Goal: Task Accomplishment & Management: Manage account settings

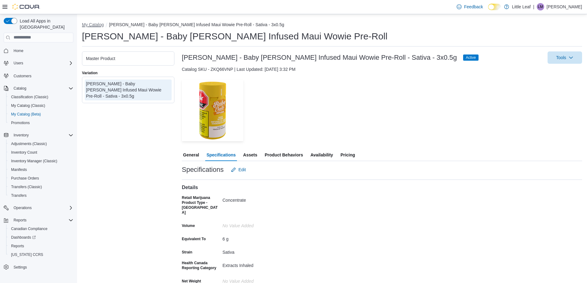
click at [98, 24] on button "My Catalog" at bounding box center [93, 24] width 22 height 5
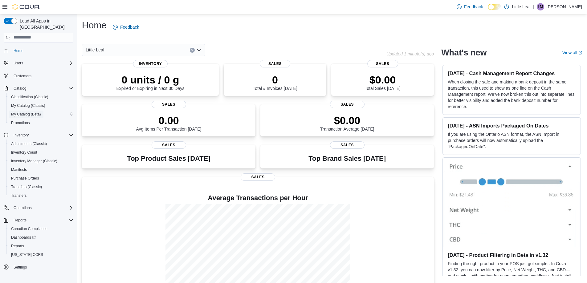
click at [27, 112] on span "My Catalog (Beta)" at bounding box center [26, 114] width 30 height 5
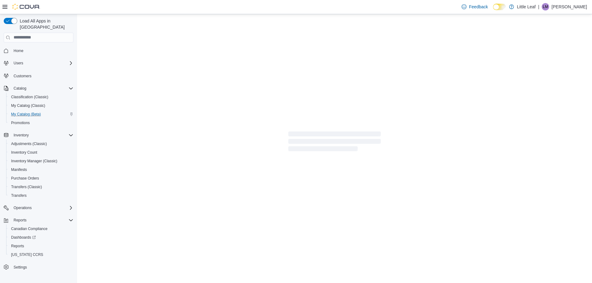
select select "**********"
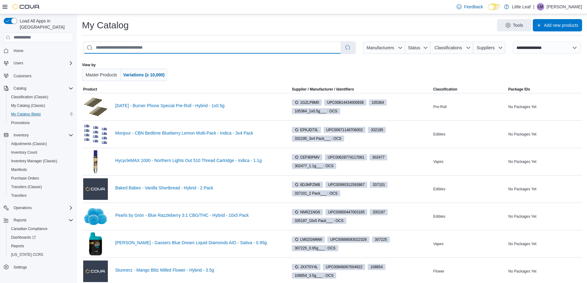
click at [106, 50] on input "search" at bounding box center [211, 48] width 257 height 12
type input "**********"
select select "*********"
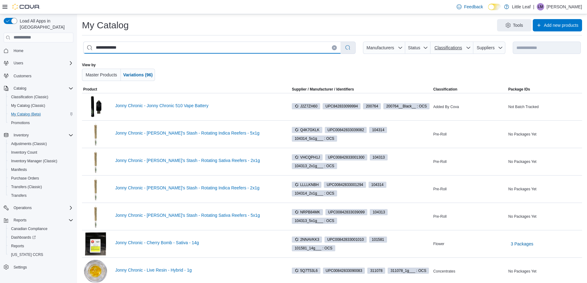
type input "**********"
click at [448, 49] on span "Classifications" at bounding box center [447, 47] width 27 height 5
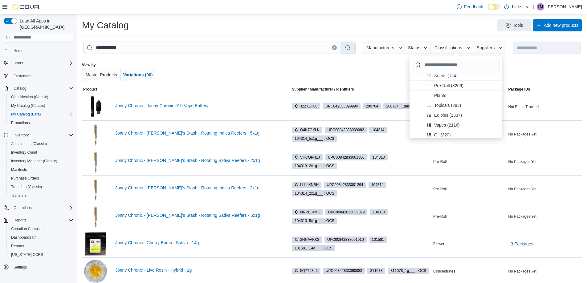
scroll to position [62, 0]
click at [447, 117] on span "Vapes (2116)" at bounding box center [447, 115] width 26 height 6
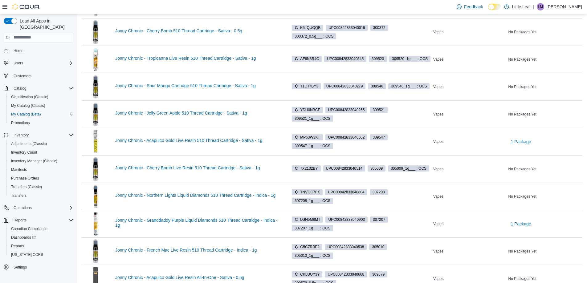
scroll to position [370, 0]
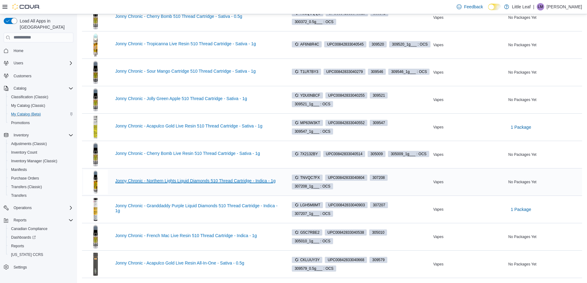
click at [181, 182] on link "Jonny Chronic - Northern Lights Liquid Diamonds 510 Thread Cartridge - Indica -…" at bounding box center [197, 180] width 165 height 5
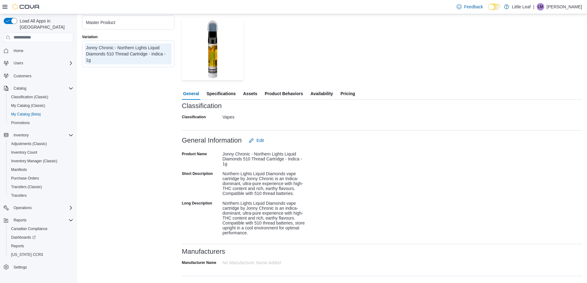
scroll to position [70, 0]
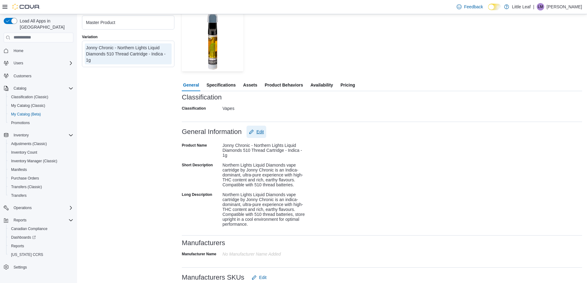
click at [263, 134] on span "Edit" at bounding box center [259, 132] width 7 height 6
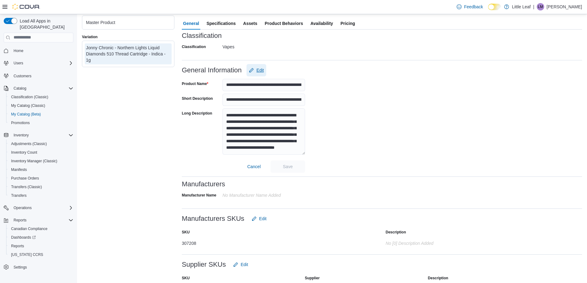
scroll to position [13, 0]
click at [279, 150] on textarea "**********" at bounding box center [263, 131] width 83 height 46
paste textarea "**********"
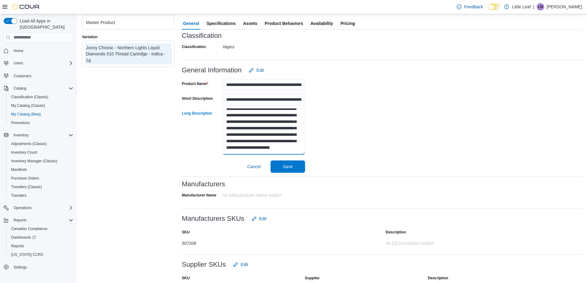
scroll to position [22, 0]
type textarea "**********"
click at [291, 167] on span "Save" at bounding box center [288, 166] width 10 height 6
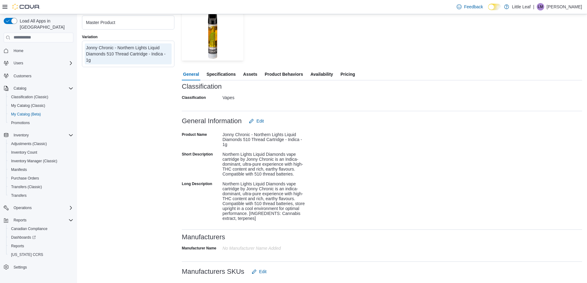
scroll to position [70, 0]
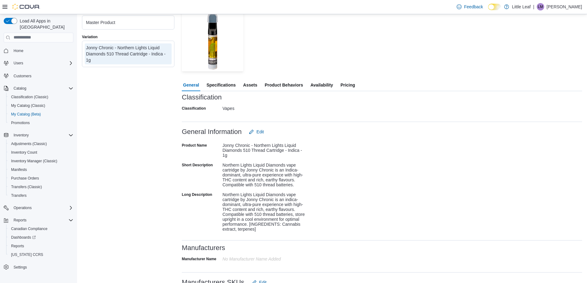
click at [217, 84] on span "Specifications" at bounding box center [220, 85] width 29 height 12
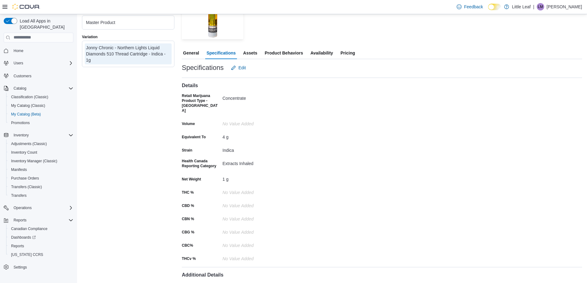
scroll to position [39, 0]
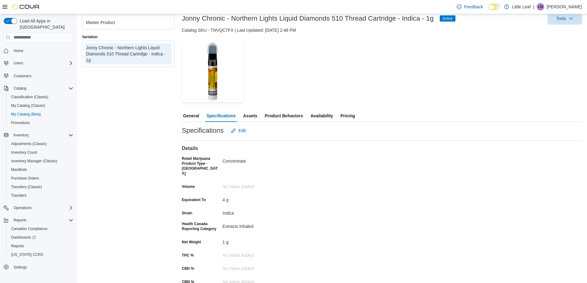
click at [249, 116] on span "Assets" at bounding box center [250, 116] width 14 height 12
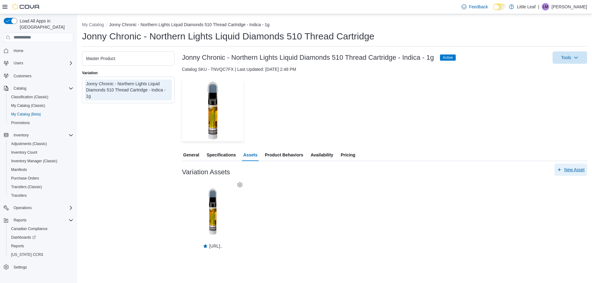
click at [569, 169] on span "New Asset" at bounding box center [574, 170] width 20 height 6
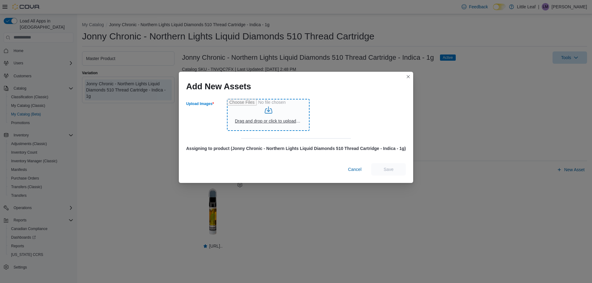
click at [276, 121] on input "Upload Images" at bounding box center [268, 115] width 83 height 32
type input "**********"
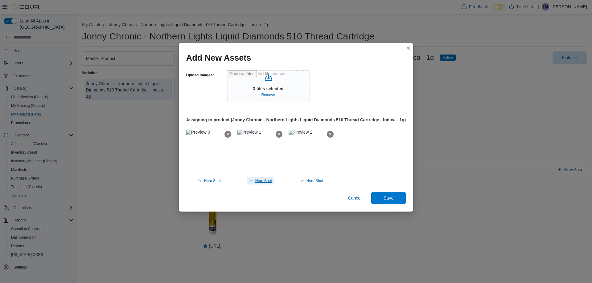
click at [262, 181] on span "Hero Shot" at bounding box center [263, 180] width 17 height 5
click at [392, 196] on span "Save" at bounding box center [388, 198] width 10 height 6
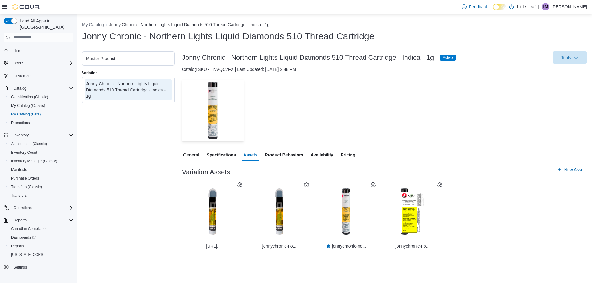
click at [151, 59] on div "Master Product" at bounding box center [128, 58] width 84 height 6
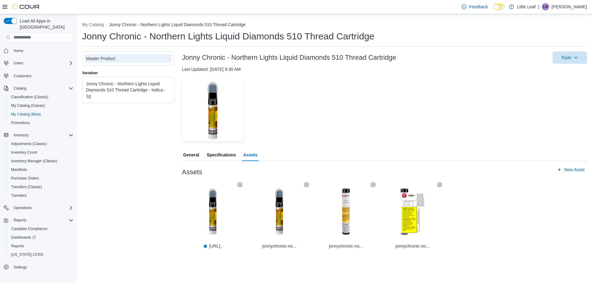
click at [373, 185] on icon at bounding box center [372, 184] width 5 height 5
click at [374, 208] on span "Set As Hero Shot" at bounding box center [375, 207] width 28 height 5
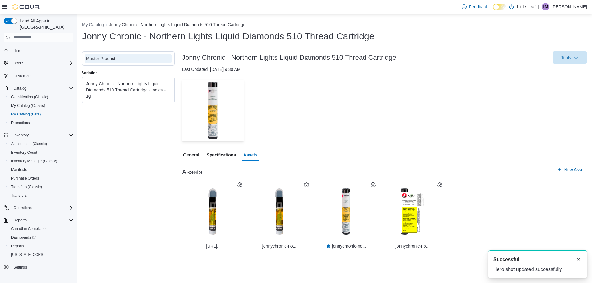
click at [133, 92] on div "Jonny Chronic - Northern Lights Liquid Diamonds 510 Thread Cartridge - Indica -…" at bounding box center [128, 90] width 84 height 18
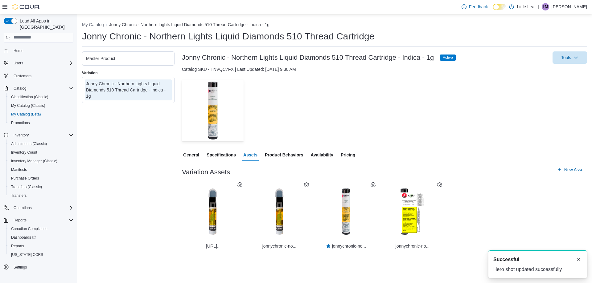
click at [240, 184] on icon at bounding box center [239, 184] width 5 height 5
click at [234, 216] on span "Delete" at bounding box center [234, 215] width 11 height 5
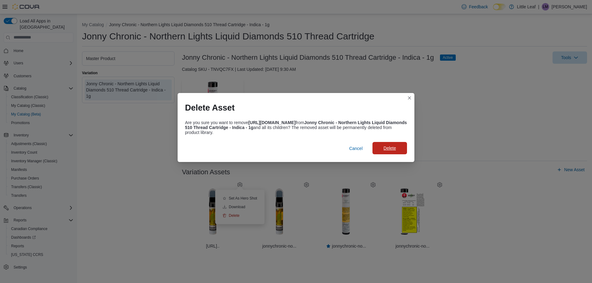
click at [393, 149] on span "Delete" at bounding box center [389, 148] width 12 height 6
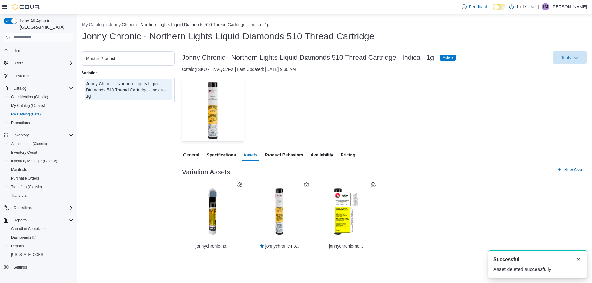
click at [348, 153] on span "Pricing" at bounding box center [347, 155] width 14 height 12
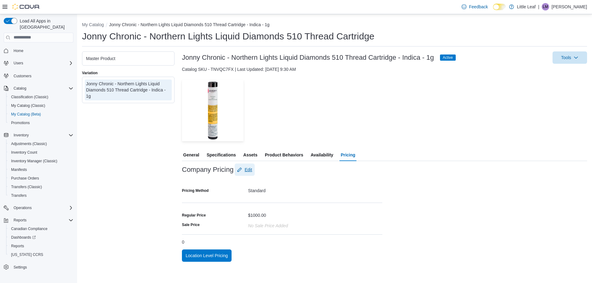
click at [249, 173] on span "Edit" at bounding box center [247, 170] width 7 height 6
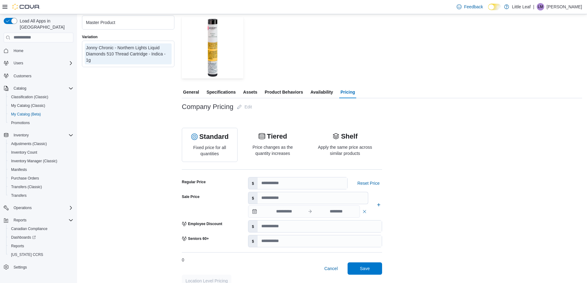
scroll to position [72, 0]
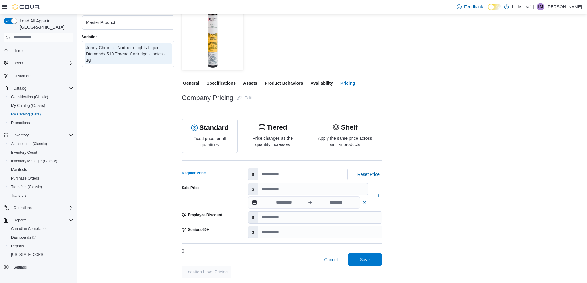
drag, startPoint x: 276, startPoint y: 177, endPoint x: 244, endPoint y: 180, distance: 31.9
click at [244, 180] on div "Regular Price $ **** Reset Price" at bounding box center [282, 174] width 200 height 12
type input "*****"
click at [463, 166] on div "Company Pricing Edit Standard Fixed price for all quantities Tiered Price chang…" at bounding box center [382, 185] width 400 height 186
click at [365, 260] on span "Save" at bounding box center [365, 259] width 10 height 6
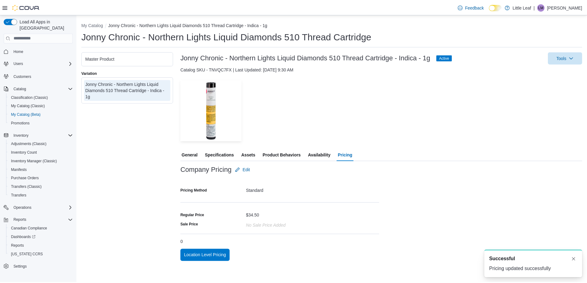
scroll to position [0, 0]
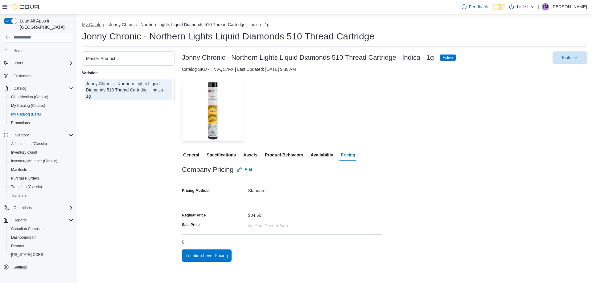
click at [92, 25] on button "My Catalog" at bounding box center [93, 24] width 22 height 5
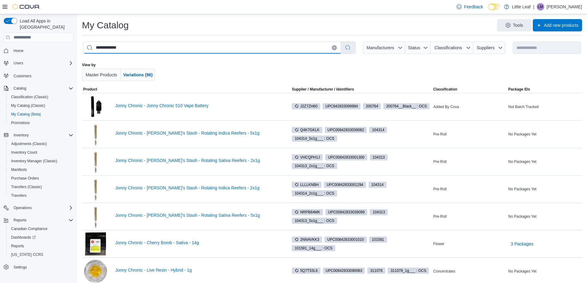
drag, startPoint x: 117, startPoint y: 49, endPoint x: 92, endPoint y: 47, distance: 25.4
click at [92, 47] on input "**********" at bounding box center [211, 48] width 257 height 12
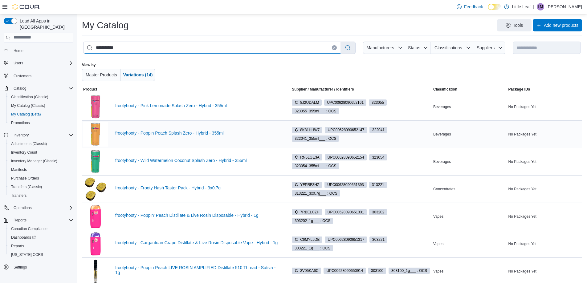
type input "**********"
click at [171, 132] on link "frootyhooty - Poppin Peach Splash Zero - Hybrid - 355ml" at bounding box center [197, 133] width 165 height 5
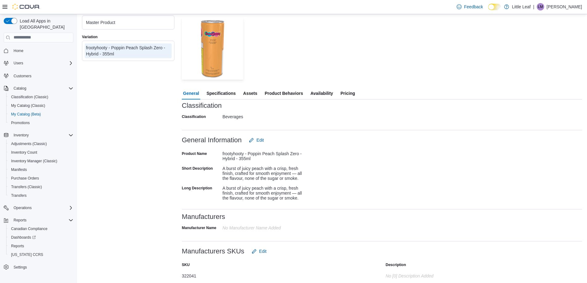
scroll to position [92, 0]
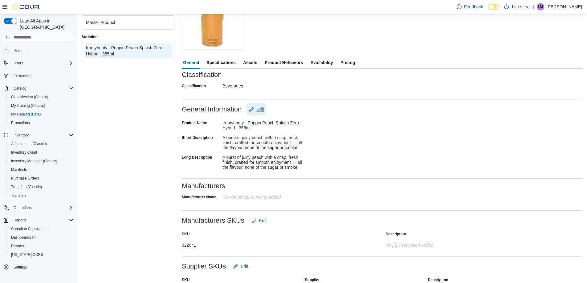
click at [259, 111] on span "Edit" at bounding box center [259, 109] width 7 height 6
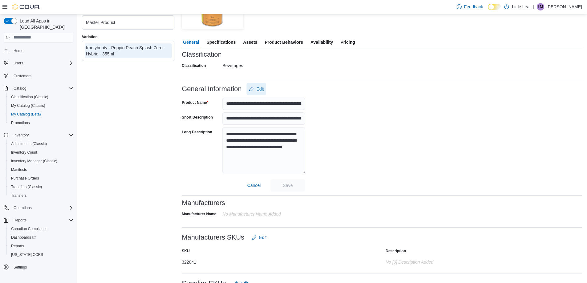
scroll to position [123, 0]
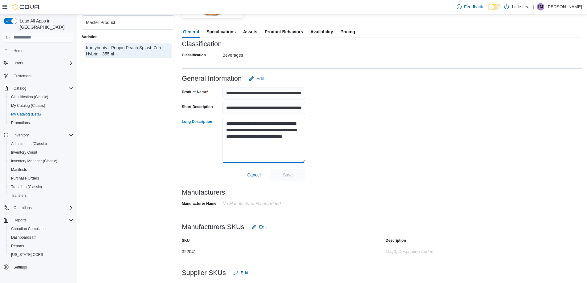
click at [275, 146] on textarea "**********" at bounding box center [263, 140] width 83 height 46
paste textarea "**********"
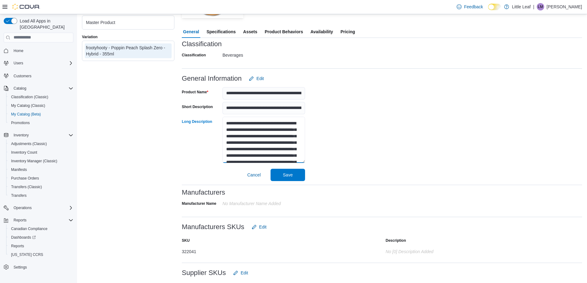
scroll to position [0, 0]
click at [224, 124] on textarea "**********" at bounding box center [263, 140] width 83 height 46
type textarea "**********"
click at [287, 175] on span "Save" at bounding box center [288, 175] width 10 height 6
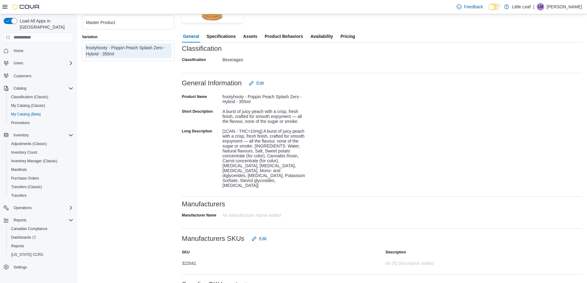
scroll to position [31, 0]
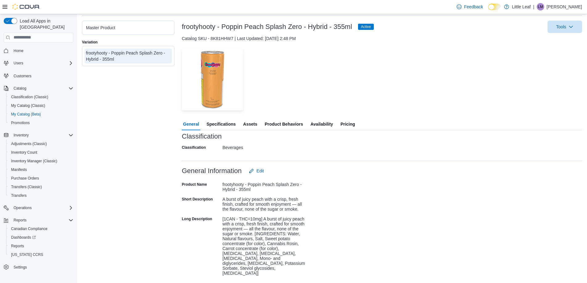
click at [221, 124] on span "Specifications" at bounding box center [220, 124] width 29 height 12
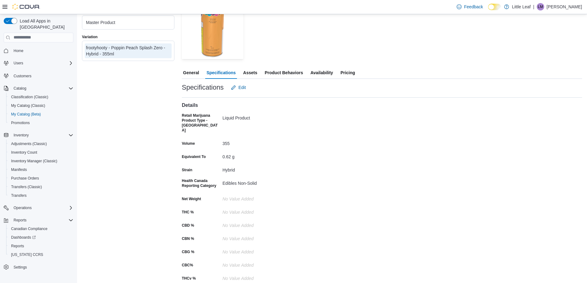
scroll to position [21, 0]
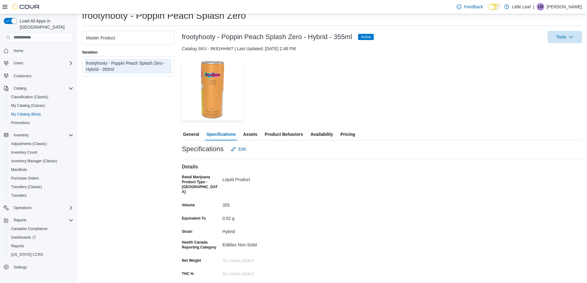
click at [250, 136] on span "Assets" at bounding box center [250, 134] width 14 height 12
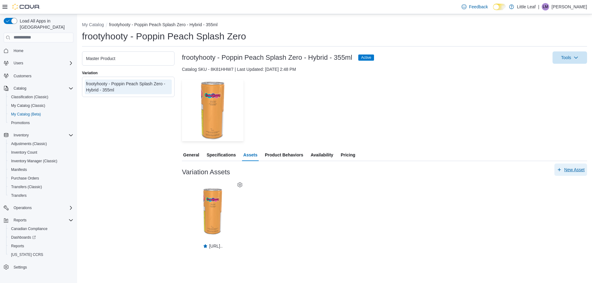
click at [575, 169] on span "New Asset" at bounding box center [574, 170] width 20 height 6
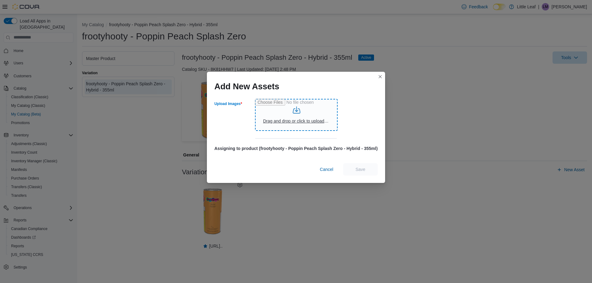
click at [298, 122] on input "Upload Images" at bounding box center [296, 115] width 83 height 32
type input "**********"
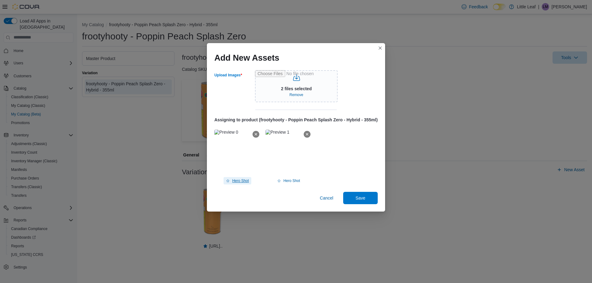
click at [236, 179] on span "Hero Shot" at bounding box center [240, 180] width 17 height 5
click at [360, 196] on span "Save" at bounding box center [360, 198] width 10 height 6
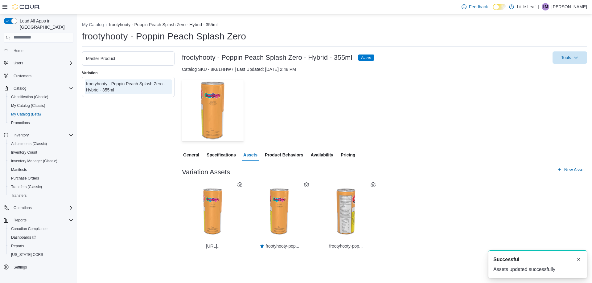
click at [152, 59] on div "Master Product" at bounding box center [128, 58] width 84 height 6
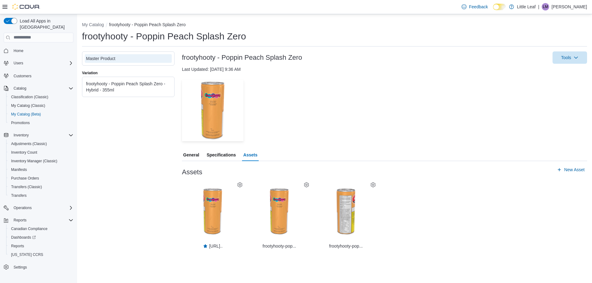
click at [306, 185] on icon at bounding box center [306, 184] width 5 height 5
click at [307, 208] on span "Set As Hero Shot" at bounding box center [308, 207] width 28 height 5
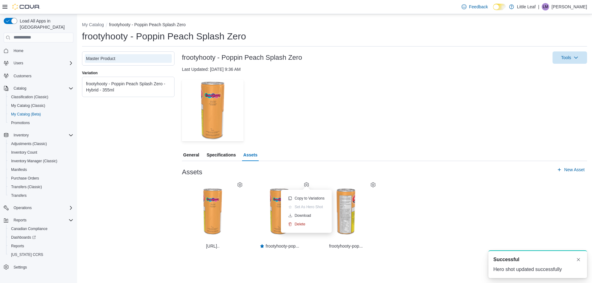
click at [155, 93] on div "frootyhooty - Poppin Peach Splash Zero - Hybrid - 355ml" at bounding box center [128, 87] width 84 height 12
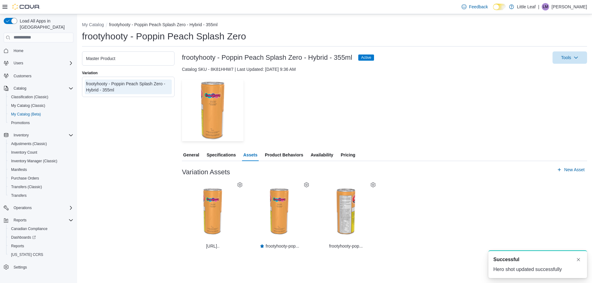
click at [238, 185] on icon at bounding box center [239, 184] width 5 height 5
click at [233, 215] on span "Delete" at bounding box center [234, 215] width 11 height 5
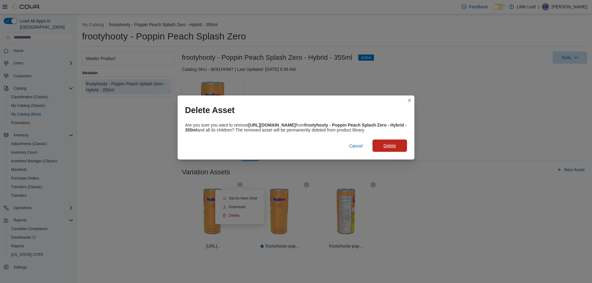
click at [392, 146] on span "Delete" at bounding box center [389, 146] width 12 height 6
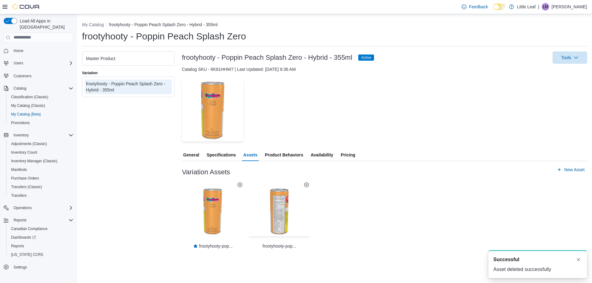
click at [283, 212] on img "button" at bounding box center [279, 211] width 49 height 49
click at [191, 158] on span "General" at bounding box center [191, 155] width 16 height 12
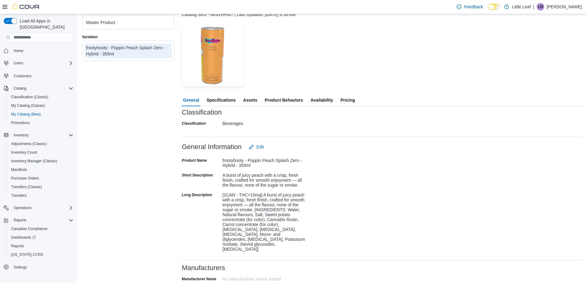
scroll to position [62, 0]
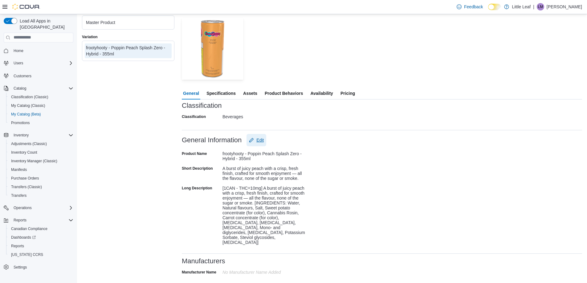
click at [259, 137] on span "Edit" at bounding box center [259, 140] width 7 height 6
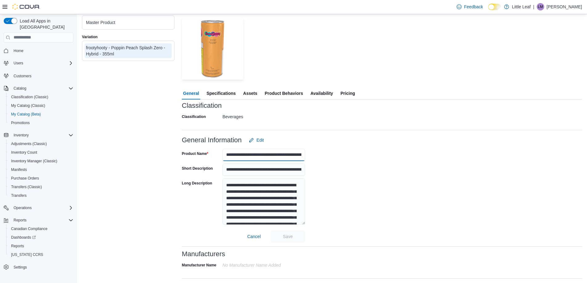
click at [248, 157] on input "**********" at bounding box center [263, 155] width 83 height 12
type input "**********"
click at [288, 237] on span "Save" at bounding box center [288, 236] width 10 height 6
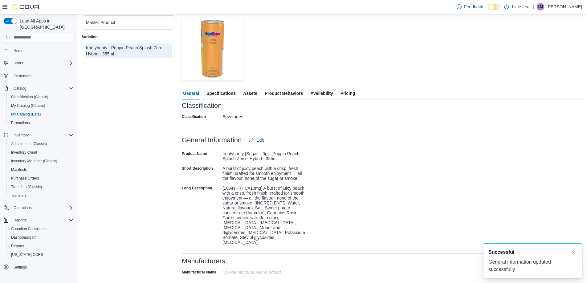
scroll to position [0, 0]
click at [348, 92] on span "Pricing" at bounding box center [347, 93] width 14 height 12
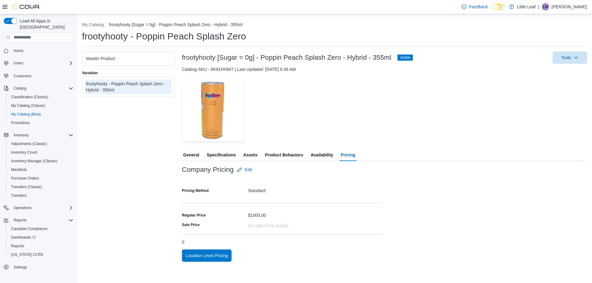
click at [260, 190] on div "Standard" at bounding box center [315, 189] width 134 height 7
click at [251, 169] on span "Edit" at bounding box center [247, 170] width 7 height 6
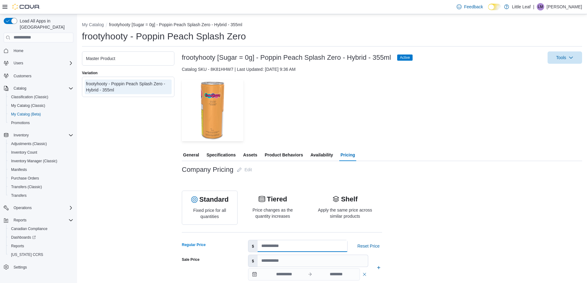
drag, startPoint x: 272, startPoint y: 244, endPoint x: 252, endPoint y: 251, distance: 21.4
click at [252, 251] on div "$ ****" at bounding box center [298, 246] width 100 height 12
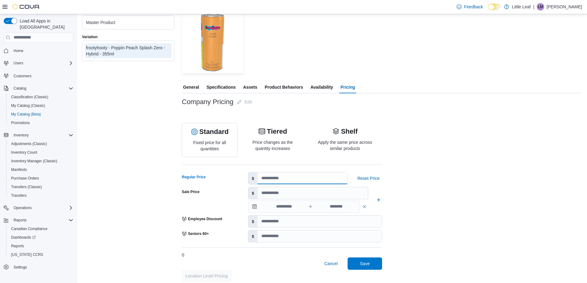
scroll to position [72, 0]
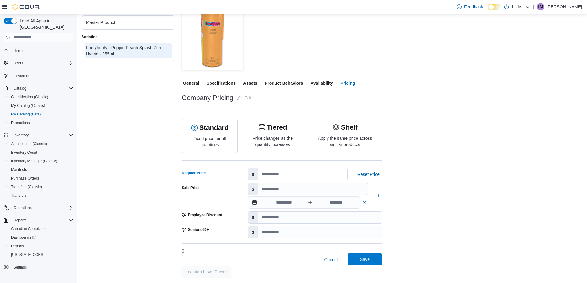
type input "****"
click at [362, 259] on span "Save" at bounding box center [365, 259] width 10 height 6
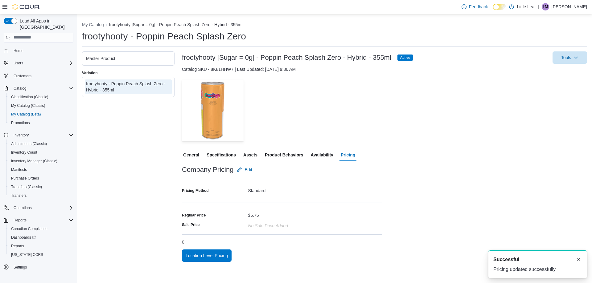
scroll to position [0, 0]
click at [254, 155] on span "Assets" at bounding box center [250, 155] width 14 height 12
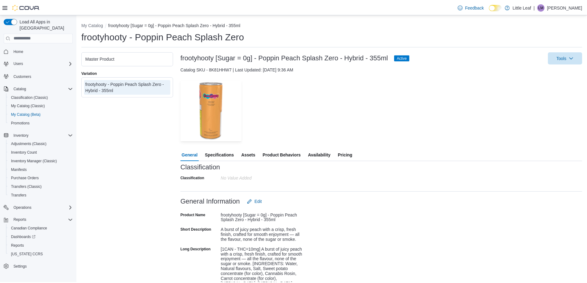
scroll to position [62, 0]
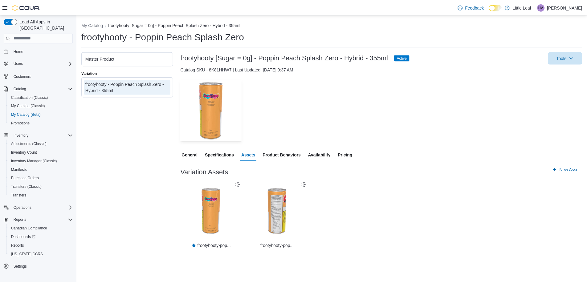
scroll to position [21, 0]
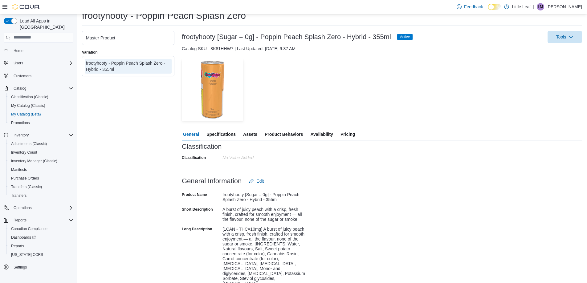
scroll to position [31, 0]
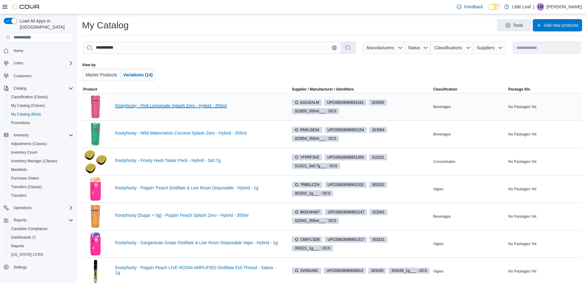
click at [167, 106] on link "frootyhooty - Pink Lemonade Splash Zero - Hybrid - 355ml" at bounding box center [197, 105] width 165 height 5
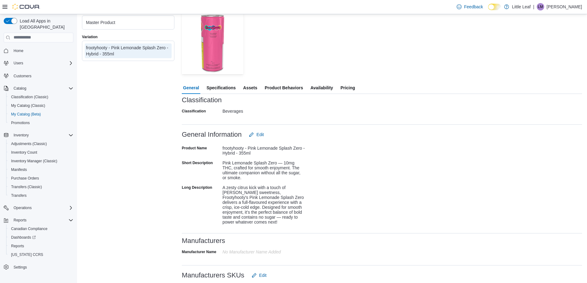
scroll to position [92, 0]
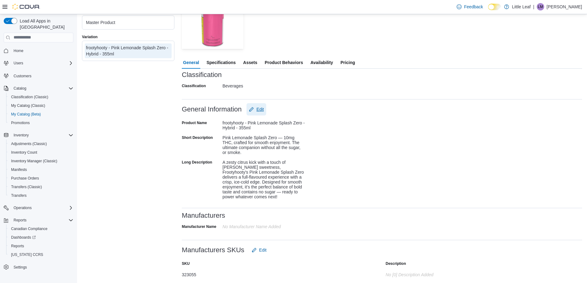
click at [260, 108] on span "Edit" at bounding box center [259, 109] width 7 height 6
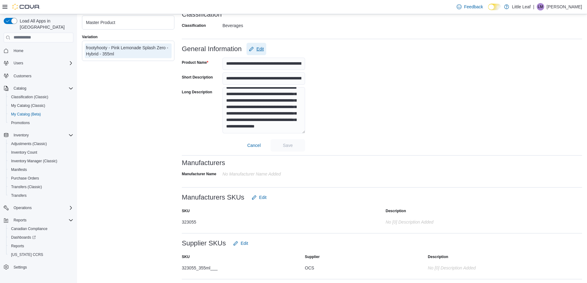
scroll to position [154, 0]
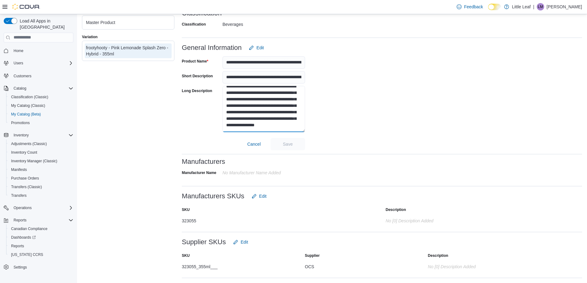
click at [279, 126] on textarea "**********" at bounding box center [263, 109] width 83 height 46
paste textarea "**********"
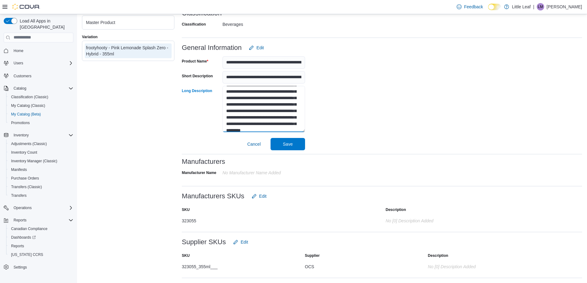
scroll to position [0, 0]
click at [224, 93] on textarea "**********" at bounding box center [263, 109] width 83 height 46
type textarea "**********"
click at [291, 144] on span "Save" at bounding box center [288, 144] width 10 height 6
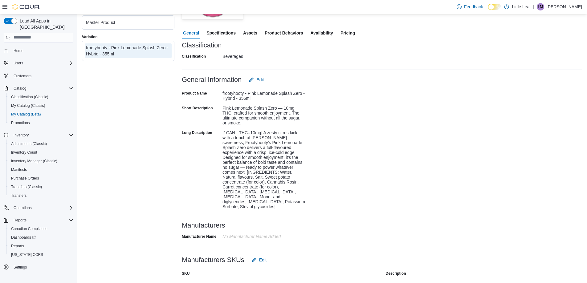
scroll to position [123, 0]
click at [261, 79] on span "Edit" at bounding box center [259, 78] width 7 height 6
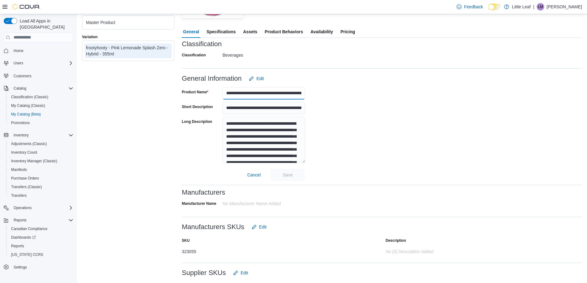
click at [248, 93] on input "**********" at bounding box center [263, 93] width 83 height 12
type input "**********"
click at [288, 177] on span "Save" at bounding box center [288, 175] width 10 height 6
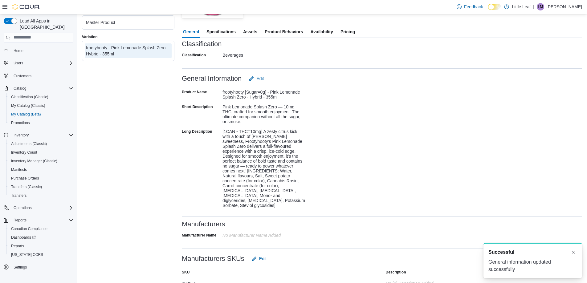
scroll to position [0, 0]
click at [220, 31] on span "Specifications" at bounding box center [220, 32] width 29 height 12
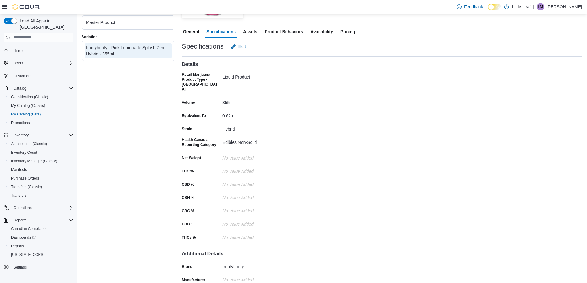
click at [192, 31] on span "General" at bounding box center [191, 32] width 16 height 12
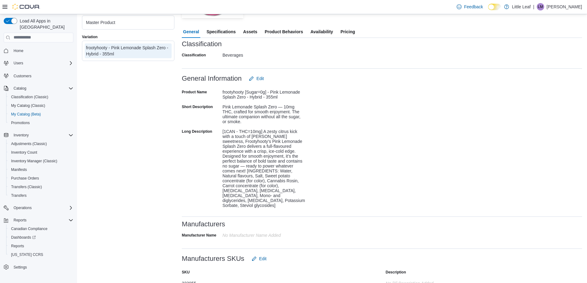
click at [218, 30] on span "Specifications" at bounding box center [220, 32] width 29 height 12
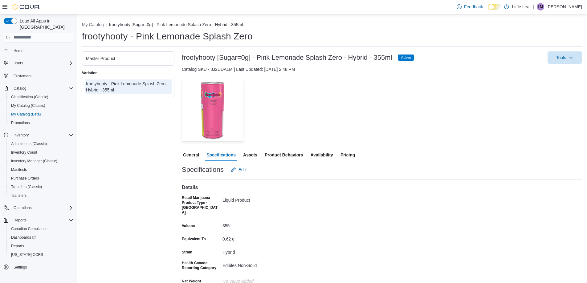
click at [250, 156] on span "Assets" at bounding box center [250, 155] width 14 height 12
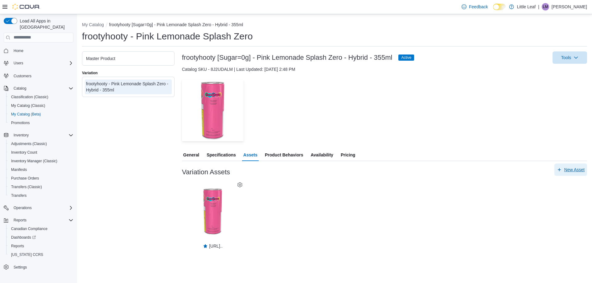
click at [572, 169] on span "New Asset" at bounding box center [574, 170] width 20 height 6
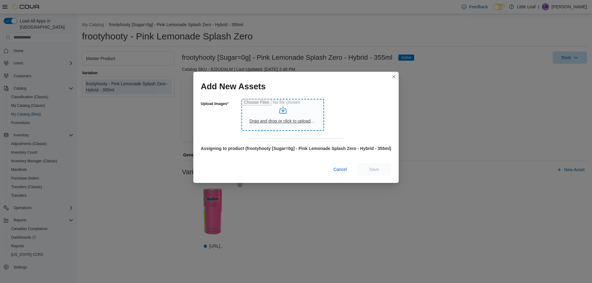
click at [295, 120] on input "Upload Images" at bounding box center [282, 115] width 83 height 32
type input "**********"
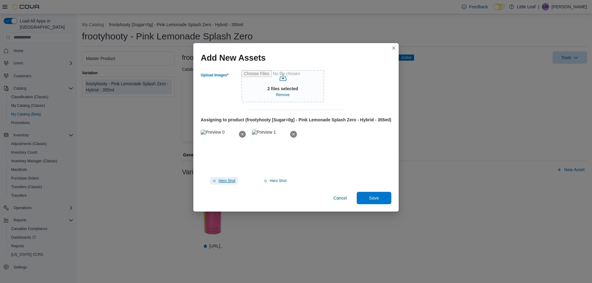
click at [225, 180] on span "Hero Shot" at bounding box center [226, 180] width 17 height 5
click at [380, 198] on span "Save" at bounding box center [373, 198] width 27 height 12
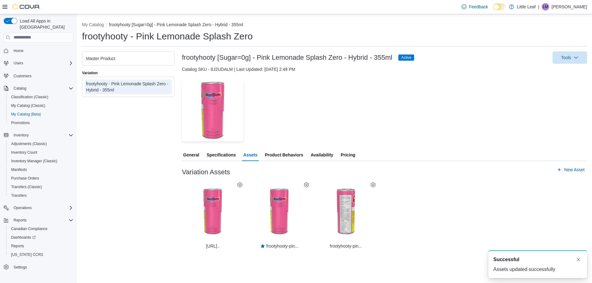
click at [155, 61] on div "Master Product" at bounding box center [128, 58] width 84 height 6
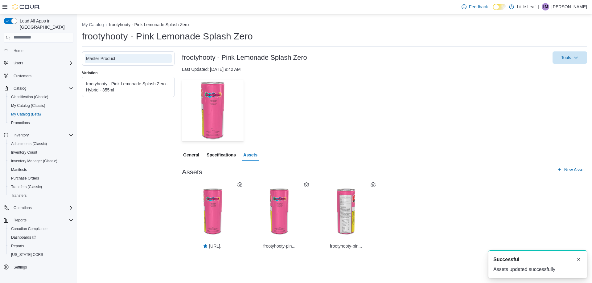
click at [306, 184] on icon at bounding box center [306, 184] width 5 height 5
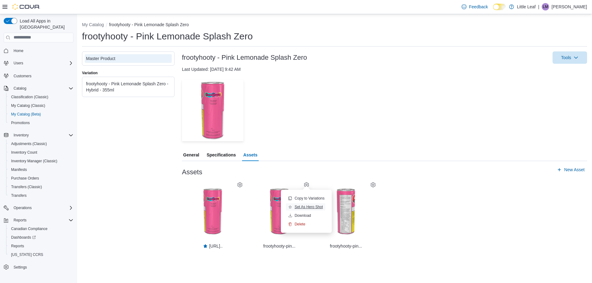
click at [303, 207] on span "Set As Hero Shot" at bounding box center [308, 207] width 28 height 5
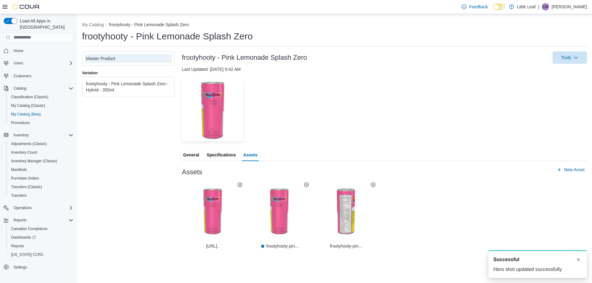
click at [153, 92] on div "frootyhooty - Pink Lemonade Splash Zero - Hybrid - 355ml" at bounding box center [128, 87] width 84 height 12
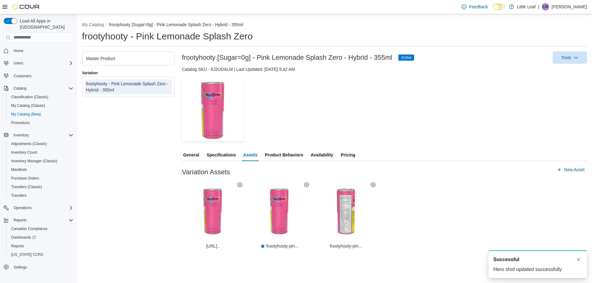
click at [238, 185] on icon at bounding box center [239, 184] width 5 height 5
click at [236, 217] on span "Delete" at bounding box center [234, 215] width 11 height 5
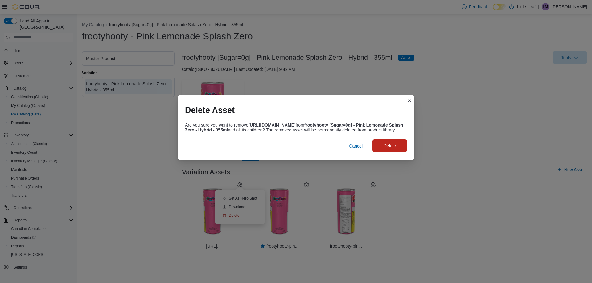
click at [394, 148] on span "Delete" at bounding box center [389, 146] width 12 height 6
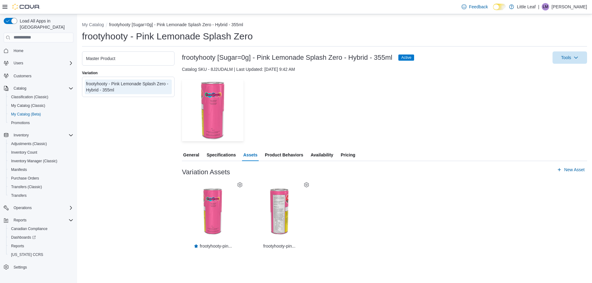
click at [351, 156] on span "Pricing" at bounding box center [347, 155] width 14 height 12
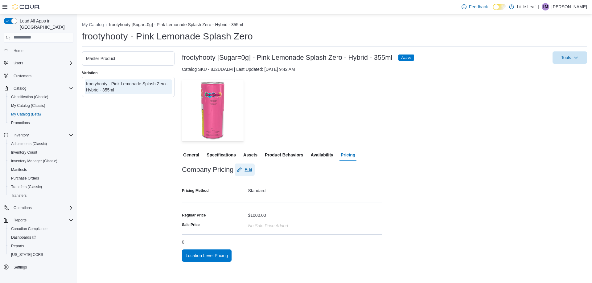
click at [251, 172] on span "Edit" at bounding box center [247, 170] width 7 height 6
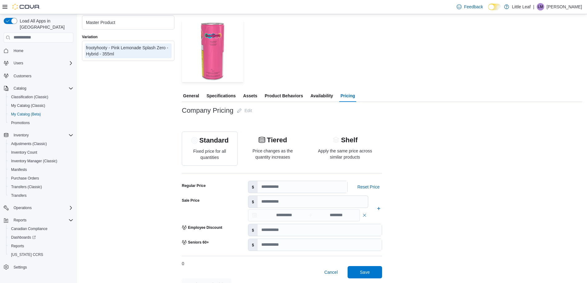
scroll to position [62, 0]
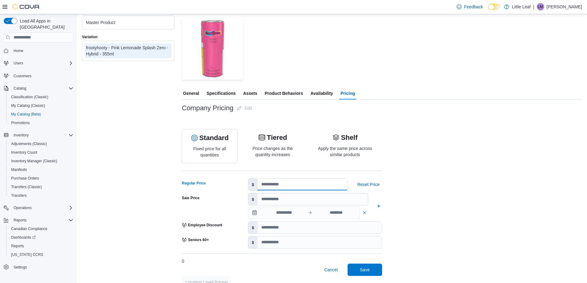
drag, startPoint x: 274, startPoint y: 187, endPoint x: 258, endPoint y: 186, distance: 15.8
click at [258, 186] on input "****" at bounding box center [302, 185] width 89 height 12
type input "****"
click at [365, 270] on span "Save" at bounding box center [365, 270] width 10 height 6
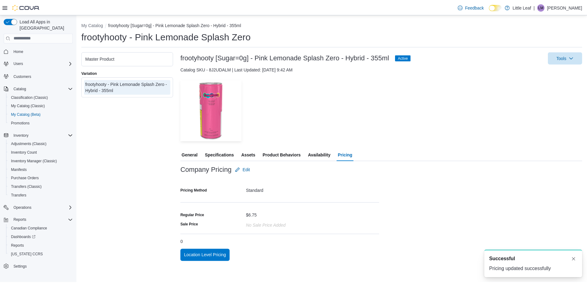
scroll to position [0, 0]
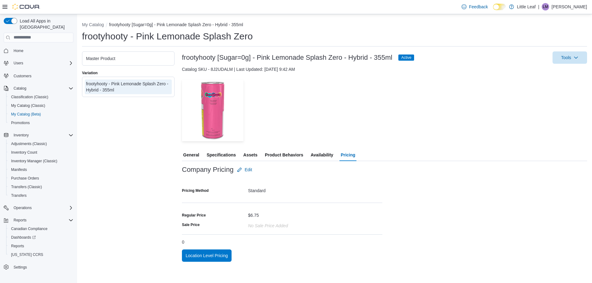
click at [223, 153] on span "Specifications" at bounding box center [220, 155] width 29 height 12
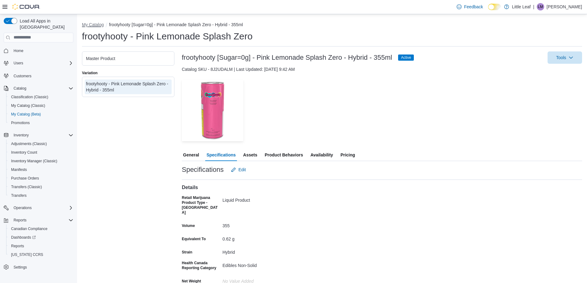
click at [91, 24] on button "My Catalog" at bounding box center [93, 24] width 22 height 5
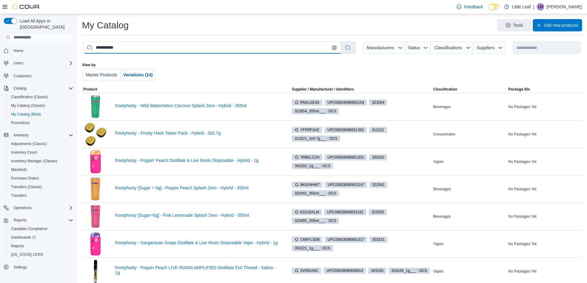
drag, startPoint x: 131, startPoint y: 51, endPoint x: 90, endPoint y: 50, distance: 41.6
click at [90, 50] on input "**********" at bounding box center [211, 48] width 257 height 12
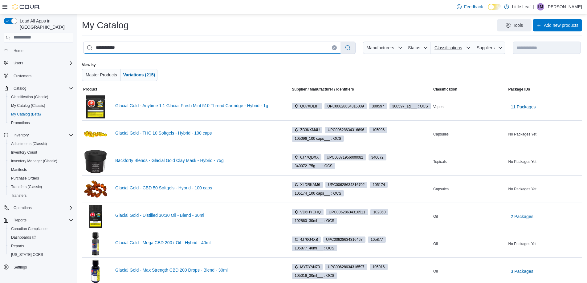
type input "**********"
click at [459, 49] on span "Classifications" at bounding box center [447, 47] width 27 height 5
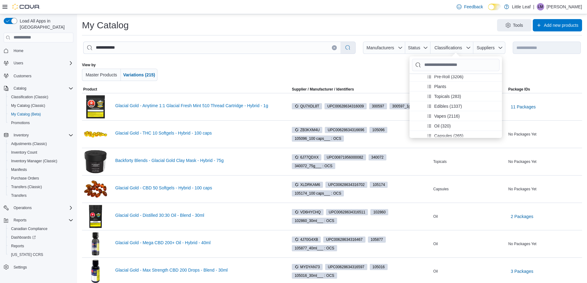
scroll to position [62, 0]
click at [451, 114] on span "Vapes (2116)" at bounding box center [447, 115] width 26 height 6
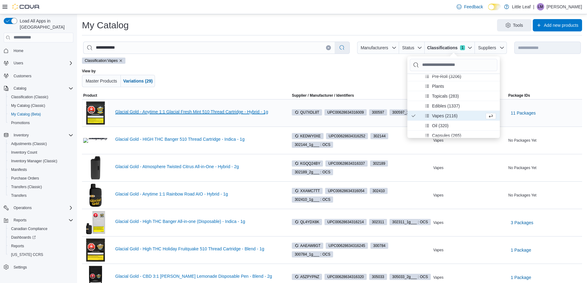
click at [185, 111] on link "Glacial Gold - Anytime 1:1 Glacial Fresh Mint 510 Thread Cartridge - Hybrid - 1g" at bounding box center [197, 111] width 165 height 5
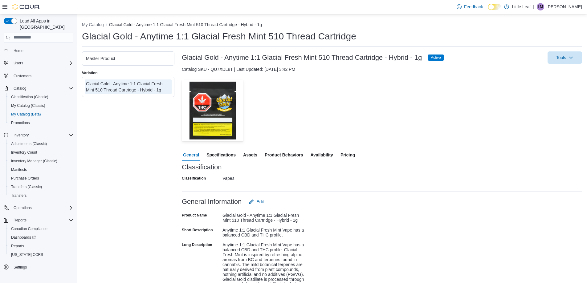
click at [350, 153] on span "Pricing" at bounding box center [347, 155] width 14 height 12
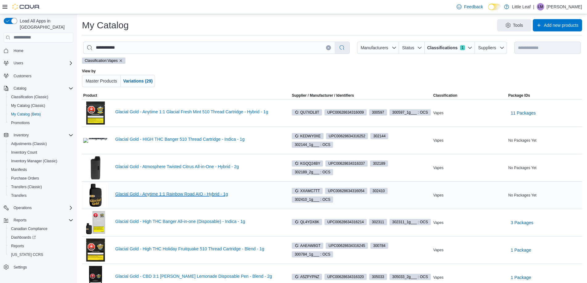
click at [186, 195] on link "Glacial Gold - Anytime 1:1 Rainbow Road AIO - Hybrid - 1g" at bounding box center [197, 194] width 165 height 5
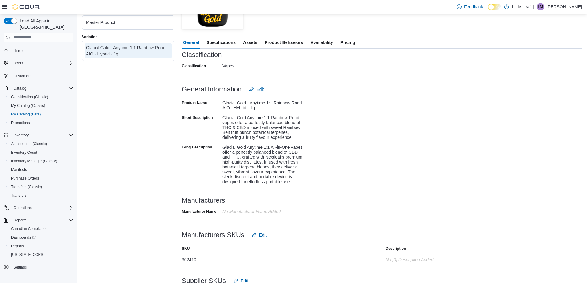
scroll to position [101, 0]
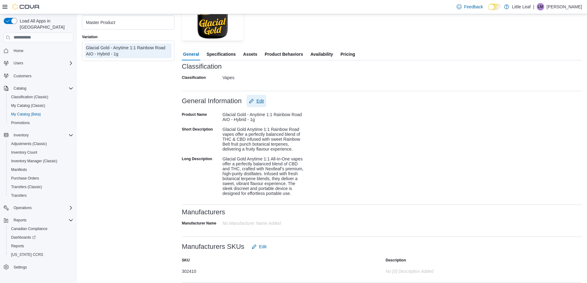
click at [262, 98] on span "Edit" at bounding box center [259, 101] width 7 height 6
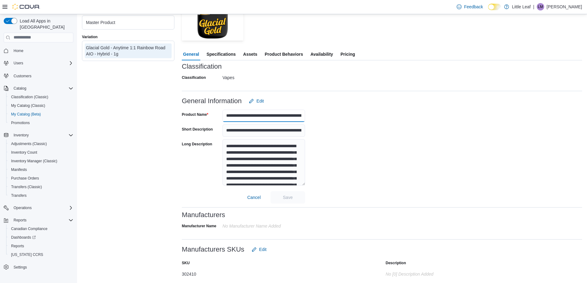
click at [294, 116] on input "**********" at bounding box center [263, 116] width 83 height 12
type input "**********"
click at [284, 196] on span "Save" at bounding box center [288, 197] width 10 height 6
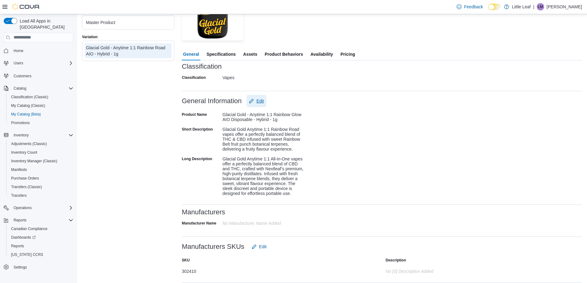
click at [263, 102] on span "Edit" at bounding box center [259, 101] width 7 height 6
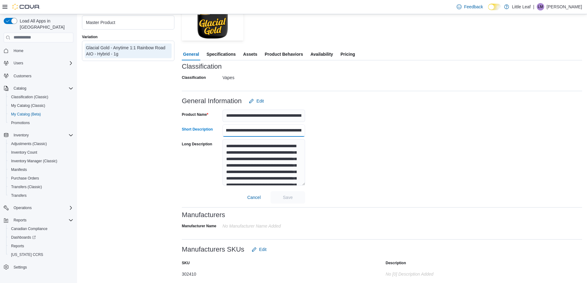
scroll to position [0, 295]
drag, startPoint x: 223, startPoint y: 129, endPoint x: 325, endPoint y: 134, distance: 102.1
click at [325, 134] on div "**********" at bounding box center [382, 155] width 400 height 96
paste input "text"
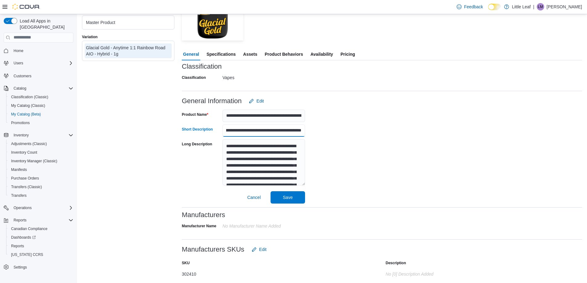
type input "**********"
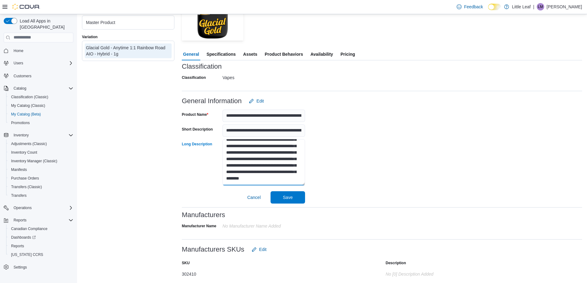
drag, startPoint x: 224, startPoint y: 145, endPoint x: 291, endPoint y: 185, distance: 78.4
click at [291, 185] on textarea "**********" at bounding box center [263, 162] width 83 height 46
paste textarea "**********"
click at [274, 175] on textarea "**********" at bounding box center [263, 162] width 83 height 46
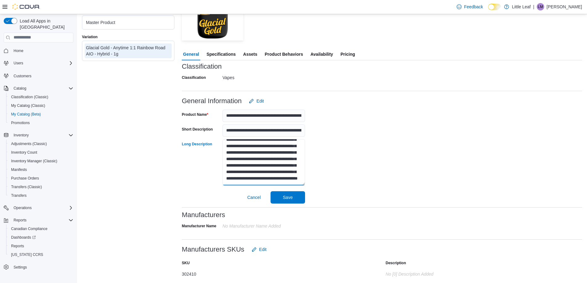
paste textarea "**********"
type textarea "**********"
click at [288, 198] on span "Save" at bounding box center [288, 197] width 10 height 6
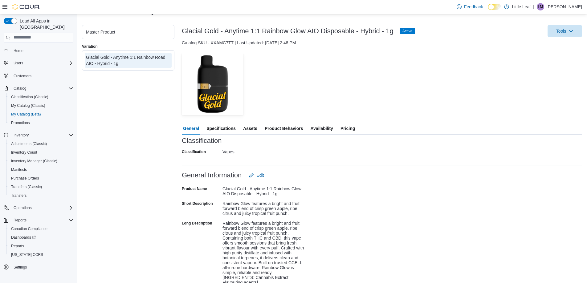
scroll to position [92, 0]
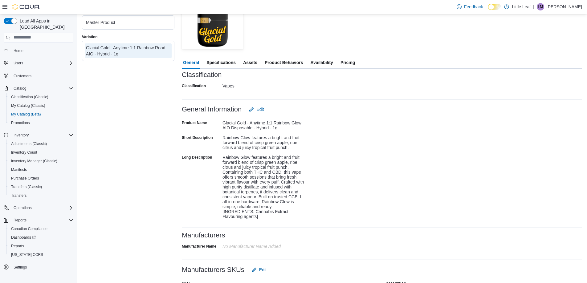
click at [225, 62] on span "Specifications" at bounding box center [220, 62] width 29 height 12
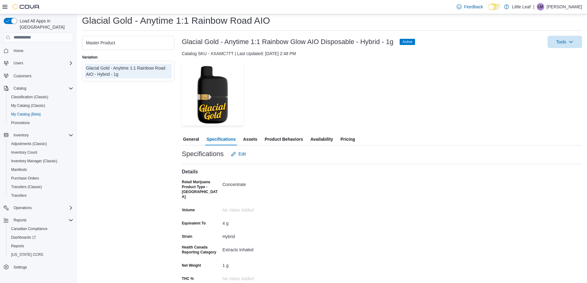
scroll to position [31, 0]
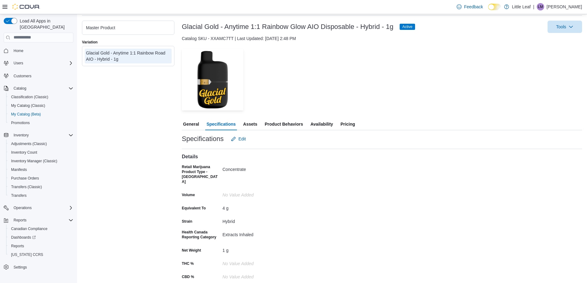
click at [251, 121] on span "Assets" at bounding box center [250, 124] width 14 height 12
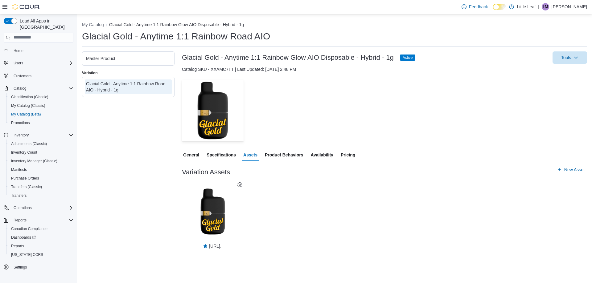
click at [193, 156] on span "General" at bounding box center [191, 155] width 16 height 12
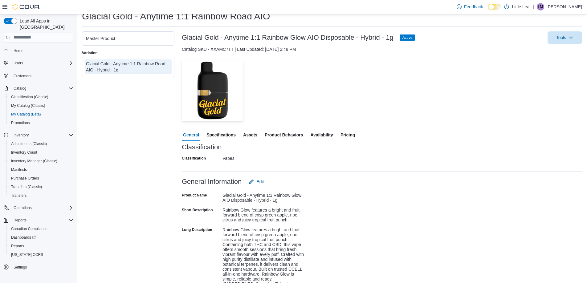
scroll to position [31, 0]
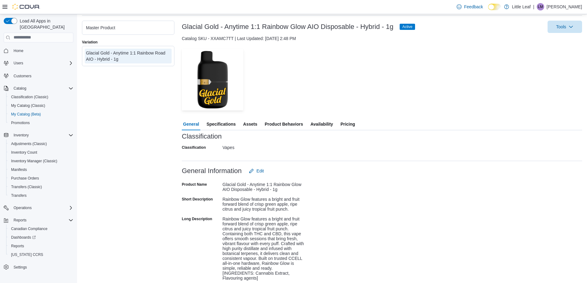
click at [250, 125] on span "Assets" at bounding box center [250, 124] width 14 height 12
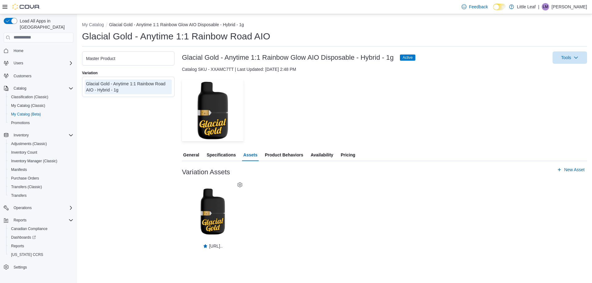
click at [192, 153] on span "General" at bounding box center [191, 155] width 16 height 12
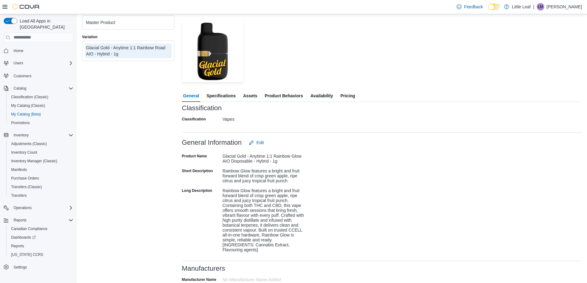
scroll to position [62, 0]
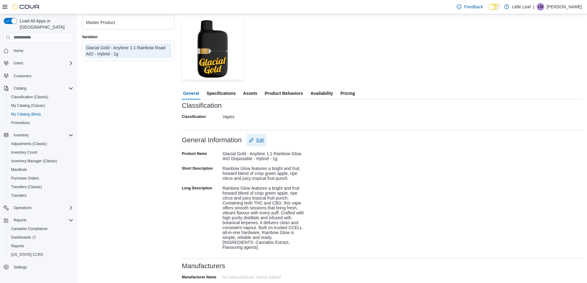
click at [261, 140] on span "Edit" at bounding box center [259, 140] width 7 height 6
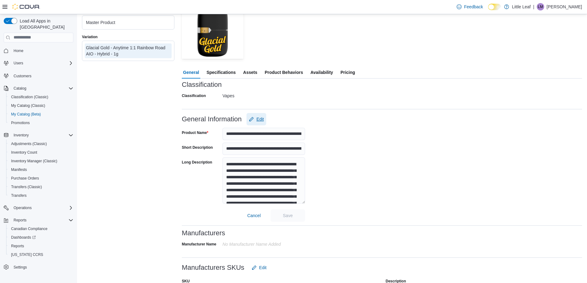
scroll to position [92, 0]
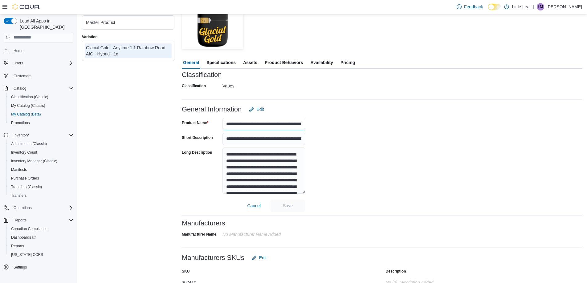
click at [285, 124] on input "**********" at bounding box center [263, 124] width 83 height 12
type input "**********"
click at [288, 206] on span "Save" at bounding box center [288, 205] width 10 height 6
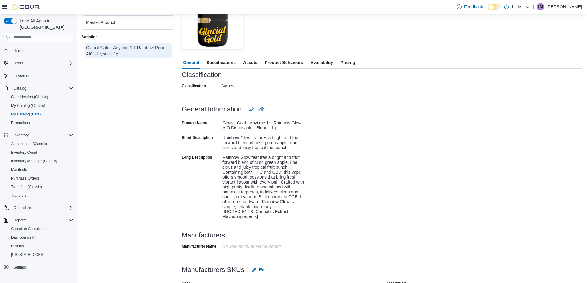
scroll to position [62, 0]
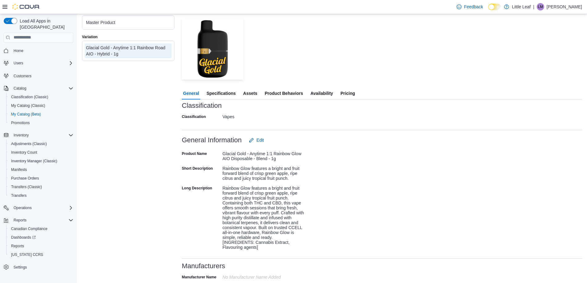
click at [224, 93] on span "Specifications" at bounding box center [220, 93] width 29 height 12
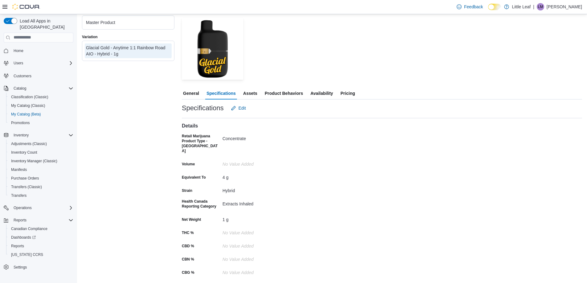
click at [253, 94] on span "Assets" at bounding box center [250, 93] width 14 height 12
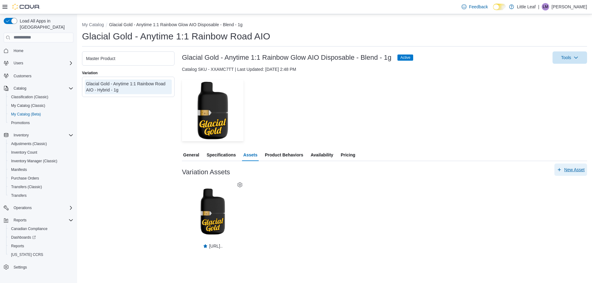
click at [571, 171] on span "New Asset" at bounding box center [574, 170] width 20 height 6
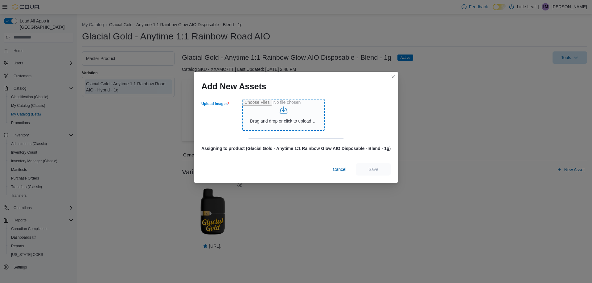
click at [290, 120] on input "Upload Images" at bounding box center [283, 115] width 83 height 32
type input "**********"
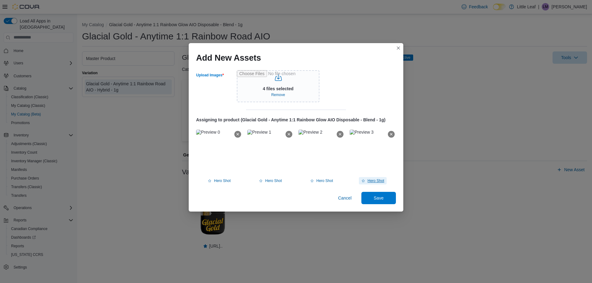
click at [374, 180] on span "Hero Shot" at bounding box center [375, 180] width 17 height 5
click at [381, 198] on span "Save" at bounding box center [378, 198] width 10 height 6
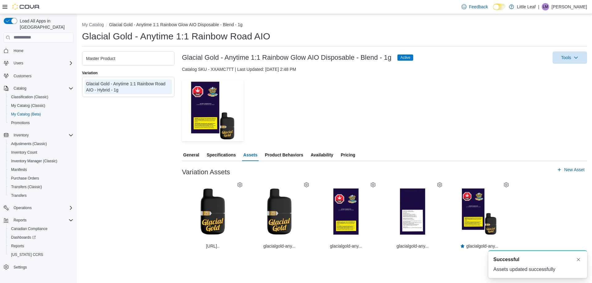
click at [165, 55] on div "Master Product" at bounding box center [128, 58] width 84 height 6
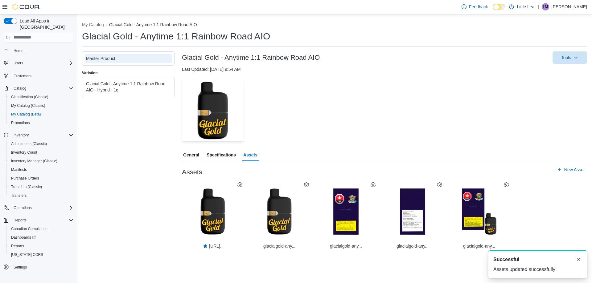
click at [372, 186] on icon at bounding box center [372, 184] width 5 height 5
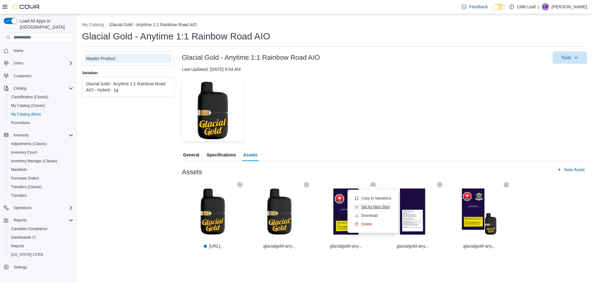
click at [371, 208] on span "Set As Hero Shot" at bounding box center [375, 207] width 28 height 5
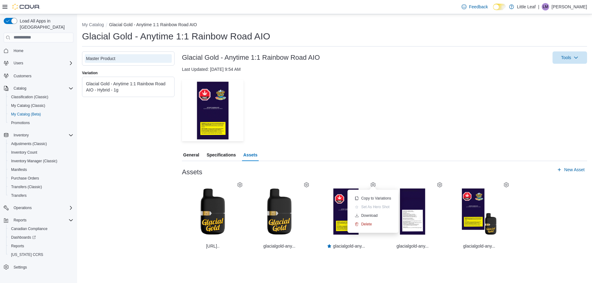
click at [166, 82] on div "Glacial Gold - Anytime 1:1 Rainbow Road AIO - Hybrid - 1g" at bounding box center [128, 87] width 84 height 12
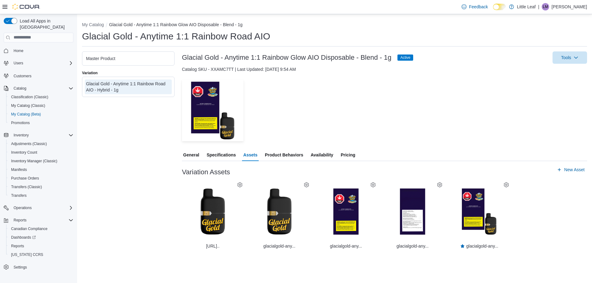
click at [240, 184] on icon at bounding box center [239, 184] width 5 height 5
click at [236, 216] on span "Delete" at bounding box center [234, 215] width 11 height 5
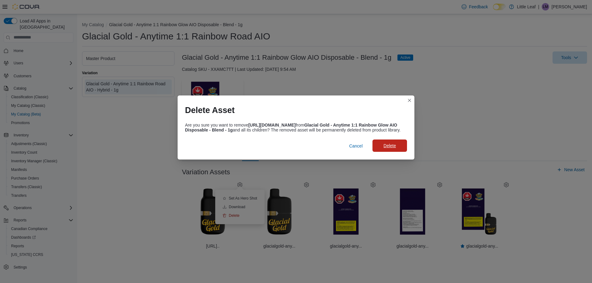
click at [395, 149] on span "Delete" at bounding box center [389, 146] width 12 height 6
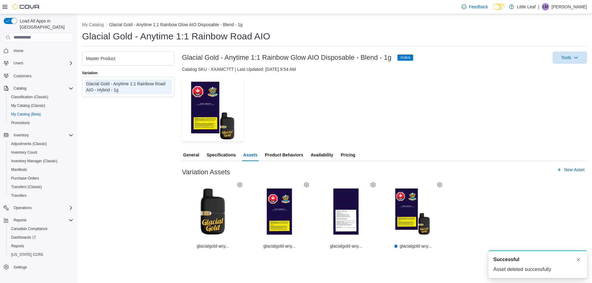
click at [350, 156] on span "Pricing" at bounding box center [347, 155] width 14 height 12
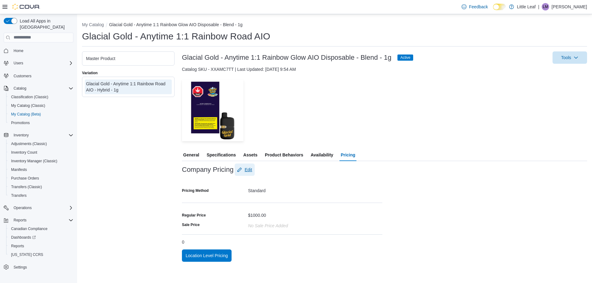
click at [250, 169] on span "Edit" at bounding box center [247, 170] width 7 height 6
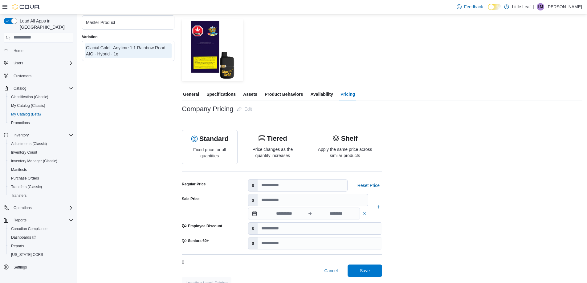
scroll to position [62, 0]
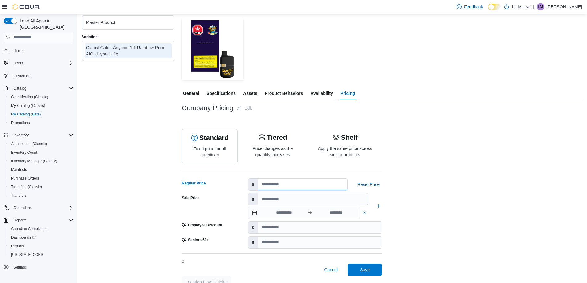
drag, startPoint x: 279, startPoint y: 185, endPoint x: 256, endPoint y: 186, distance: 23.1
click at [256, 186] on div "$ ****" at bounding box center [298, 184] width 100 height 12
type input "*****"
click at [365, 270] on span "Save" at bounding box center [365, 270] width 10 height 6
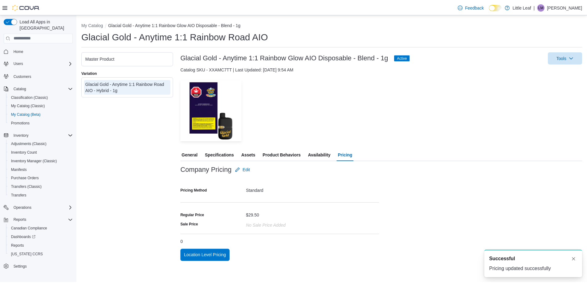
scroll to position [0, 0]
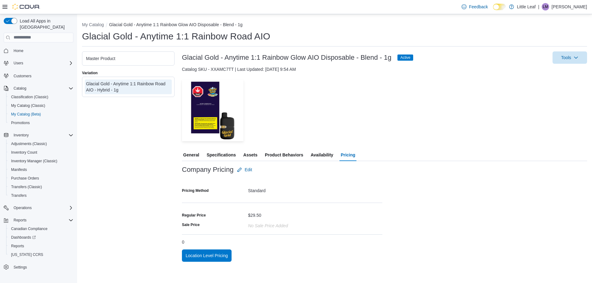
click at [217, 156] on span "Specifications" at bounding box center [220, 155] width 29 height 12
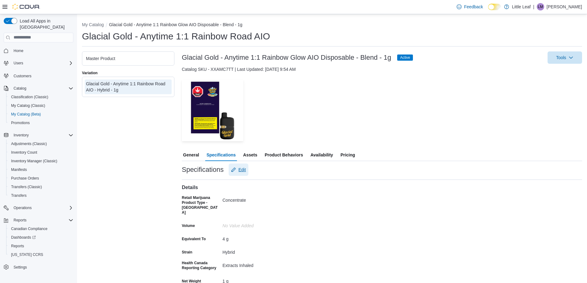
drag, startPoint x: 244, startPoint y: 169, endPoint x: 243, endPoint y: 173, distance: 4.3
click at [244, 169] on span "Edit" at bounding box center [241, 170] width 7 height 6
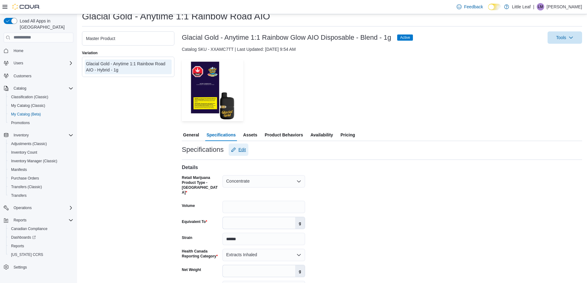
scroll to position [31, 0]
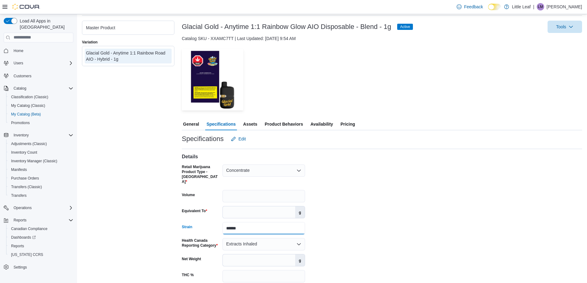
drag, startPoint x: 241, startPoint y: 222, endPoint x: 217, endPoint y: 222, distance: 24.0
click at [217, 222] on div "Strain ******" at bounding box center [243, 228] width 123 height 12
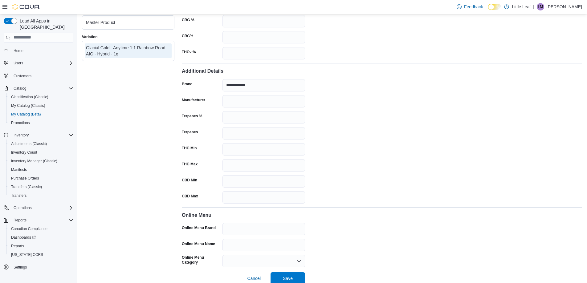
scroll to position [336, 0]
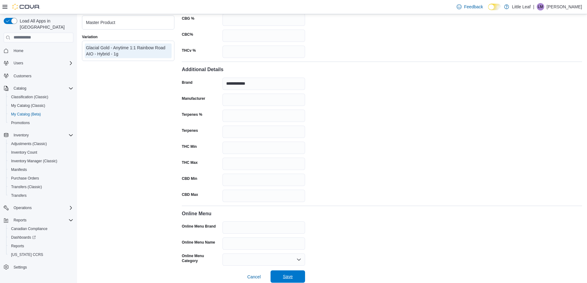
type input "*****"
drag, startPoint x: 289, startPoint y: 274, endPoint x: 291, endPoint y: 271, distance: 3.6
click at [290, 274] on span "Save" at bounding box center [288, 277] width 10 height 6
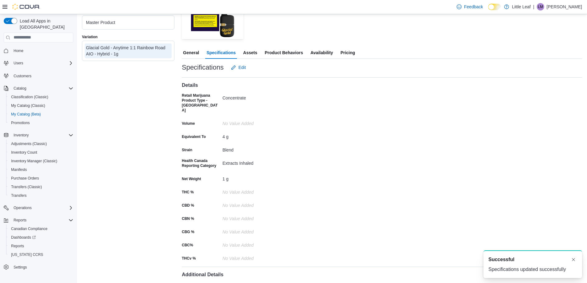
scroll to position [21, 0]
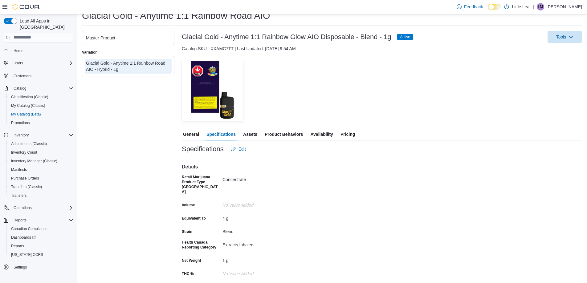
click at [192, 133] on span "General" at bounding box center [191, 134] width 16 height 12
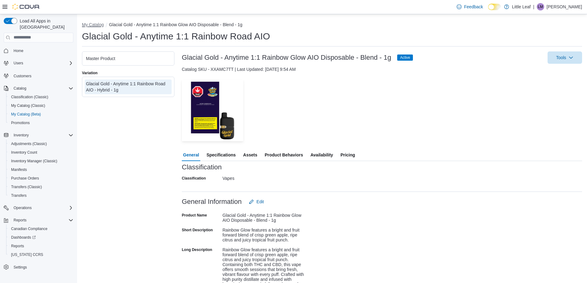
click at [93, 24] on button "My Catalog" at bounding box center [93, 24] width 22 height 5
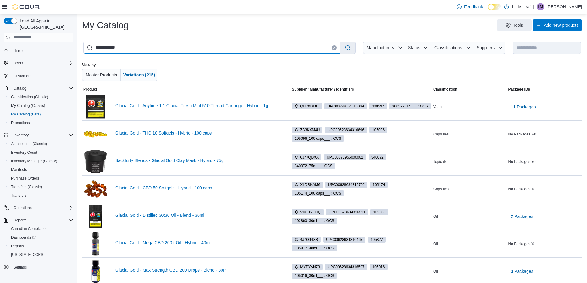
drag, startPoint x: 122, startPoint y: 49, endPoint x: 88, endPoint y: 46, distance: 34.0
click at [88, 46] on input "**********" at bounding box center [211, 48] width 257 height 12
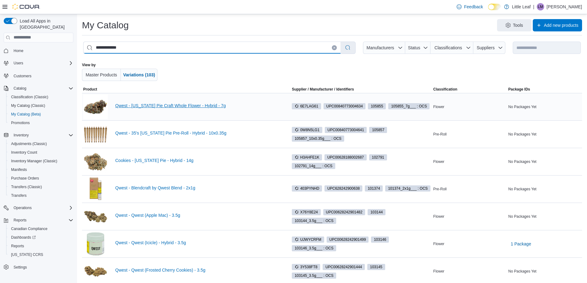
type input "**********"
click at [151, 105] on link "Qwest - Georgia Pie Craft Whole Flower - Hybrid - 7g" at bounding box center [197, 105] width 165 height 5
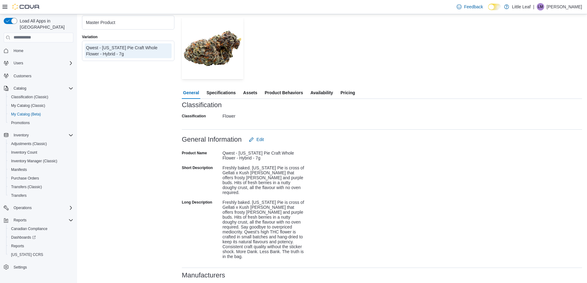
scroll to position [62, 0]
click at [225, 93] on span "Specifications" at bounding box center [220, 93] width 29 height 12
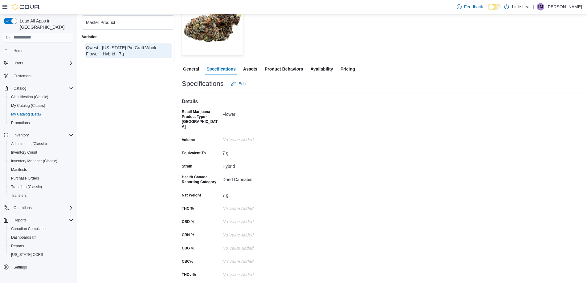
scroll to position [55, 0]
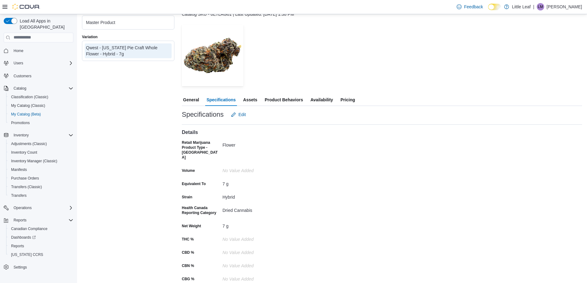
click at [251, 99] on span "Assets" at bounding box center [250, 100] width 14 height 12
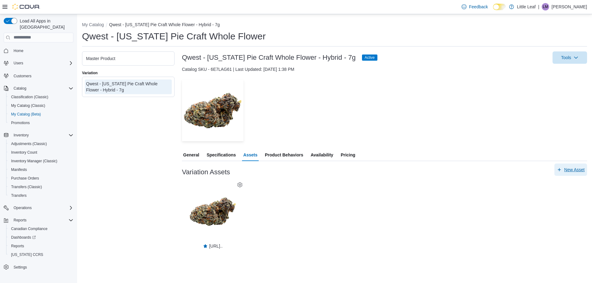
click at [573, 168] on span "New Asset" at bounding box center [574, 170] width 20 height 6
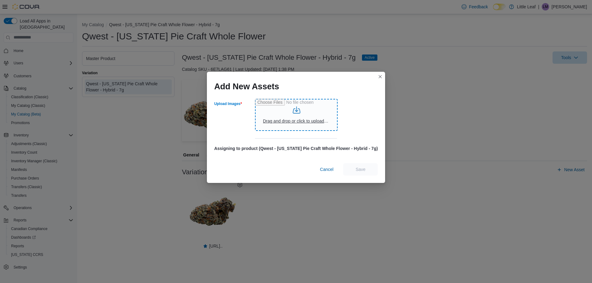
click at [298, 123] on input "Upload Images" at bounding box center [296, 115] width 83 height 32
type input "**********"
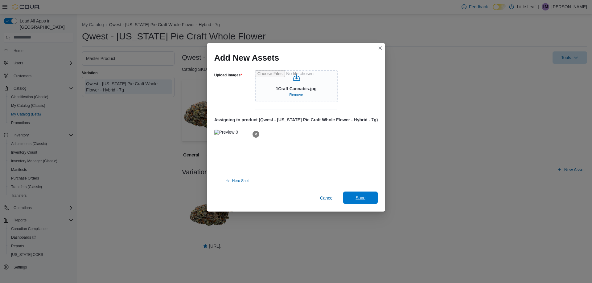
click at [356, 195] on span "Save" at bounding box center [360, 198] width 10 height 6
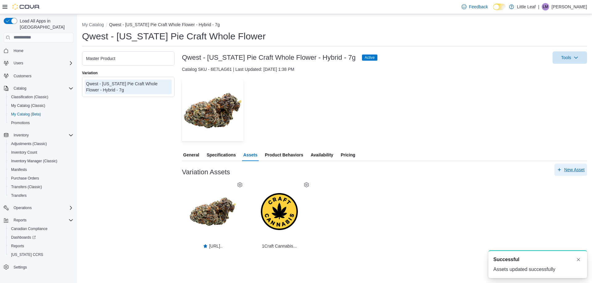
click at [573, 170] on span "New Asset" at bounding box center [574, 170] width 20 height 6
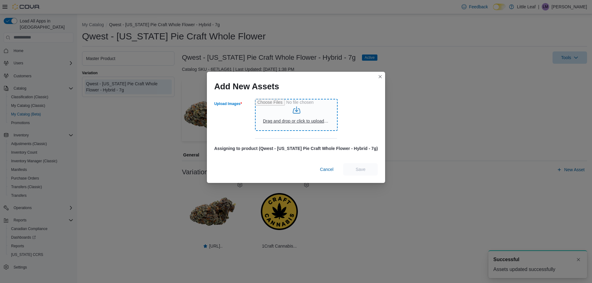
click at [304, 121] on input "Upload Images" at bounding box center [296, 115] width 83 height 32
type input "**********"
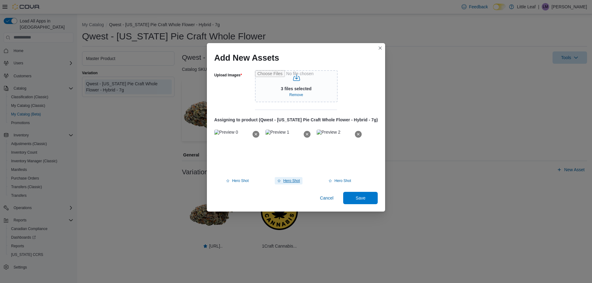
click at [292, 181] on span "Hero Shot" at bounding box center [291, 180] width 17 height 5
click at [359, 195] on span "Save" at bounding box center [360, 198] width 10 height 6
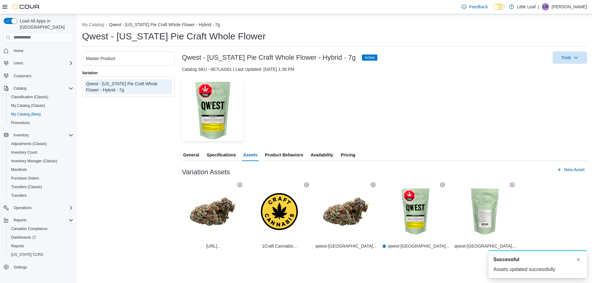
click at [144, 58] on div "Master Product" at bounding box center [128, 58] width 84 height 6
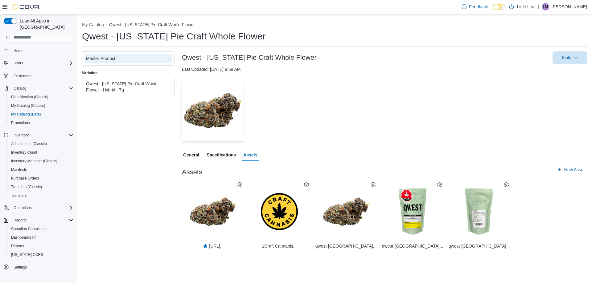
click at [440, 183] on icon at bounding box center [439, 184] width 5 height 5
click at [437, 206] on span "Set As Hero Shot" at bounding box center [441, 207] width 28 height 5
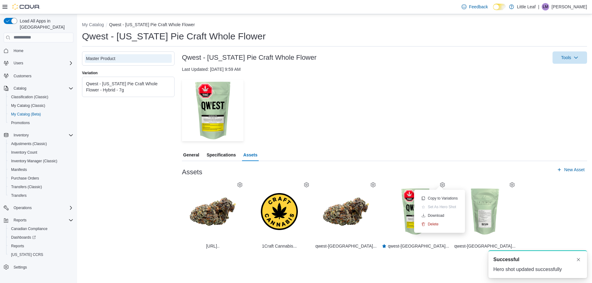
click at [159, 89] on div "Qwest - Georgia Pie Craft Whole Flower - Hybrid - 7g" at bounding box center [128, 87] width 84 height 12
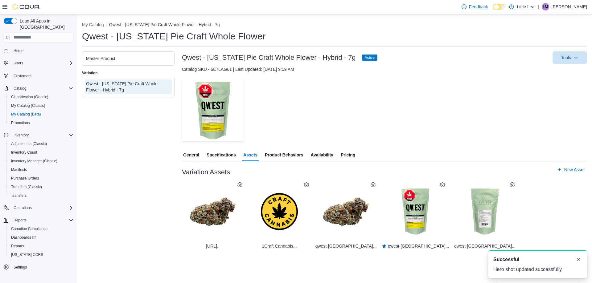
click at [239, 185] on icon at bounding box center [239, 184] width 5 height 5
click at [235, 216] on span "Delete" at bounding box center [234, 215] width 11 height 5
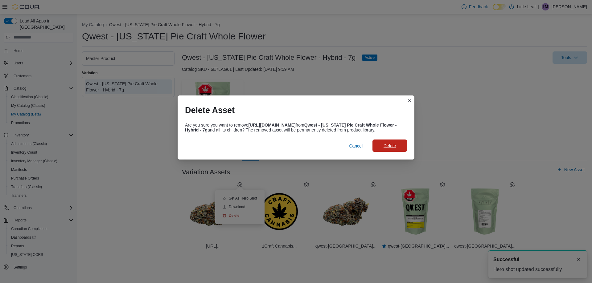
click at [397, 148] on span "Delete" at bounding box center [389, 146] width 27 height 12
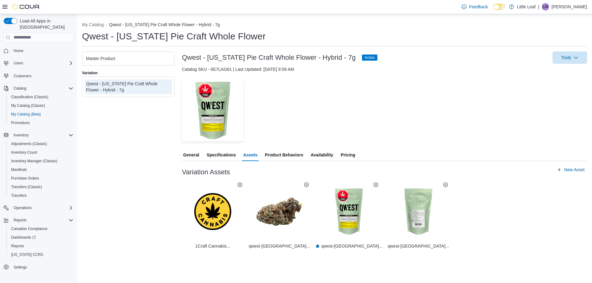
click at [344, 157] on span "Pricing" at bounding box center [347, 155] width 14 height 12
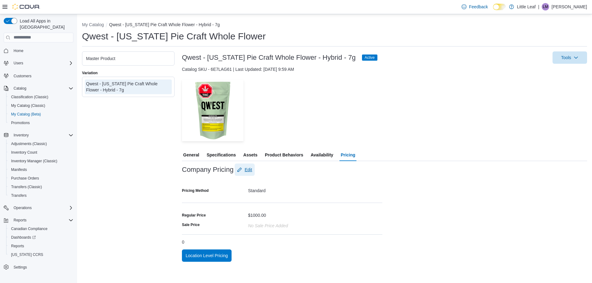
click at [250, 171] on span "Edit" at bounding box center [247, 170] width 7 height 6
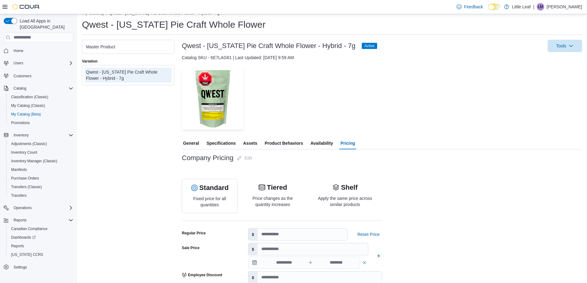
scroll to position [31, 0]
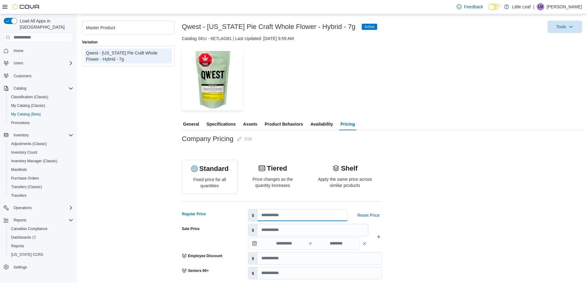
drag, startPoint x: 280, startPoint y: 214, endPoint x: 246, endPoint y: 216, distance: 34.9
click at [246, 216] on div "Regular Price $ **** Reset Price" at bounding box center [282, 215] width 200 height 12
type input "**"
click at [457, 220] on div "Company Pricing Edit Standard Fixed price for all quantities Tiered Price chang…" at bounding box center [382, 226] width 400 height 186
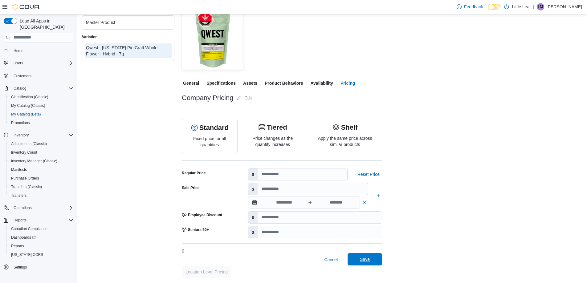
click at [366, 260] on span "Save" at bounding box center [365, 259] width 10 height 6
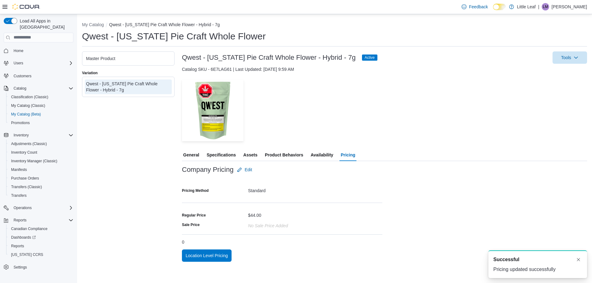
scroll to position [0, 0]
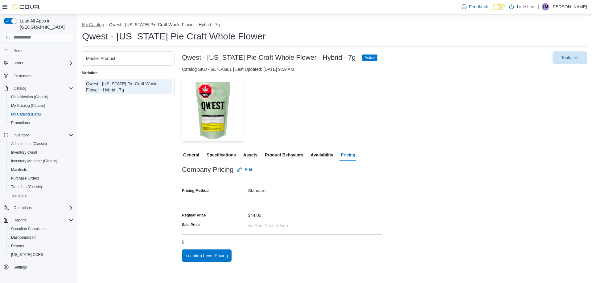
click at [92, 26] on button "My Catalog" at bounding box center [93, 24] width 22 height 5
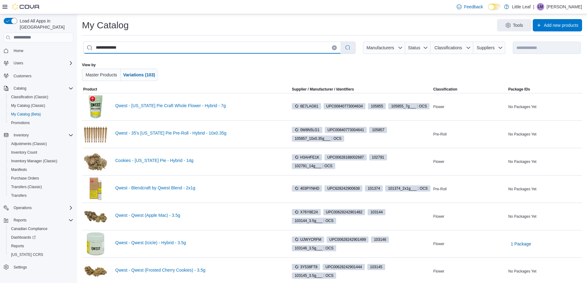
drag, startPoint x: 129, startPoint y: 49, endPoint x: 93, endPoint y: 46, distance: 36.2
click at [93, 46] on input "**********" at bounding box center [211, 48] width 257 height 12
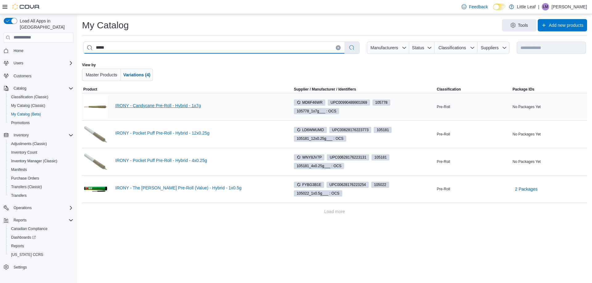
type input "*****"
click at [147, 105] on link "IRONY - Candycane Pre-Roll - Hybrid - 1x7g" at bounding box center [198, 105] width 167 height 5
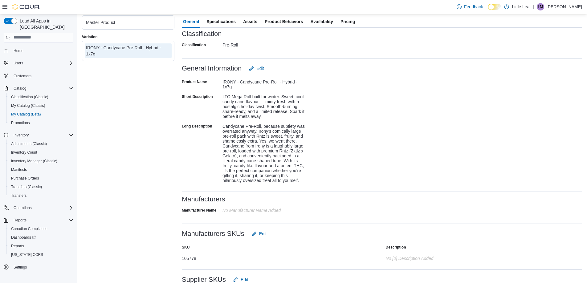
scroll to position [123, 0]
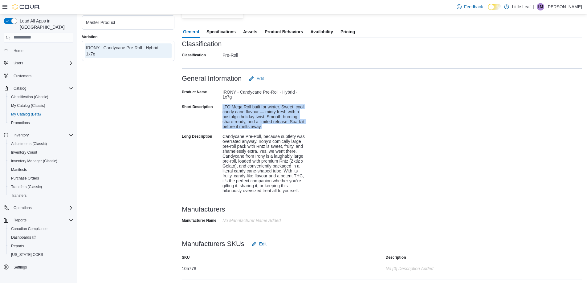
drag, startPoint x: 222, startPoint y: 106, endPoint x: 267, endPoint y: 125, distance: 48.6
click at [267, 125] on div "LTO Mega Roll built for winter. Sweet, cool candy cane flavour — minty fresh wi…" at bounding box center [263, 115] width 83 height 27
copy div "LTO Mega Roll built for winter. Sweet, cool candy cane flavour — minty fresh wi…"
click at [262, 77] on span "Edit" at bounding box center [259, 78] width 7 height 6
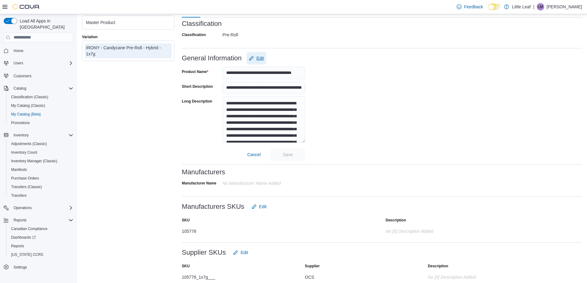
scroll to position [154, 0]
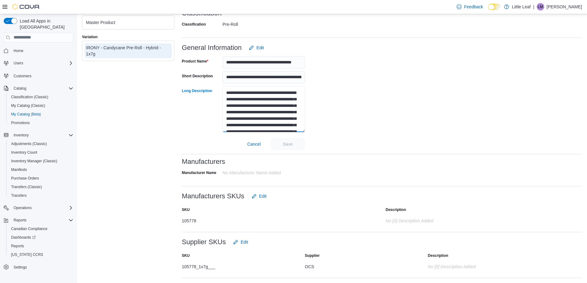
click at [225, 92] on textarea "**********" at bounding box center [263, 109] width 83 height 46
paste textarea "**********"
type textarea "**********"
click at [287, 141] on span "Save" at bounding box center [288, 144] width 10 height 6
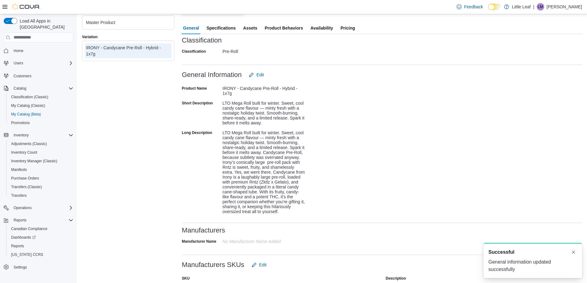
scroll to position [62, 0]
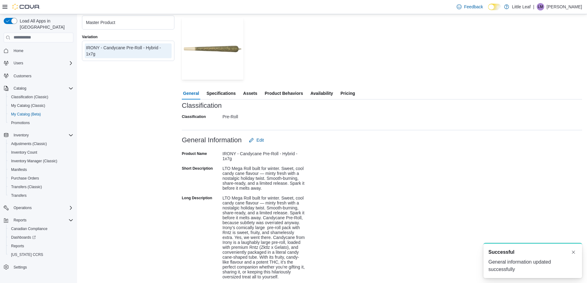
click at [221, 92] on span "Specifications" at bounding box center [220, 93] width 29 height 12
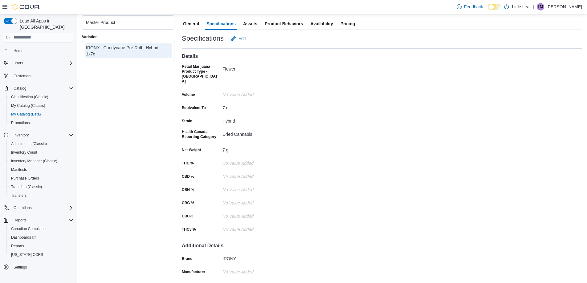
scroll to position [117, 0]
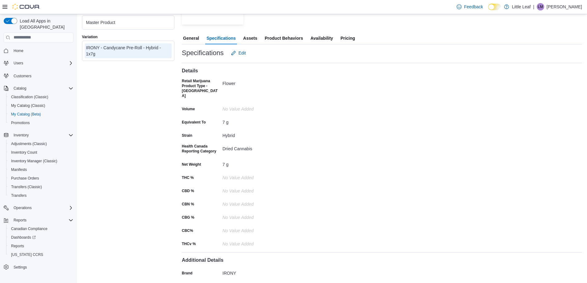
click at [250, 36] on span "Assets" at bounding box center [250, 38] width 14 height 12
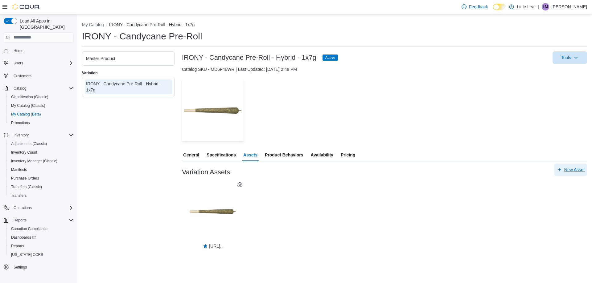
click at [574, 169] on span "New Asset" at bounding box center [574, 170] width 20 height 6
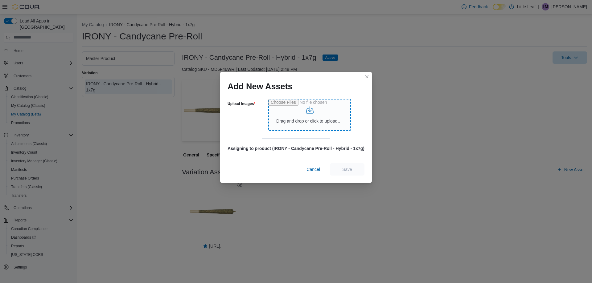
click at [303, 123] on input "Upload Images" at bounding box center [309, 115] width 83 height 32
type input "**********"
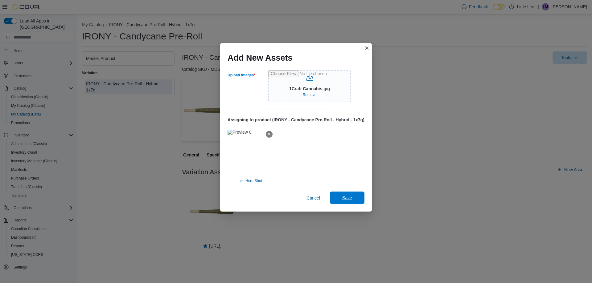
click at [348, 196] on span "Save" at bounding box center [347, 198] width 10 height 6
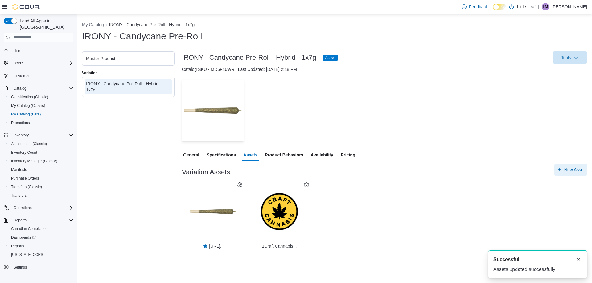
click at [576, 169] on span "New Asset" at bounding box center [574, 170] width 20 height 6
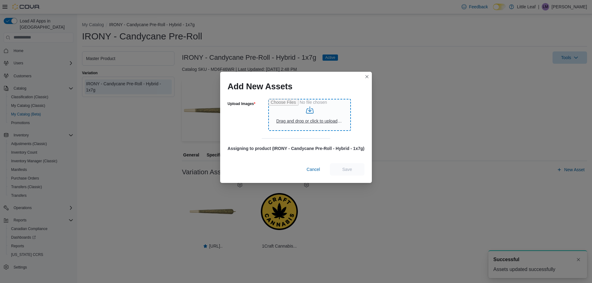
click at [318, 122] on input "Upload Images" at bounding box center [309, 115] width 83 height 32
type input "**********"
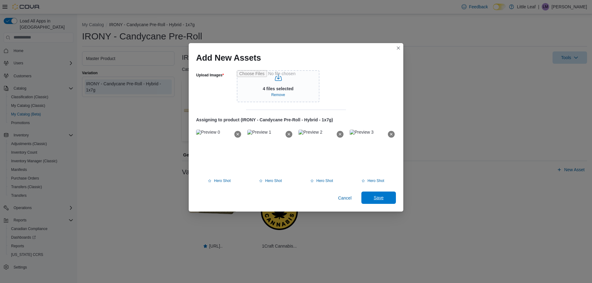
click at [380, 196] on span "Save" at bounding box center [378, 198] width 10 height 6
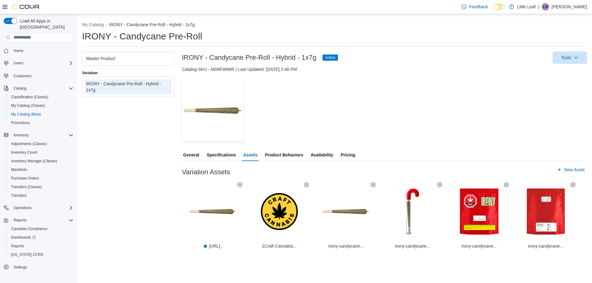
click at [156, 57] on div "Master Product" at bounding box center [128, 58] width 84 height 6
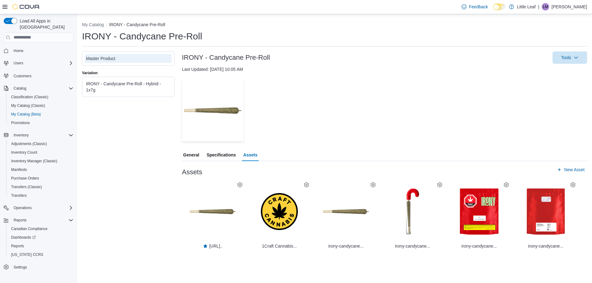
click at [505, 182] on icon at bounding box center [505, 184] width 5 height 5
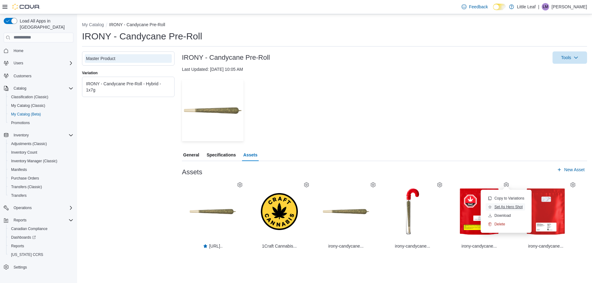
click at [504, 206] on span "Set As Hero Shot" at bounding box center [508, 207] width 28 height 5
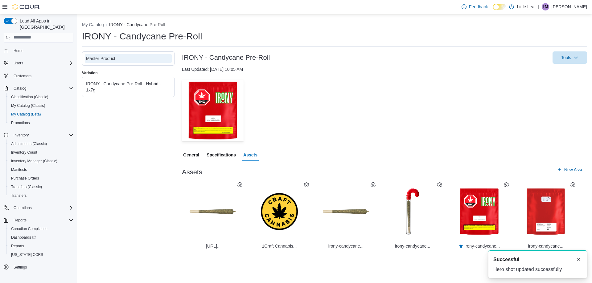
click at [147, 86] on div "IRONY - Candycane Pre-Roll - Hybrid - 1x7g" at bounding box center [128, 87] width 84 height 12
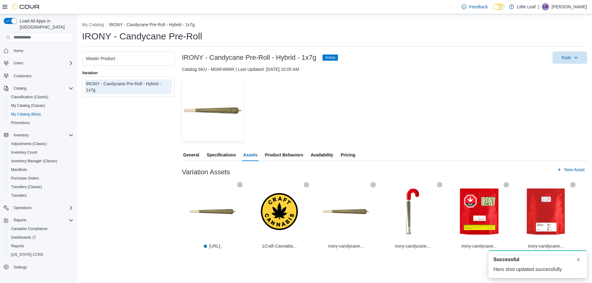
click at [506, 186] on icon at bounding box center [505, 184] width 5 height 5
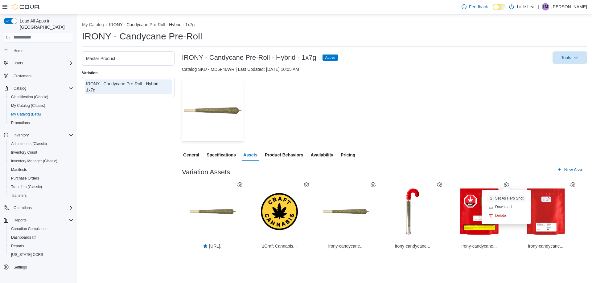
click at [503, 199] on span "Set As Hero Shot" at bounding box center [509, 198] width 28 height 5
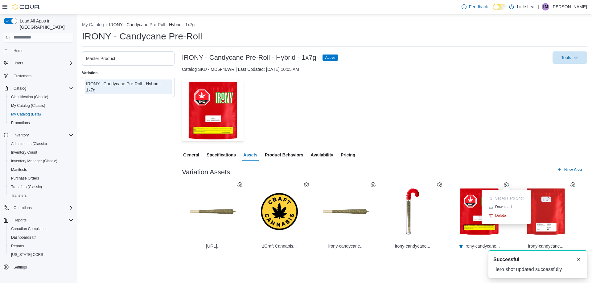
click at [238, 184] on icon at bounding box center [239, 184] width 5 height 5
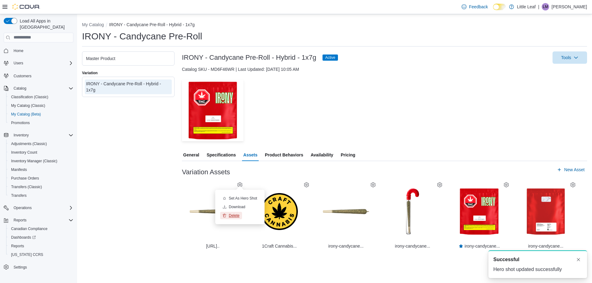
click at [237, 215] on span "Delete" at bounding box center [234, 215] width 11 height 5
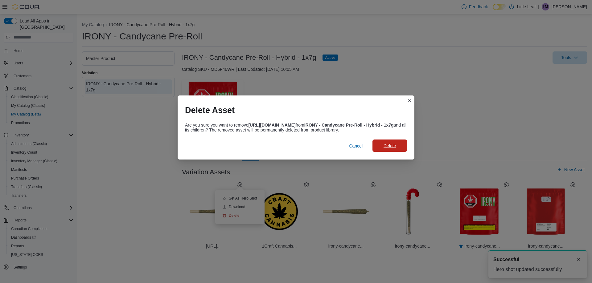
click at [391, 149] on span "Delete" at bounding box center [389, 146] width 12 height 6
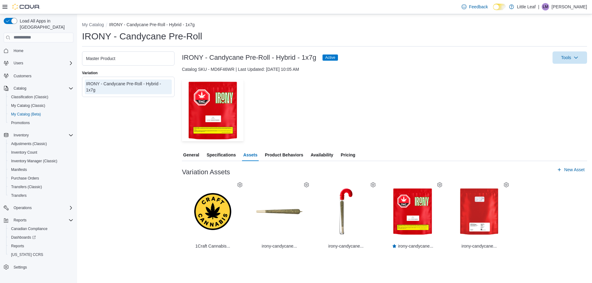
click at [345, 156] on span "Pricing" at bounding box center [347, 155] width 14 height 12
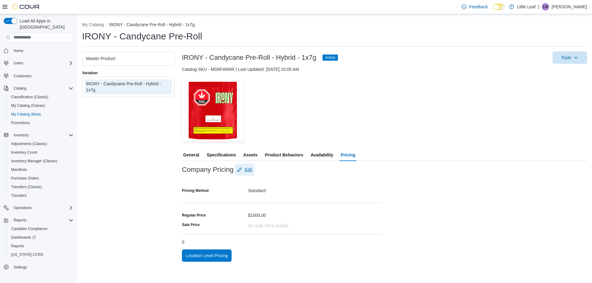
click at [247, 171] on span "Edit" at bounding box center [247, 170] width 7 height 6
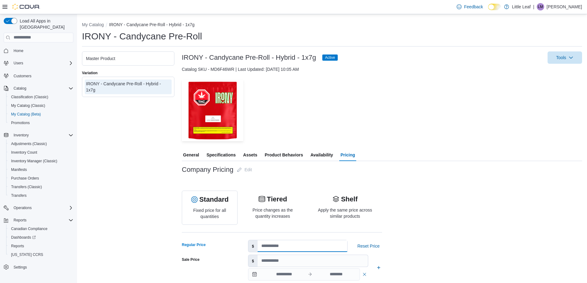
drag, startPoint x: 276, startPoint y: 247, endPoint x: 257, endPoint y: 244, distance: 19.0
click at [258, 245] on input "****" at bounding box center [302, 246] width 89 height 12
type input "**"
click at [437, 205] on div "Company Pricing Edit Standard Fixed price for all quantities Tiered Price chang…" at bounding box center [382, 257] width 400 height 186
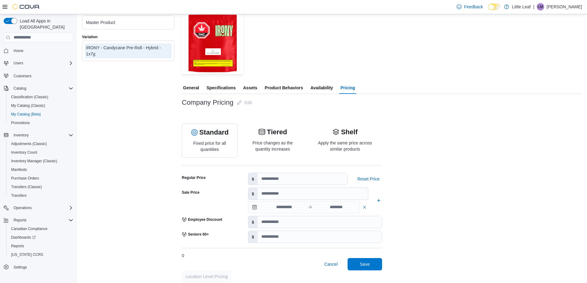
scroll to position [72, 0]
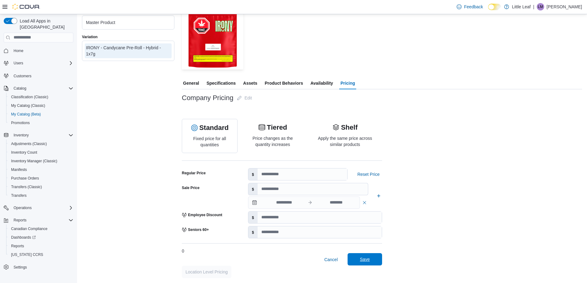
click at [365, 260] on span "Save" at bounding box center [365, 259] width 10 height 6
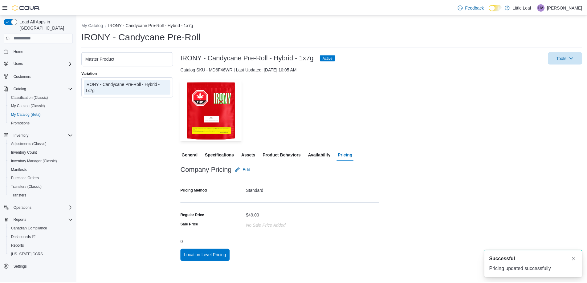
scroll to position [0, 0]
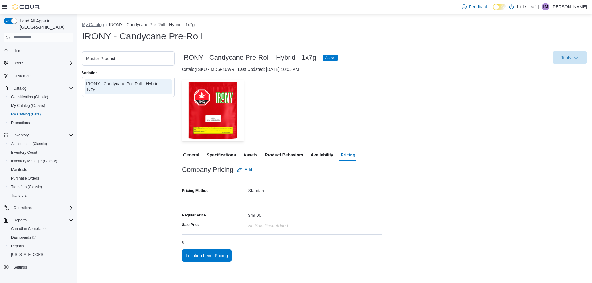
click at [94, 26] on button "My Catalog" at bounding box center [93, 24] width 22 height 5
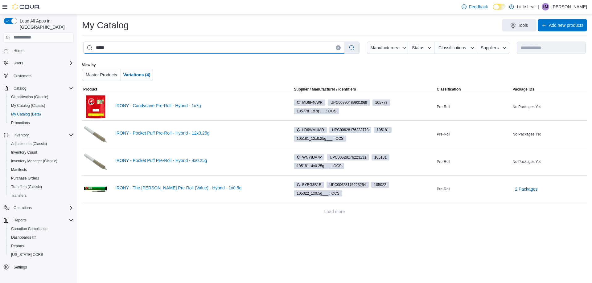
drag, startPoint x: 113, startPoint y: 48, endPoint x: 88, endPoint y: 51, distance: 25.4
click at [88, 51] on input "*****" at bounding box center [213, 48] width 261 height 12
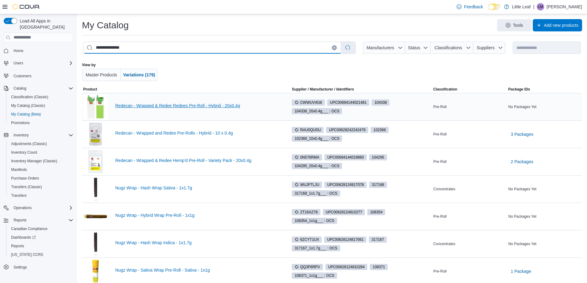
type input "**********"
click at [162, 106] on link "Redecan - Wrapped & Redee Redees Pre-Roll - Hybrid - 20x0.4g" at bounding box center [197, 105] width 165 height 5
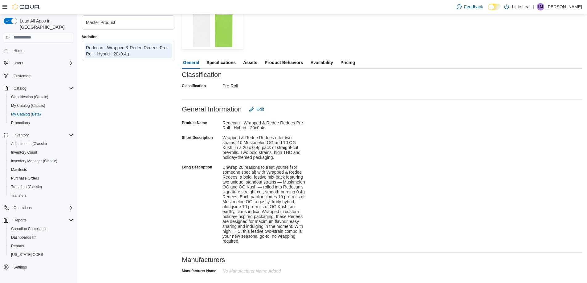
scroll to position [123, 0]
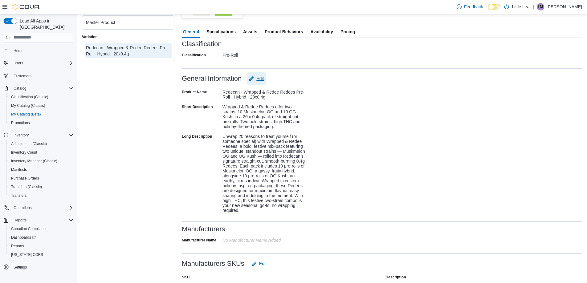
click at [262, 78] on span "Edit" at bounding box center [259, 78] width 7 height 6
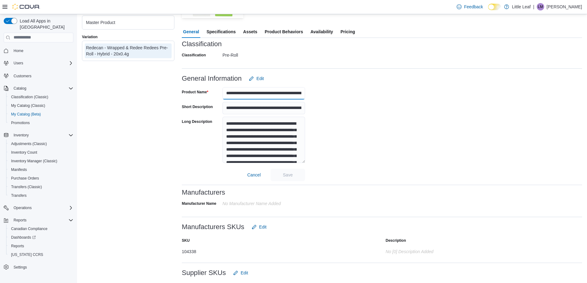
click at [279, 92] on input "**********" at bounding box center [263, 93] width 83 height 12
type input "**********"
click at [290, 177] on span "Save" at bounding box center [288, 175] width 10 height 6
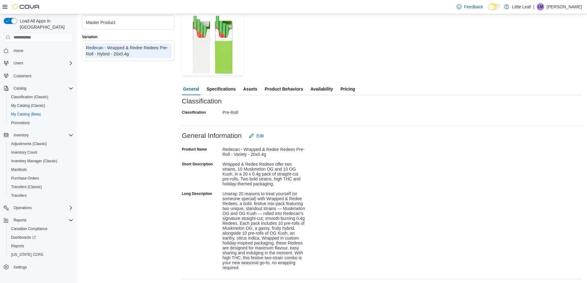
scroll to position [62, 0]
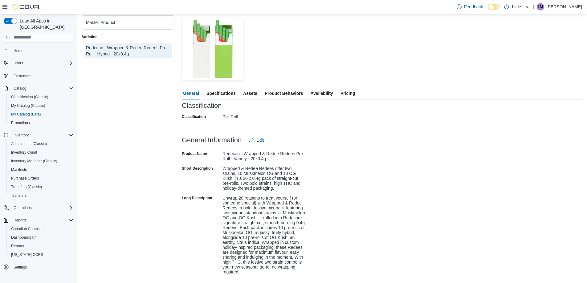
click at [229, 92] on span "Specifications" at bounding box center [220, 93] width 29 height 12
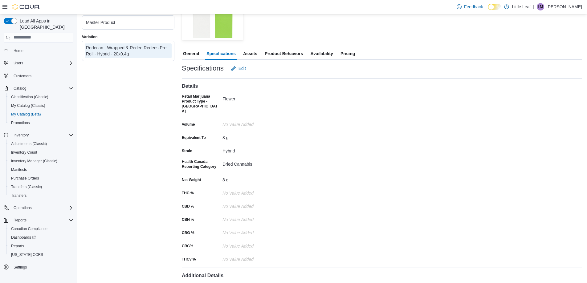
scroll to position [92, 0]
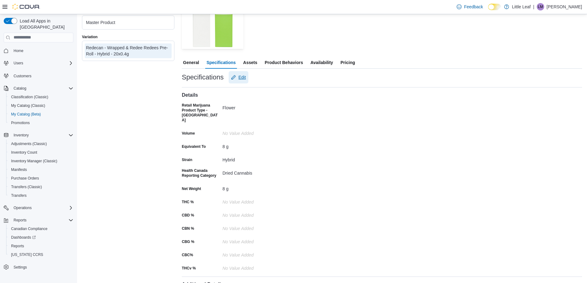
click at [242, 78] on span "Edit" at bounding box center [241, 77] width 7 height 6
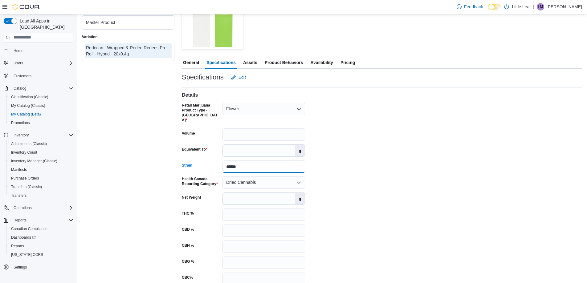
drag, startPoint x: 250, startPoint y: 164, endPoint x: 219, endPoint y: 162, distance: 30.5
click at [219, 162] on div "Strain ******" at bounding box center [243, 167] width 123 height 12
type input "*******"
click at [375, 169] on div "Details Retail Marijuana Product Type - Canada Flower Volume Equivalent To * g …" at bounding box center [382, 192] width 400 height 218
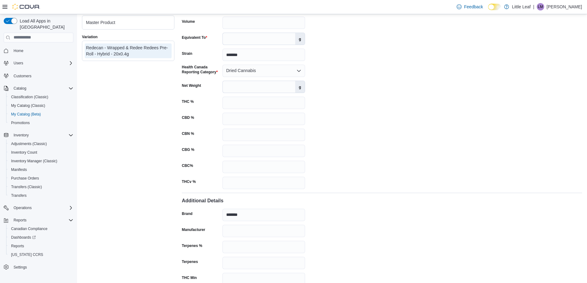
scroll to position [272, 0]
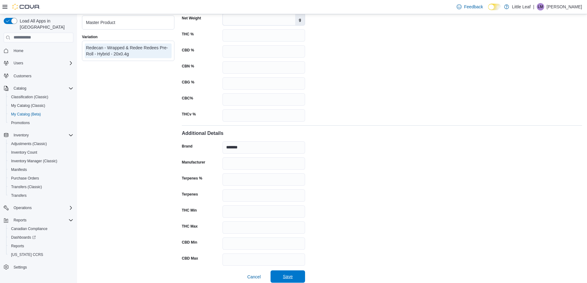
click at [285, 274] on span "Save" at bounding box center [288, 277] width 10 height 6
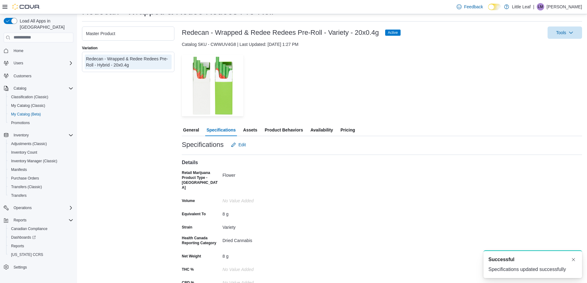
scroll to position [24, 0]
click at [247, 128] on span "Assets" at bounding box center [250, 130] width 14 height 12
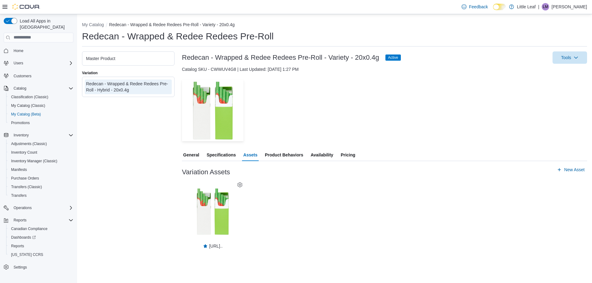
click at [222, 155] on span "Specifications" at bounding box center [220, 155] width 29 height 12
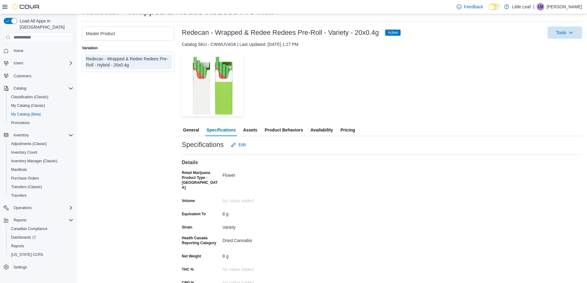
scroll to position [24, 0]
click at [250, 129] on span "Assets" at bounding box center [250, 130] width 14 height 12
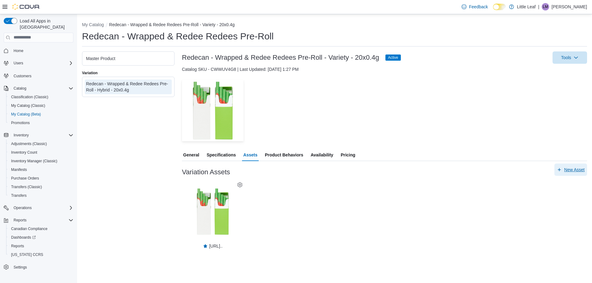
click at [576, 170] on span "New Asset" at bounding box center [574, 170] width 20 height 6
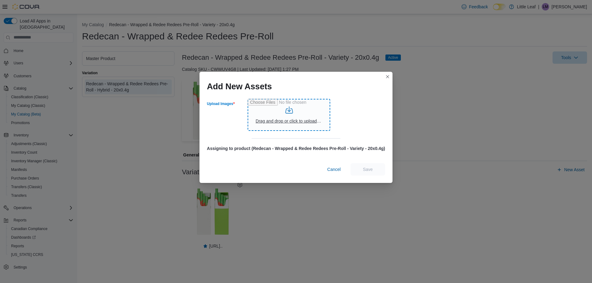
click at [303, 122] on input "Upload Images" at bounding box center [288, 115] width 83 height 32
type input "**********"
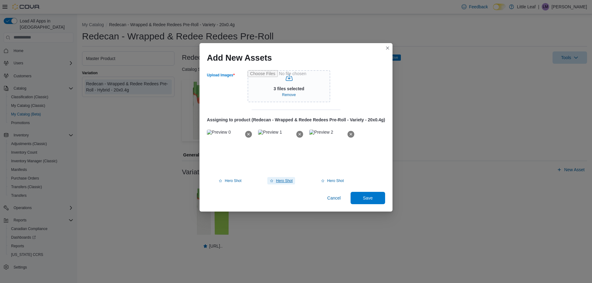
click at [287, 181] on span "Hero Shot" at bounding box center [284, 180] width 17 height 5
click at [368, 198] on span "Save" at bounding box center [368, 198] width 10 height 6
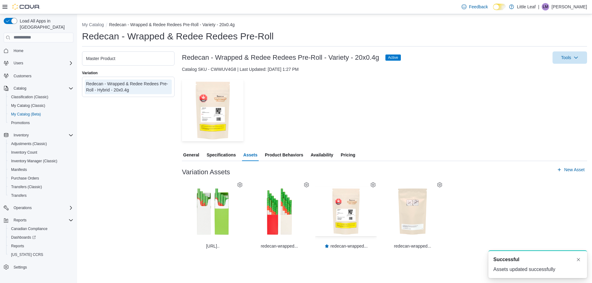
click at [346, 216] on img "button" at bounding box center [345, 211] width 49 height 49
drag, startPoint x: 129, startPoint y: 54, endPoint x: 145, endPoint y: 61, distance: 16.7
click at [129, 54] on div "Master Product" at bounding box center [128, 58] width 87 height 9
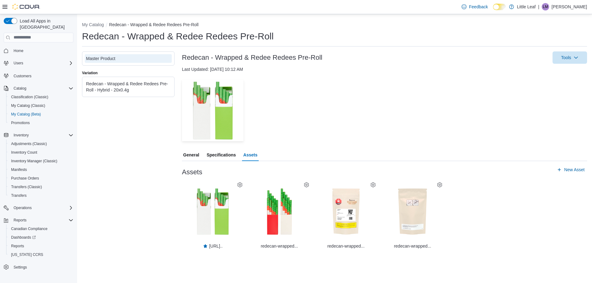
click at [373, 184] on icon at bounding box center [372, 184] width 5 height 5
click at [369, 208] on span "Set As Hero Shot" at bounding box center [375, 207] width 28 height 5
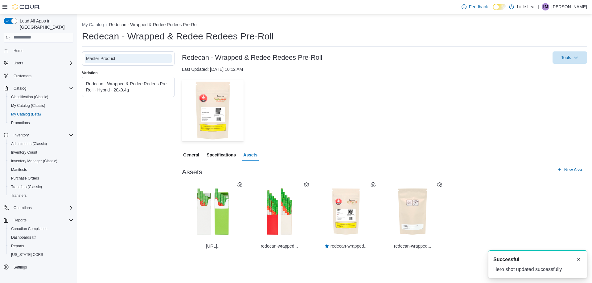
click at [162, 91] on div "Redecan - Wrapped & Redee Redees Pre-Roll - Hybrid - 20x0.4g" at bounding box center [128, 87] width 84 height 12
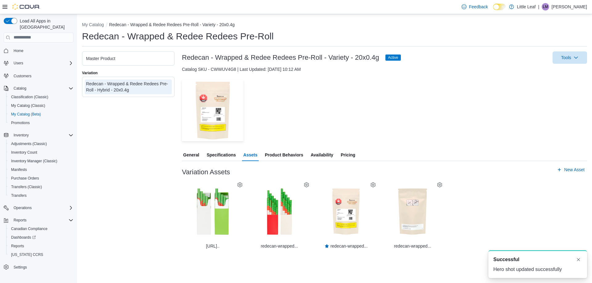
click at [239, 185] on icon at bounding box center [239, 184] width 5 height 5
click at [233, 214] on span "Delete" at bounding box center [234, 215] width 11 height 5
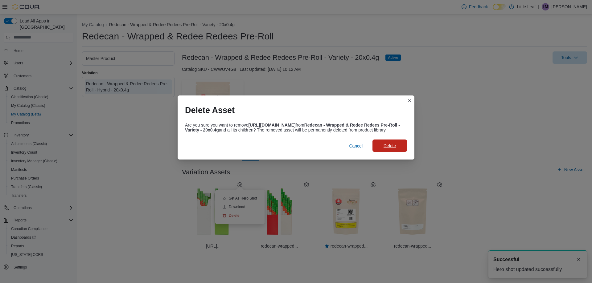
click at [392, 147] on span "Delete" at bounding box center [389, 146] width 12 height 6
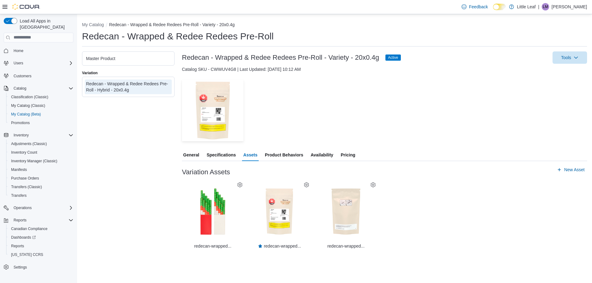
click at [348, 154] on span "Pricing" at bounding box center [347, 155] width 14 height 12
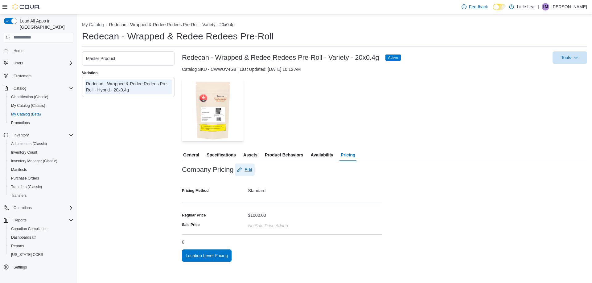
click at [250, 172] on span "Edit" at bounding box center [247, 170] width 7 height 6
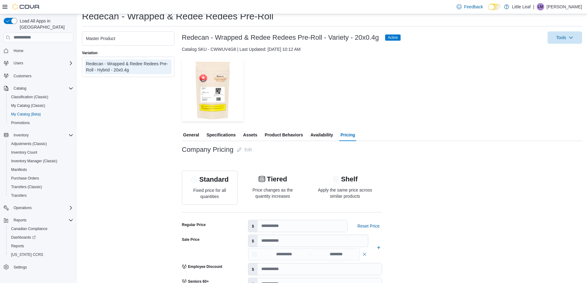
scroll to position [31, 0]
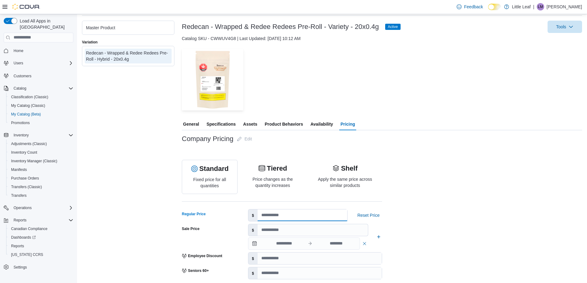
drag, startPoint x: 280, startPoint y: 217, endPoint x: 258, endPoint y: 214, distance: 22.1
click at [257, 214] on div "$ ****" at bounding box center [298, 215] width 100 height 12
type input "**"
drag, startPoint x: 423, startPoint y: 225, endPoint x: 438, endPoint y: 231, distance: 16.1
click at [423, 225] on div "Company Pricing Edit Standard Fixed price for all quantities Tiered Price chang…" at bounding box center [382, 226] width 400 height 186
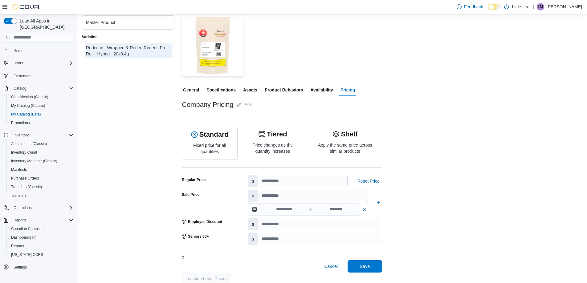
scroll to position [72, 0]
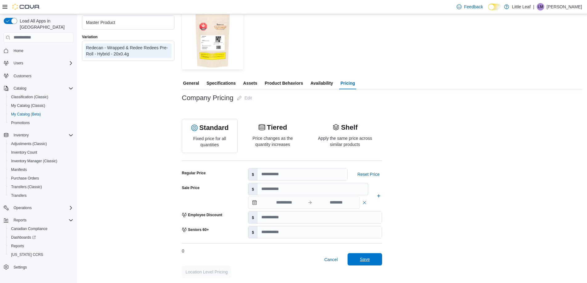
click at [367, 261] on span "Save" at bounding box center [365, 259] width 10 height 6
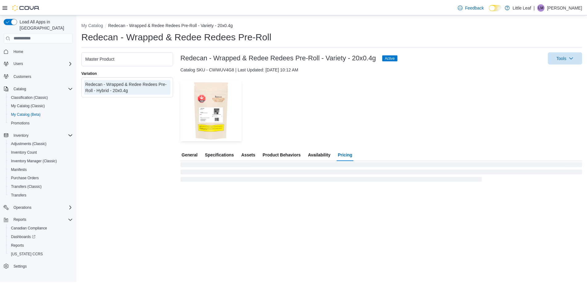
scroll to position [0, 0]
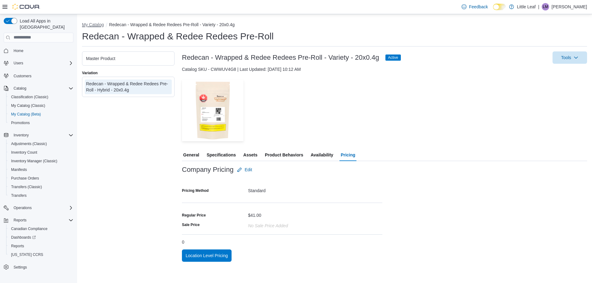
click at [89, 26] on button "My Catalog" at bounding box center [93, 24] width 22 height 5
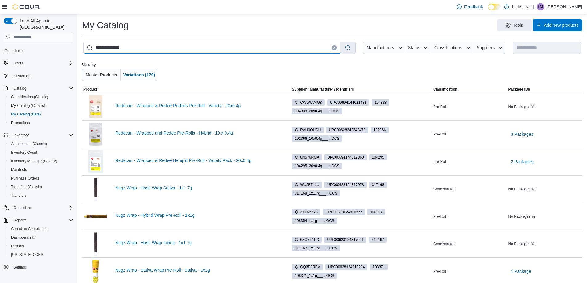
drag, startPoint x: 134, startPoint y: 47, endPoint x: 94, endPoint y: 49, distance: 40.1
click at [94, 49] on input "**********" at bounding box center [211, 48] width 257 height 12
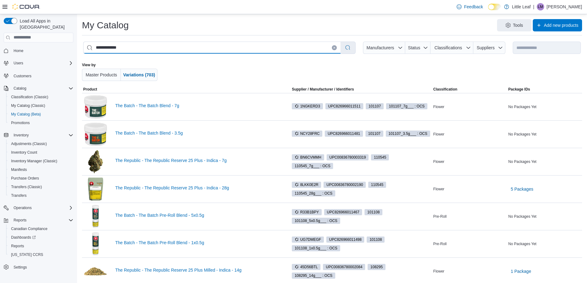
click at [109, 48] on input "**********" at bounding box center [211, 48] width 257 height 12
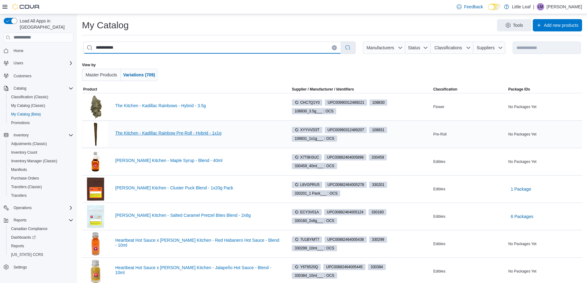
type input "**********"
click at [157, 134] on link "The Kitchen - Kadillac Rainbow Pre-Roll - Hybrid - 1x1g" at bounding box center [197, 133] width 165 height 5
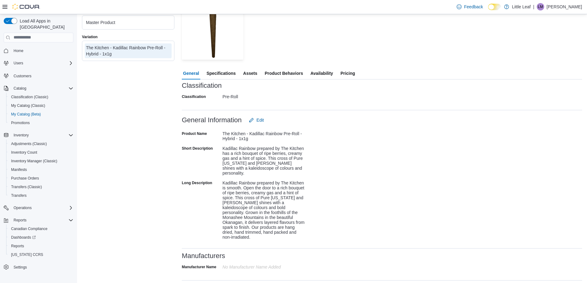
scroll to position [92, 0]
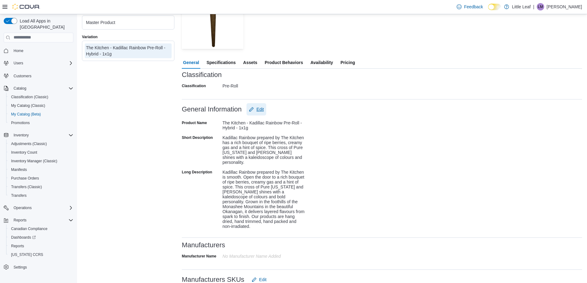
click at [264, 108] on button "Edit" at bounding box center [256, 109] width 20 height 12
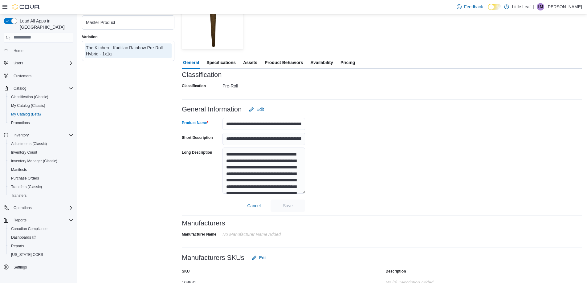
click at [282, 126] on input "**********" at bounding box center [263, 124] width 83 height 12
type input "**********"
click at [286, 205] on span "Save" at bounding box center [288, 205] width 10 height 6
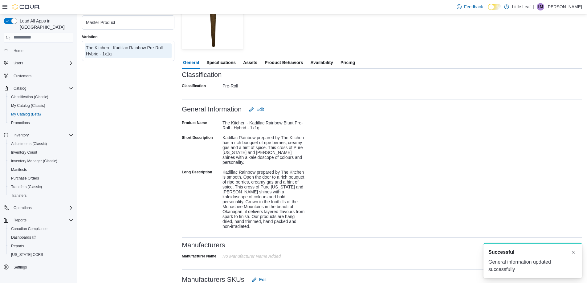
scroll to position [0, 0]
click at [224, 62] on span "Specifications" at bounding box center [220, 62] width 29 height 12
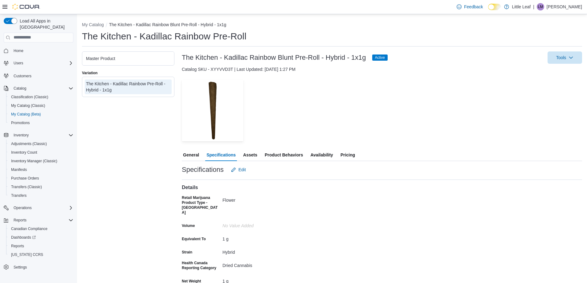
click at [252, 154] on span "Assets" at bounding box center [250, 155] width 14 height 12
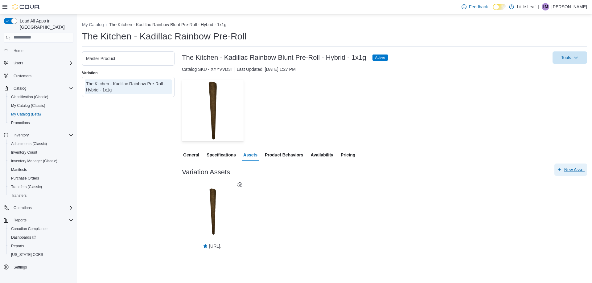
click at [576, 168] on span "New Asset" at bounding box center [574, 170] width 20 height 6
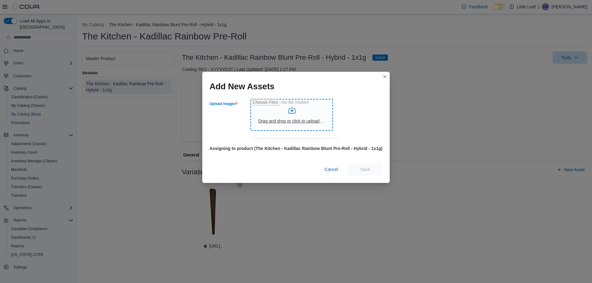
click at [276, 121] on input "Upload Images" at bounding box center [291, 115] width 83 height 32
type input "**********"
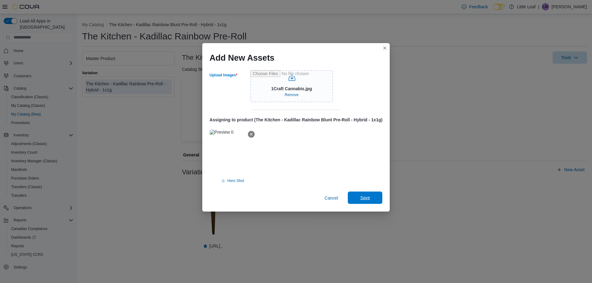
drag, startPoint x: 364, startPoint y: 198, endPoint x: 361, endPoint y: 192, distance: 6.1
click at [364, 196] on span "Save" at bounding box center [365, 198] width 10 height 6
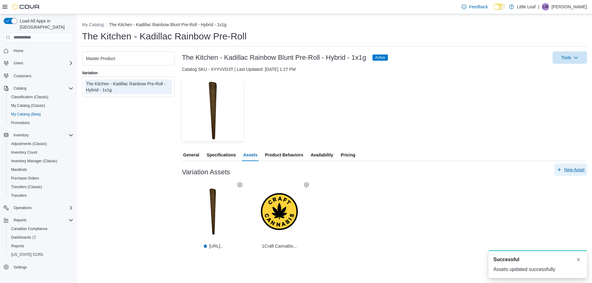
click at [572, 171] on span "New Asset" at bounding box center [574, 170] width 20 height 6
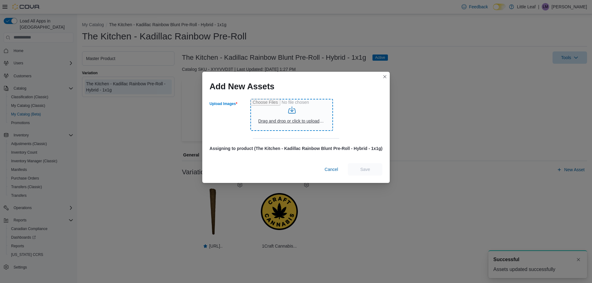
click at [291, 121] on input "Upload Images" at bounding box center [291, 115] width 83 height 32
type input "**********"
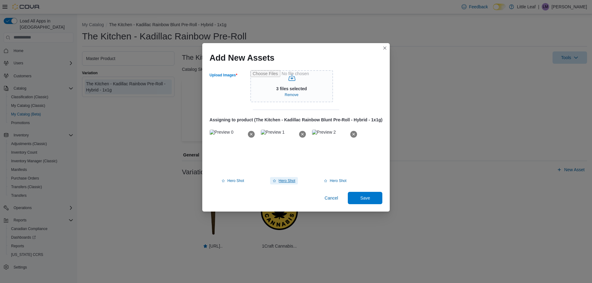
click at [289, 181] on span "Hero Shot" at bounding box center [287, 180] width 17 height 5
click at [370, 199] on span "Save" at bounding box center [365, 198] width 10 height 6
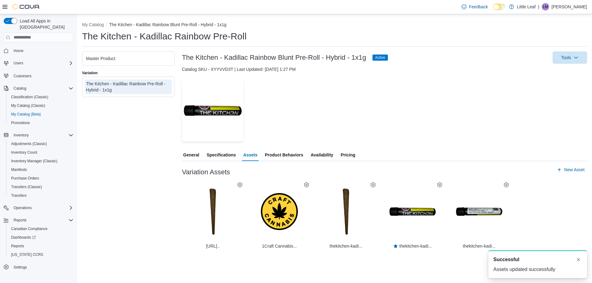
click at [153, 60] on div "Master Product" at bounding box center [128, 58] width 84 height 6
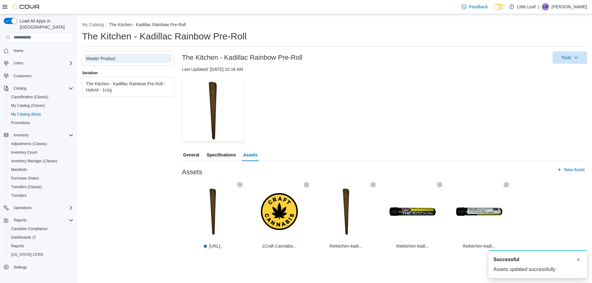
click at [439, 185] on icon at bounding box center [439, 184] width 5 height 5
click at [437, 206] on span "Set As Hero Shot" at bounding box center [441, 207] width 28 height 5
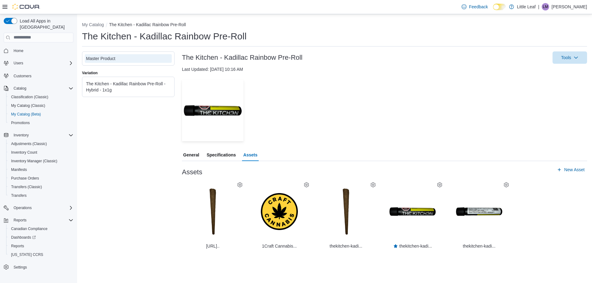
click at [158, 86] on div "The Kitchen - Kadillac Rainbow Pre-Roll - Hybrid - 1x1g" at bounding box center [128, 87] width 84 height 12
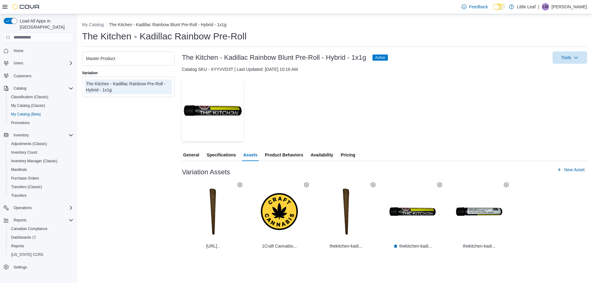
click at [239, 185] on icon at bounding box center [239, 184] width 5 height 5
click at [236, 217] on span "Delete" at bounding box center [234, 215] width 11 height 5
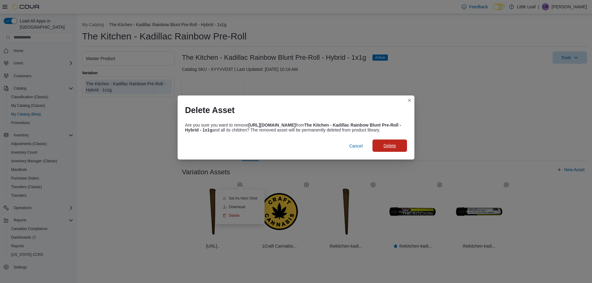
click at [394, 149] on span "Delete" at bounding box center [389, 146] width 12 height 6
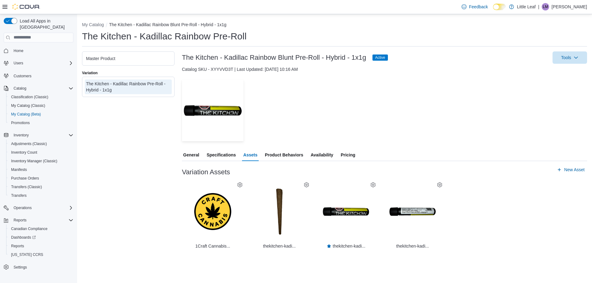
click at [348, 155] on span "Pricing" at bounding box center [347, 155] width 14 height 12
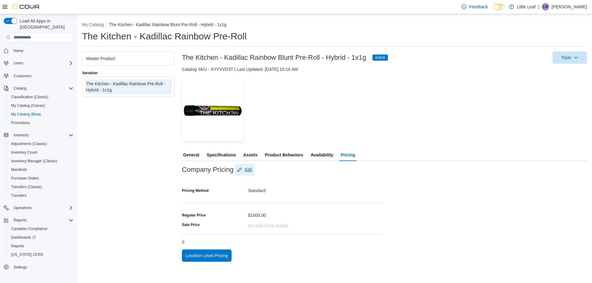
drag, startPoint x: 248, startPoint y: 168, endPoint x: 292, endPoint y: 185, distance: 47.1
click at [248, 168] on span "Edit" at bounding box center [247, 170] width 7 height 6
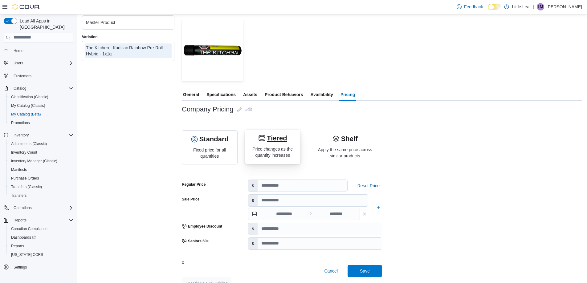
scroll to position [62, 0]
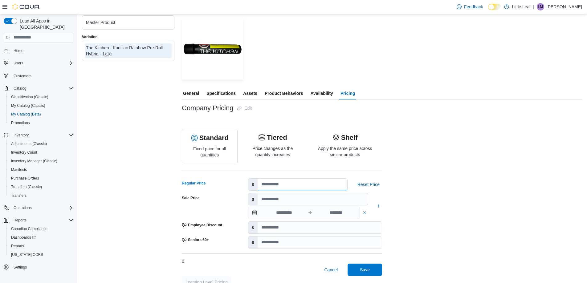
drag, startPoint x: 288, startPoint y: 185, endPoint x: 255, endPoint y: 183, distance: 33.3
click at [255, 183] on div "$ ****" at bounding box center [298, 184] width 100 height 12
type input "*****"
click at [363, 272] on span "Save" at bounding box center [365, 270] width 10 height 6
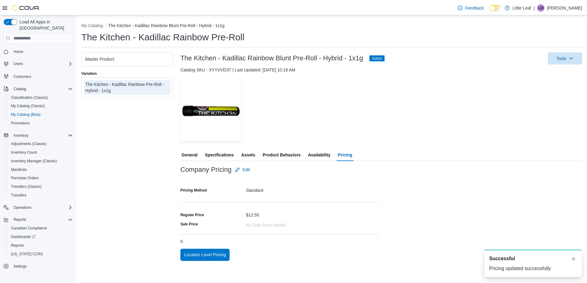
scroll to position [0, 0]
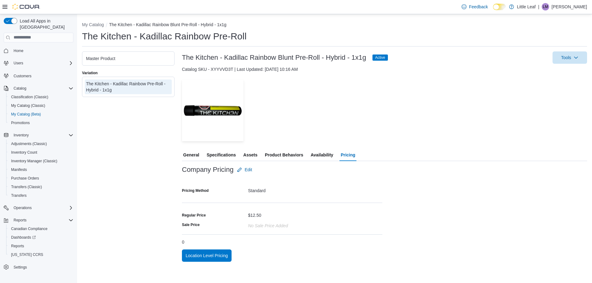
click at [218, 154] on span "Specifications" at bounding box center [220, 155] width 29 height 12
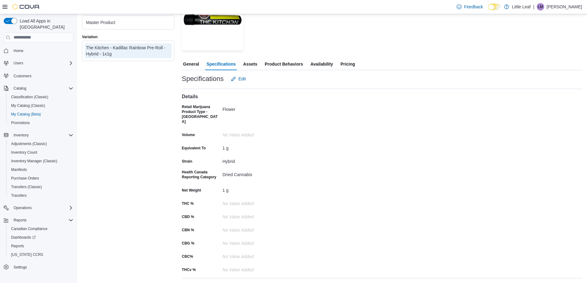
scroll to position [86, 0]
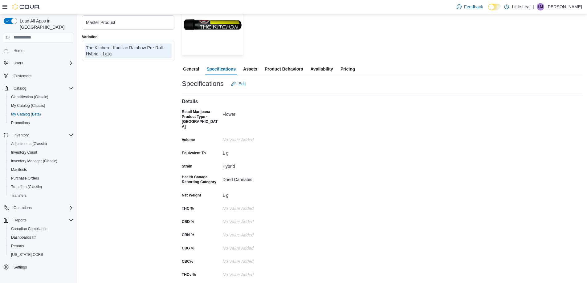
click at [247, 71] on span "Assets" at bounding box center [250, 69] width 14 height 12
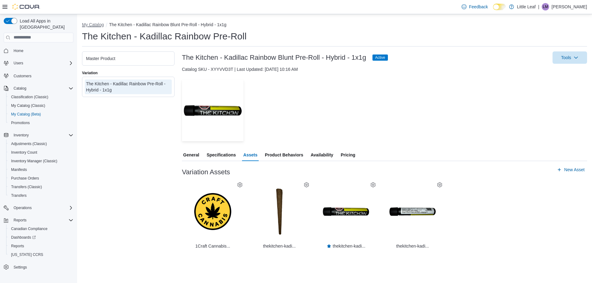
click at [94, 27] on button "My Catalog" at bounding box center [93, 24] width 22 height 5
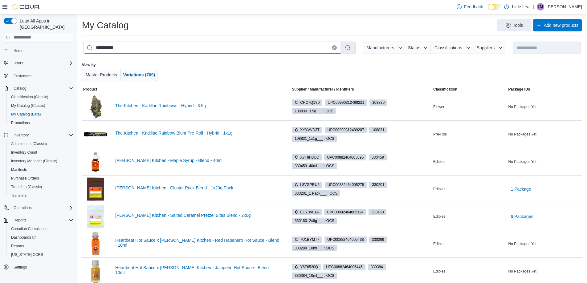
drag, startPoint x: 122, startPoint y: 49, endPoint x: 88, endPoint y: 43, distance: 35.4
click at [88, 43] on input "**********" at bounding box center [211, 48] width 257 height 12
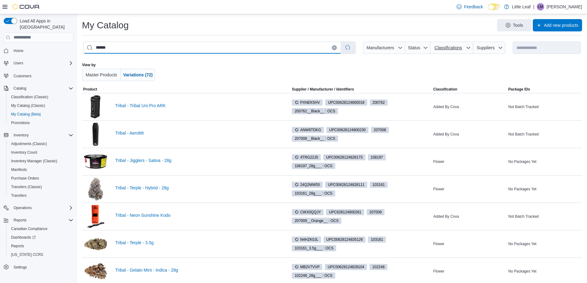
type input "******"
click at [449, 50] on span "Classifications" at bounding box center [447, 47] width 27 height 5
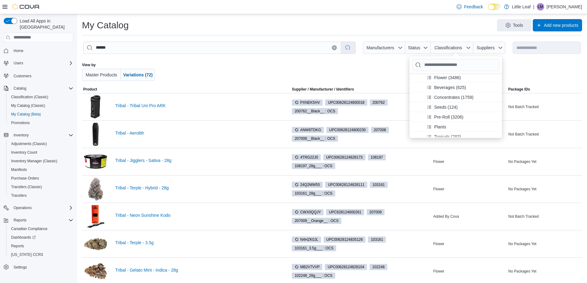
scroll to position [31, 0]
click at [445, 108] on span "Pre-Roll (3206)" at bounding box center [448, 107] width 29 height 6
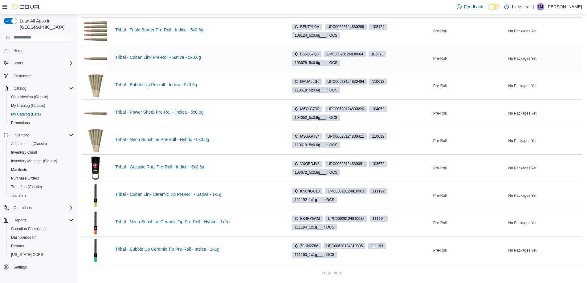
scroll to position [247, 0]
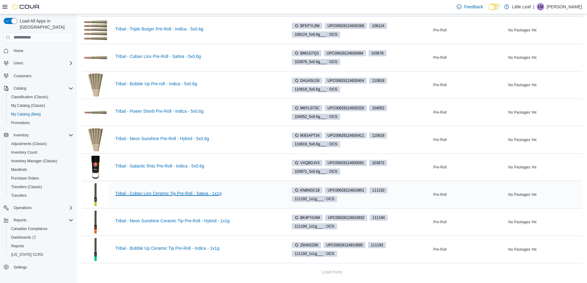
click at [167, 195] on link "Tribal - Cuban Linx Ceramic Tip Pre-Roll - Sativa - 1x1g" at bounding box center [197, 193] width 165 height 5
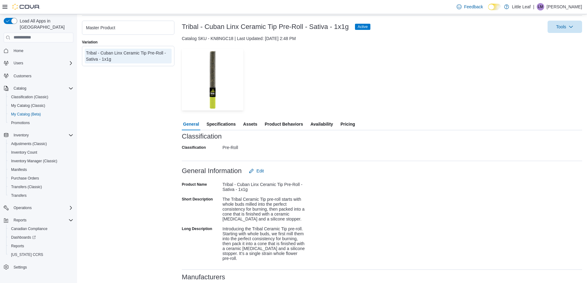
scroll to position [62, 0]
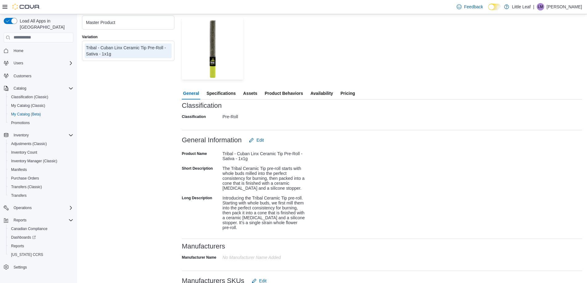
click at [218, 94] on span "Specifications" at bounding box center [220, 93] width 29 height 12
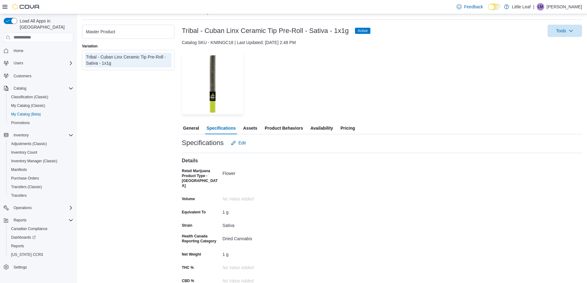
scroll to position [24, 0]
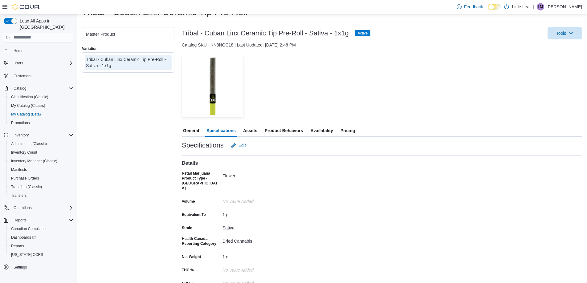
click at [250, 128] on span "Assets" at bounding box center [250, 130] width 14 height 12
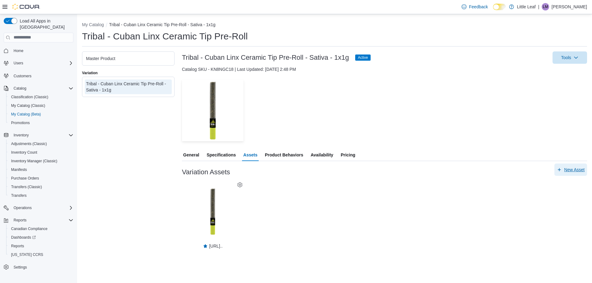
click at [567, 169] on span "New Asset" at bounding box center [574, 170] width 20 height 6
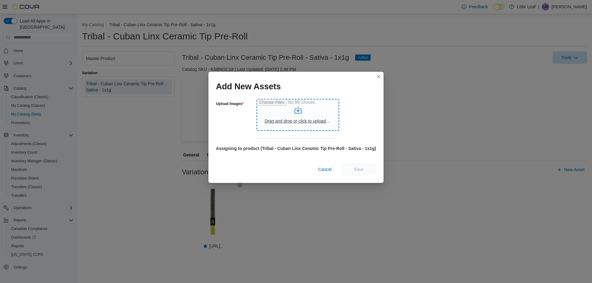
click at [308, 121] on input "Upload Images" at bounding box center [297, 115] width 83 height 32
type input "**********"
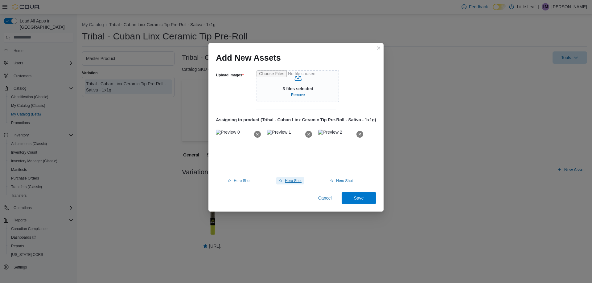
click at [294, 181] on span "Hero Shot" at bounding box center [293, 180] width 17 height 5
click at [359, 199] on span "Save" at bounding box center [359, 198] width 10 height 6
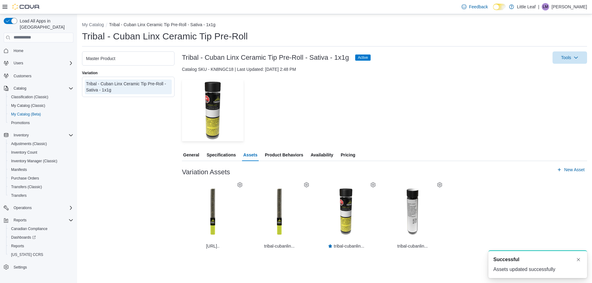
click at [143, 59] on div "Master Product" at bounding box center [128, 58] width 84 height 6
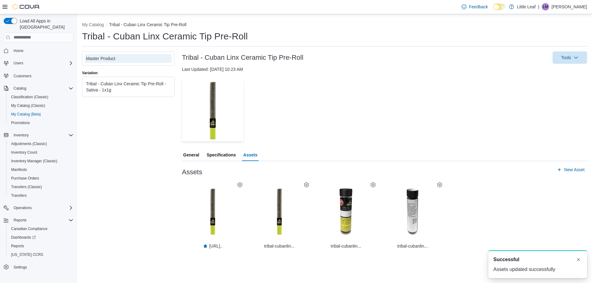
click at [370, 184] on icon at bounding box center [372, 184] width 5 height 5
click at [370, 208] on span "Set As Hero Shot" at bounding box center [375, 207] width 28 height 5
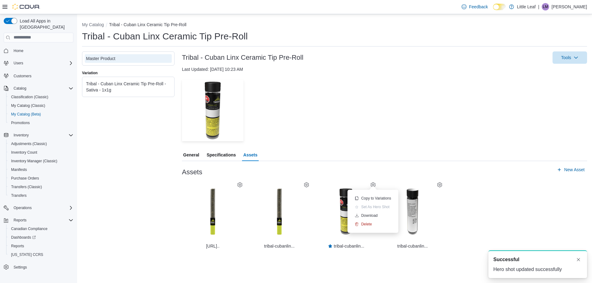
click at [153, 85] on div "Tribal - Cuban Linx Ceramic Tip Pre-Roll - Sativa - 1x1g" at bounding box center [128, 87] width 84 height 12
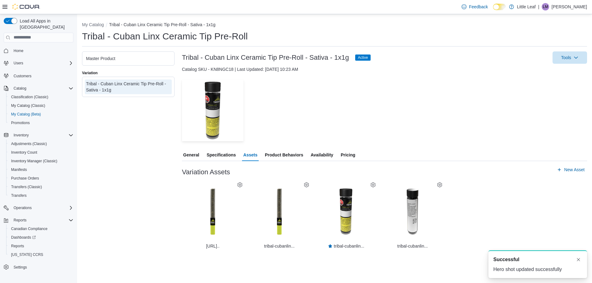
click at [239, 184] on icon at bounding box center [239, 184] width 5 height 5
click at [235, 216] on span "Delete" at bounding box center [234, 215] width 11 height 5
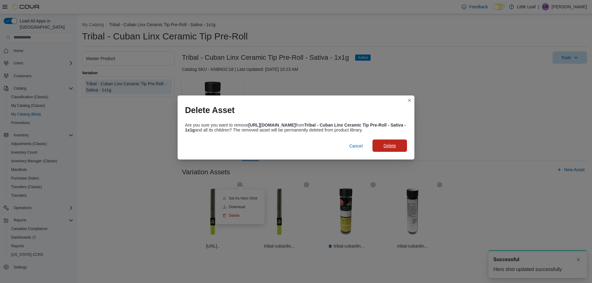
click at [392, 149] on span "Delete" at bounding box center [389, 146] width 12 height 6
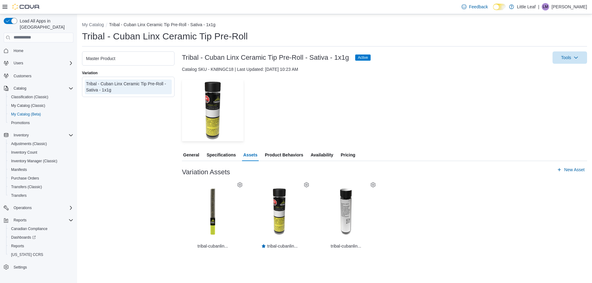
click at [344, 155] on span "Pricing" at bounding box center [347, 155] width 14 height 12
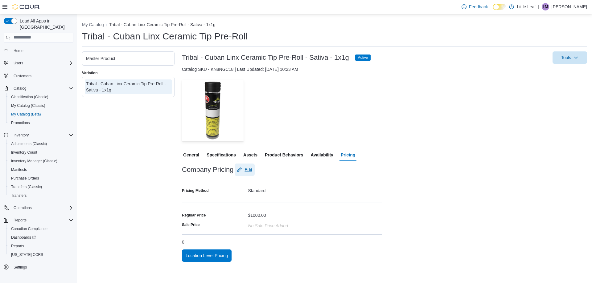
click at [249, 169] on span "Edit" at bounding box center [247, 170] width 7 height 6
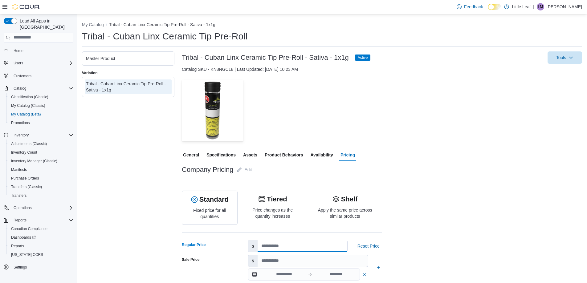
drag, startPoint x: 281, startPoint y: 248, endPoint x: 257, endPoint y: 250, distance: 24.1
click at [257, 250] on div "$ ****" at bounding box center [298, 246] width 100 height 12
type input "*****"
click at [191, 196] on button "Standard" at bounding box center [210, 199] width 38 height 7
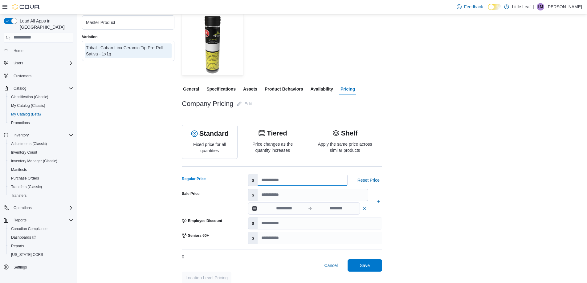
scroll to position [72, 0]
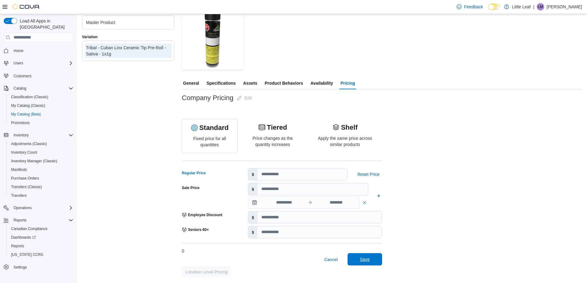
click at [364, 261] on span "Save" at bounding box center [365, 259] width 10 height 6
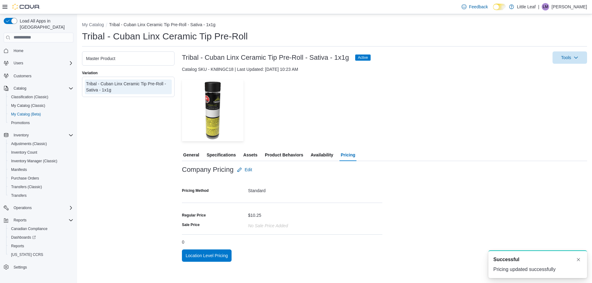
scroll to position [0, 0]
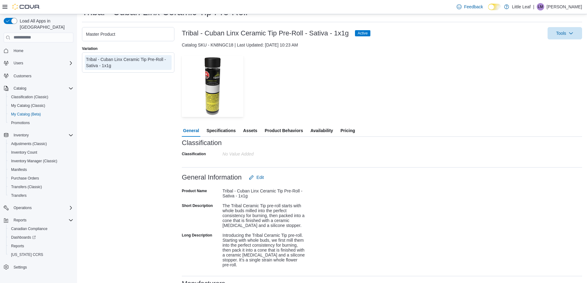
scroll to position [62, 0]
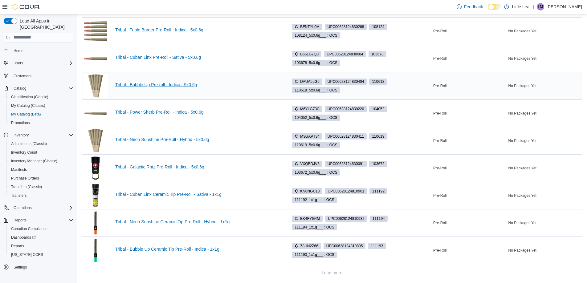
scroll to position [247, 0]
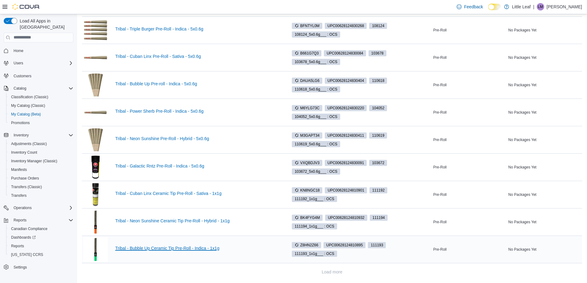
click at [165, 250] on link "Tribal - Bubble Up Ceramic Tip Pre-Roll - Indica - 1x1g" at bounding box center [197, 248] width 165 height 5
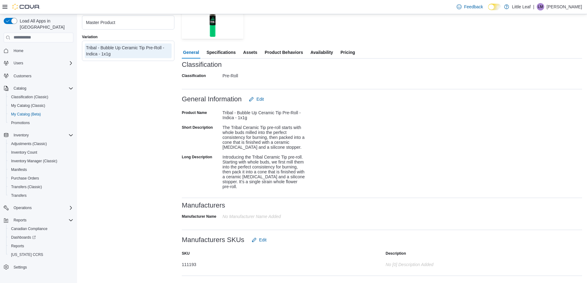
scroll to position [92, 0]
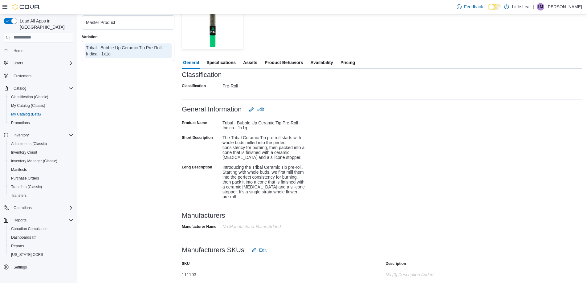
click at [218, 62] on span "Specifications" at bounding box center [220, 62] width 29 height 12
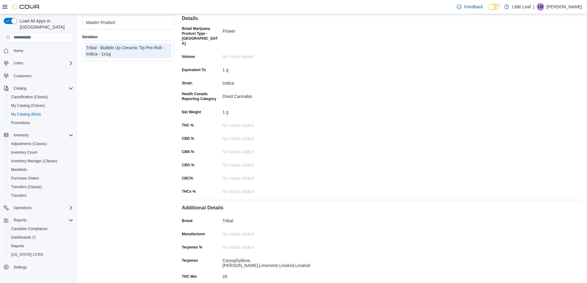
scroll to position [86, 0]
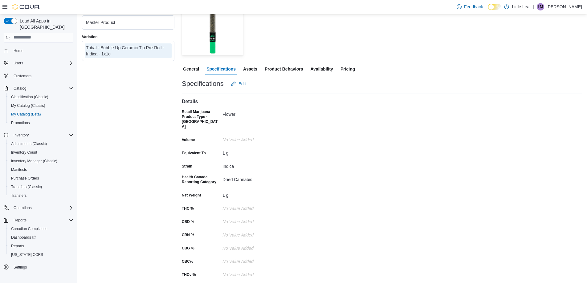
click at [254, 69] on span "Assets" at bounding box center [250, 69] width 14 height 12
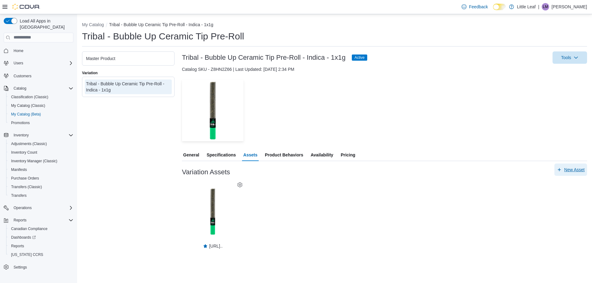
click at [575, 169] on span "New Asset" at bounding box center [574, 170] width 20 height 6
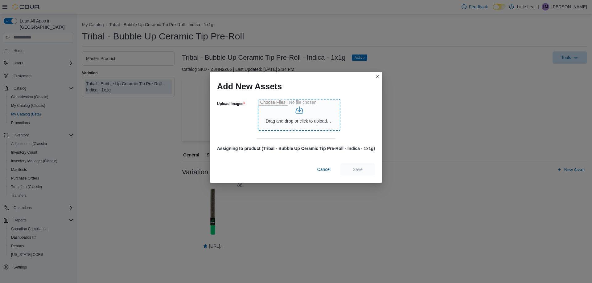
click at [303, 119] on input "Upload Images" at bounding box center [299, 115] width 83 height 32
type input "**********"
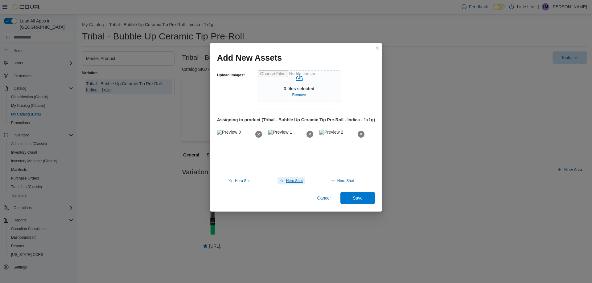
click at [294, 180] on span "Hero Shot" at bounding box center [294, 180] width 17 height 5
click at [360, 199] on span "Save" at bounding box center [357, 198] width 10 height 6
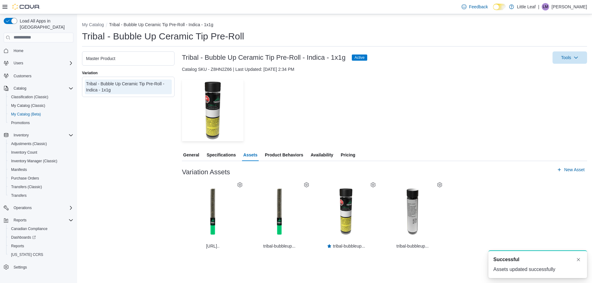
click at [162, 60] on div "Master Product" at bounding box center [128, 58] width 84 height 6
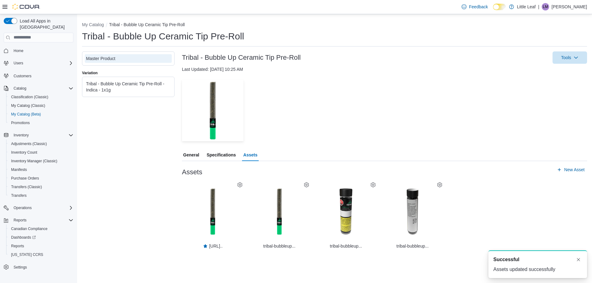
click at [371, 183] on icon at bounding box center [372, 184] width 5 height 5
click at [366, 207] on span "Set As Hero Shot" at bounding box center [375, 207] width 28 height 5
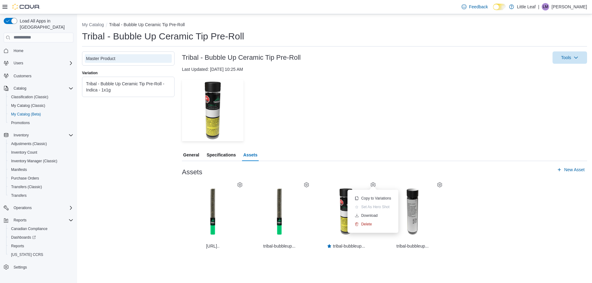
click at [152, 90] on div "Tribal - Bubble Up Ceramic Tip Pre-Roll - Indica - 1x1g" at bounding box center [128, 87] width 84 height 12
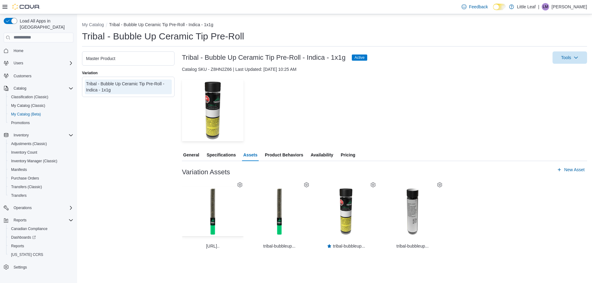
click at [240, 188] on button "— Click to open this image in fullscreen mode" at bounding box center [213, 211] width 62 height 49
click at [238, 186] on icon at bounding box center [239, 184] width 5 height 5
click at [237, 216] on span "Delete" at bounding box center [234, 215] width 11 height 5
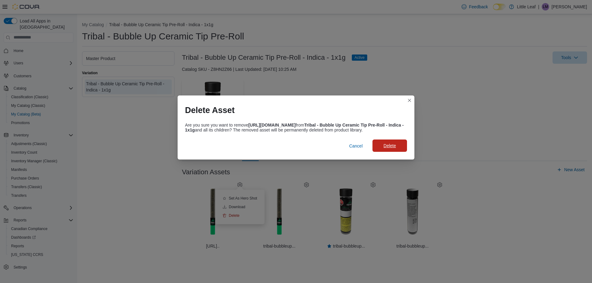
click at [400, 148] on span "Delete" at bounding box center [389, 146] width 27 height 12
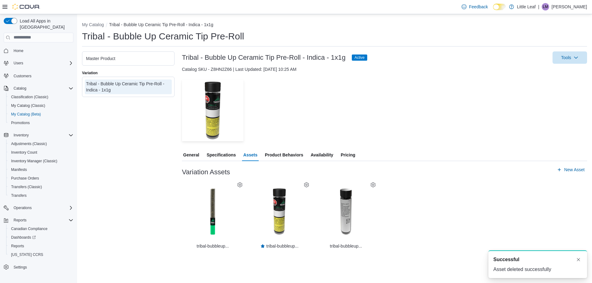
click at [347, 154] on span "Pricing" at bounding box center [347, 155] width 14 height 12
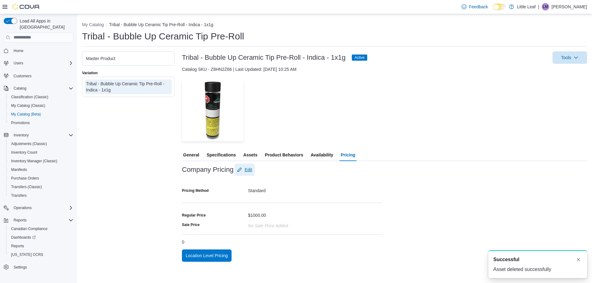
click at [246, 169] on span "Edit" at bounding box center [247, 170] width 7 height 6
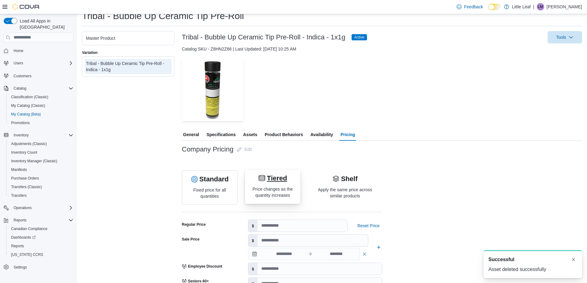
scroll to position [31, 0]
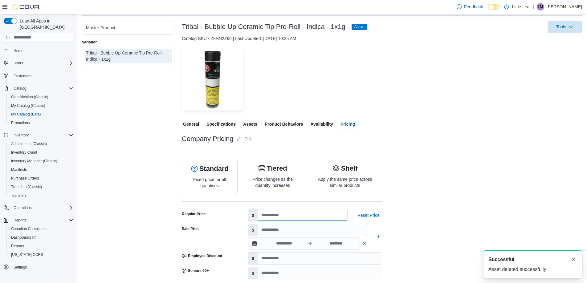
click at [272, 212] on input "****" at bounding box center [302, 216] width 89 height 12
drag, startPoint x: 272, startPoint y: 213, endPoint x: 258, endPoint y: 216, distance: 14.3
click at [258, 216] on input "****" at bounding box center [302, 216] width 89 height 12
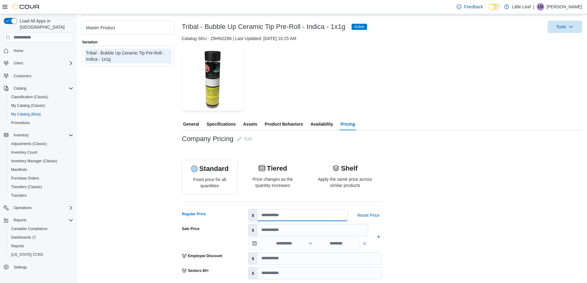
type input "*****"
click at [461, 222] on div "Company Pricing Edit Standard Fixed price for all quantities Tiered Price chang…" at bounding box center [382, 226] width 400 height 186
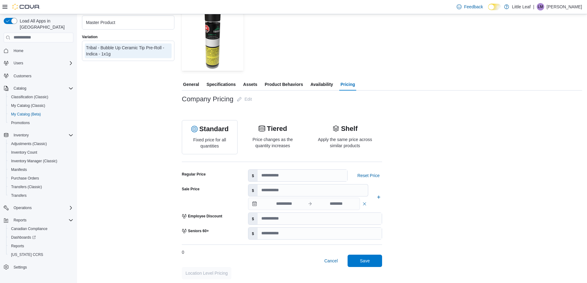
scroll to position [72, 0]
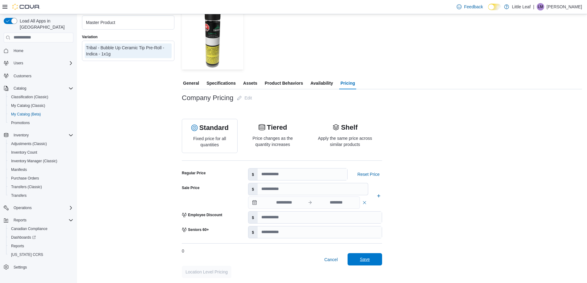
click at [368, 260] on span "Save" at bounding box center [365, 259] width 10 height 6
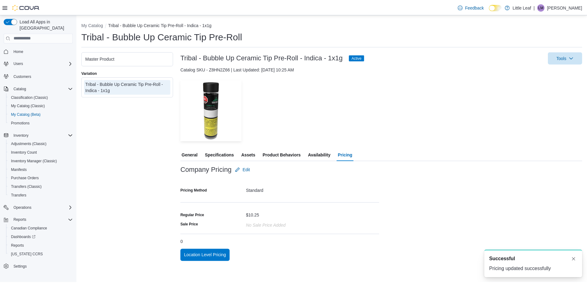
scroll to position [0, 0]
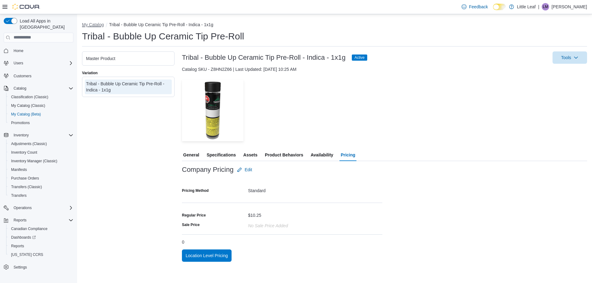
click at [92, 25] on button "My Catalog" at bounding box center [93, 24] width 22 height 5
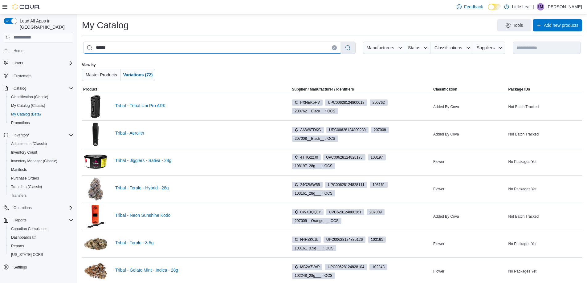
click at [88, 47] on input "******" at bounding box center [211, 48] width 257 height 12
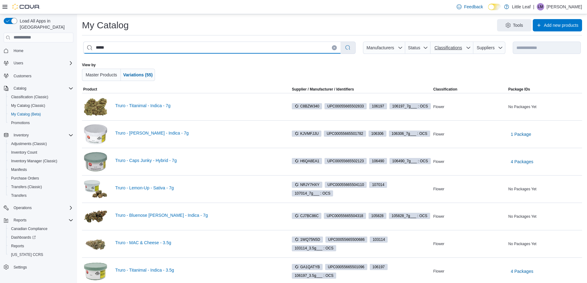
type input "*****"
click at [456, 48] on span "Classifications" at bounding box center [447, 47] width 27 height 5
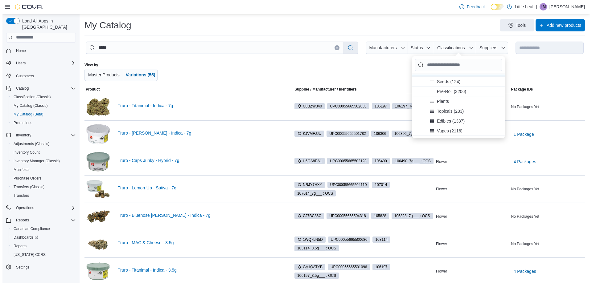
scroll to position [62, 0]
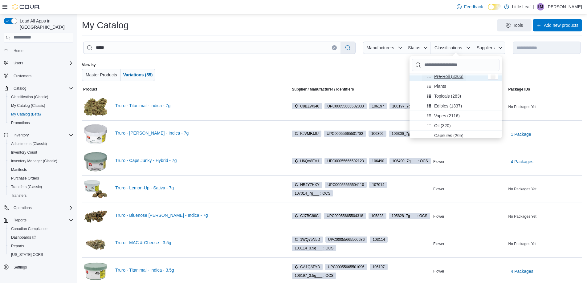
click at [447, 77] on span "Pre-Roll (3206)" at bounding box center [448, 76] width 29 height 6
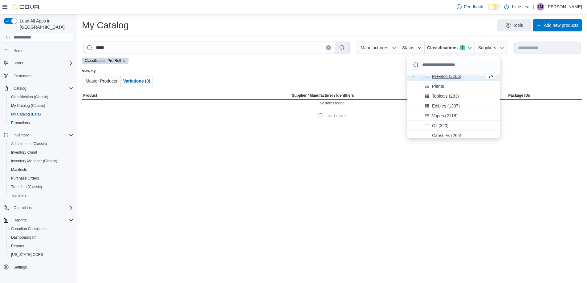
scroll to position [59, 0]
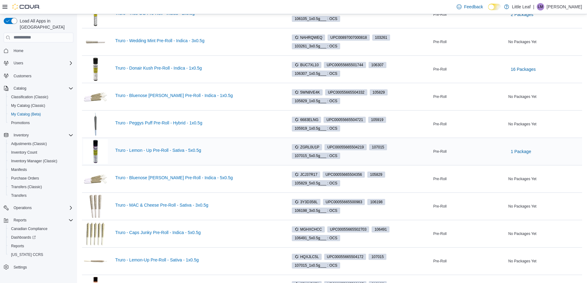
scroll to position [246, 0]
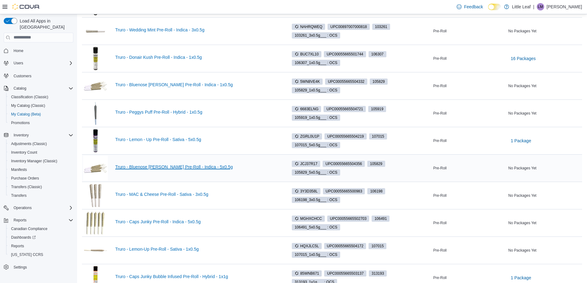
click at [154, 168] on link "Truro - Bluenose Berry Pre-Roll - Indica - 5x0.5g" at bounding box center [197, 167] width 165 height 5
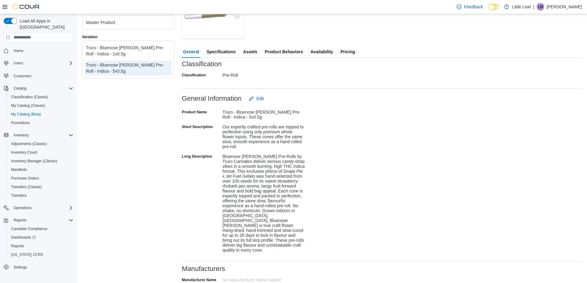
scroll to position [92, 0]
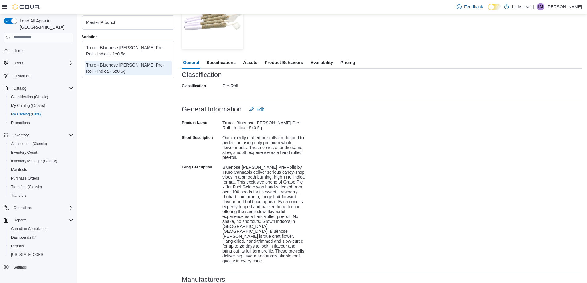
click at [223, 63] on span "Specifications" at bounding box center [220, 62] width 29 height 12
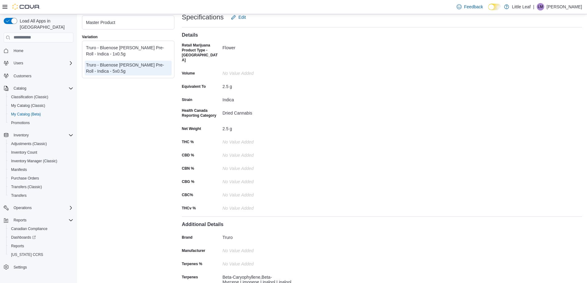
scroll to position [120, 0]
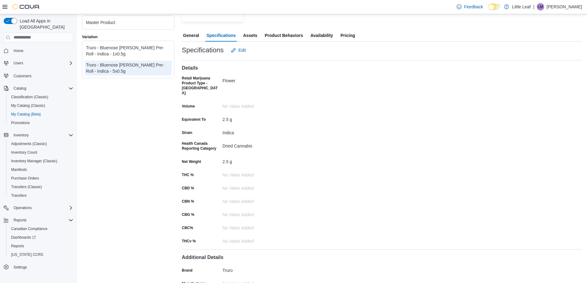
drag, startPoint x: 251, startPoint y: 35, endPoint x: 253, endPoint y: 40, distance: 5.8
click at [251, 34] on span "Assets" at bounding box center [250, 35] width 14 height 12
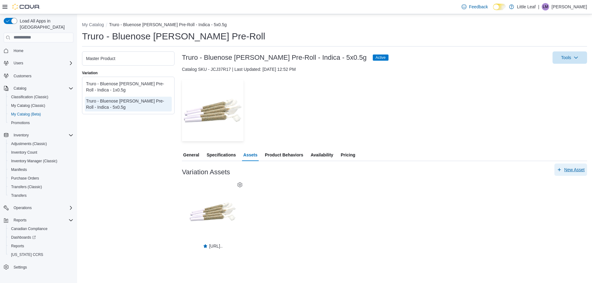
click at [572, 171] on span "New Asset" at bounding box center [574, 170] width 20 height 6
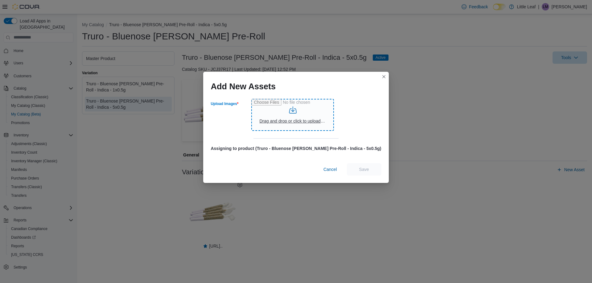
click at [303, 123] on input "Upload Images" at bounding box center [292, 115] width 83 height 32
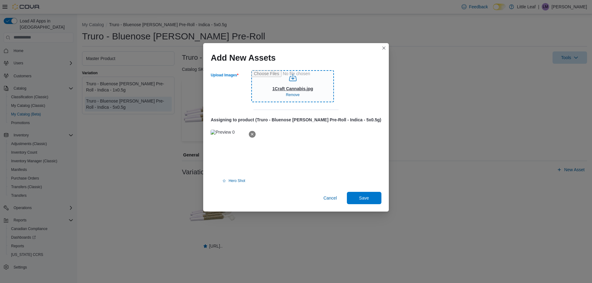
click at [303, 86] on input "Upload Images" at bounding box center [292, 86] width 83 height 32
type input "**********"
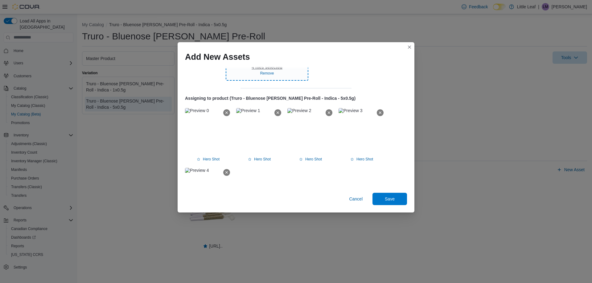
scroll to position [55, 0]
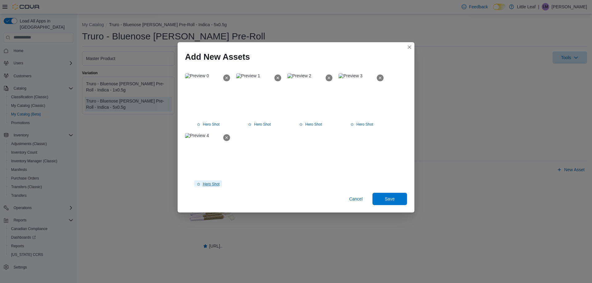
click at [210, 183] on span "Hero Shot" at bounding box center [211, 184] width 17 height 5
click at [390, 198] on span "Save" at bounding box center [390, 199] width 10 height 6
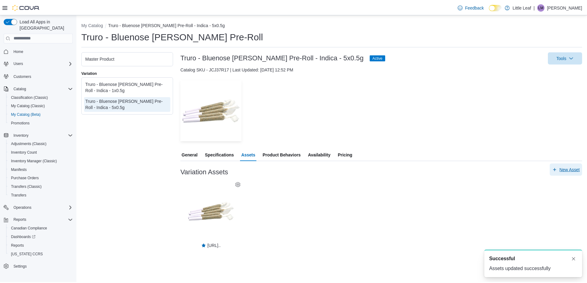
scroll to position [0, 0]
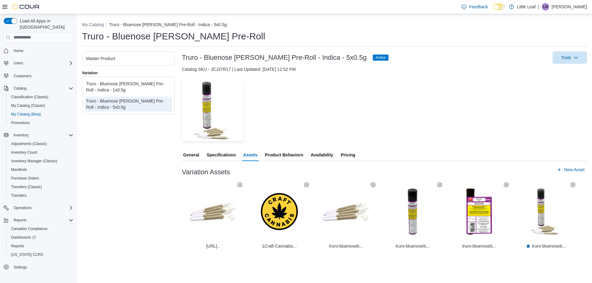
click at [141, 62] on div "Master Product" at bounding box center [128, 58] width 87 height 9
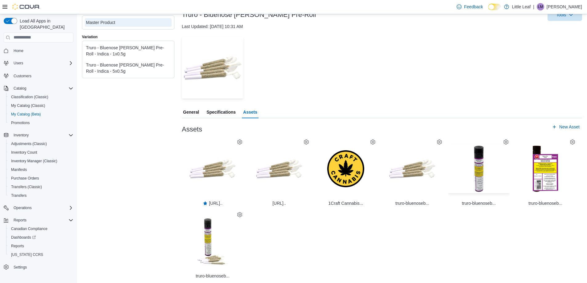
scroll to position [43, 0]
click at [505, 140] on icon at bounding box center [505, 141] width 5 height 5
click at [503, 163] on span "Set As Hero Shot" at bounding box center [508, 163] width 28 height 5
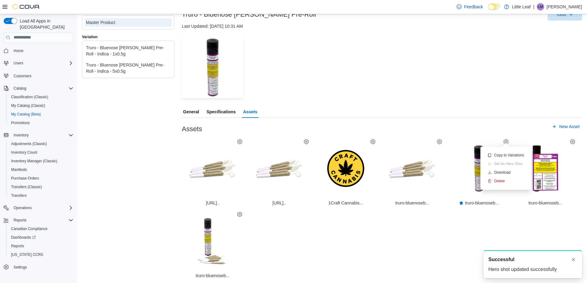
scroll to position [0, 0]
click at [130, 72] on div "Truro - Bluenose [PERSON_NAME] Pre-Roll - Indica - 5x0.5g" at bounding box center [128, 68] width 84 height 12
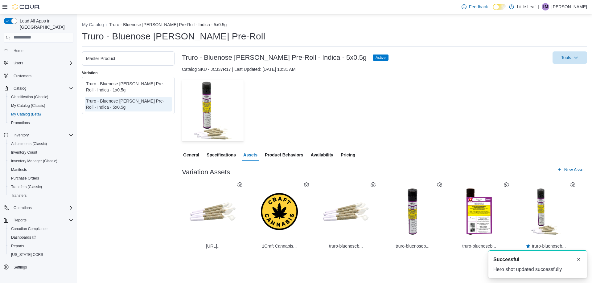
click at [239, 183] on icon at bounding box center [239, 184] width 5 height 5
click at [233, 214] on span "Delete" at bounding box center [234, 215] width 11 height 5
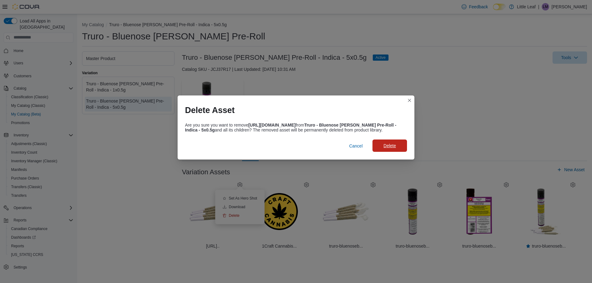
click at [390, 145] on span "Delete" at bounding box center [389, 146] width 27 height 12
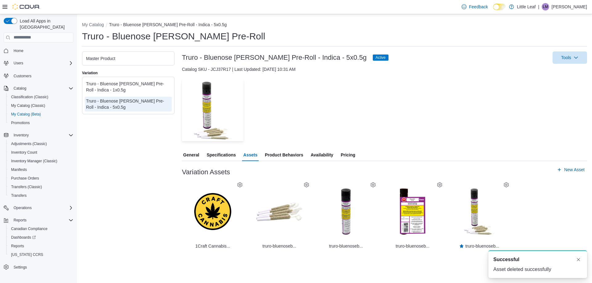
click at [349, 154] on span "Pricing" at bounding box center [347, 155] width 14 height 12
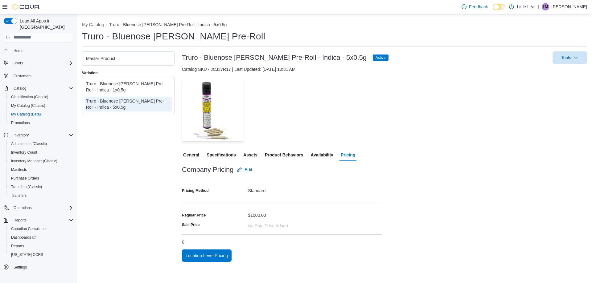
click at [252, 154] on span "Assets" at bounding box center [250, 155] width 14 height 12
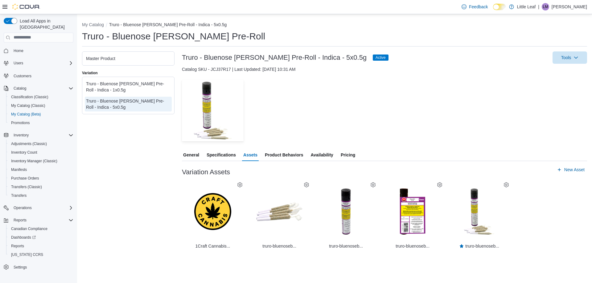
click at [347, 155] on span "Pricing" at bounding box center [347, 155] width 14 height 12
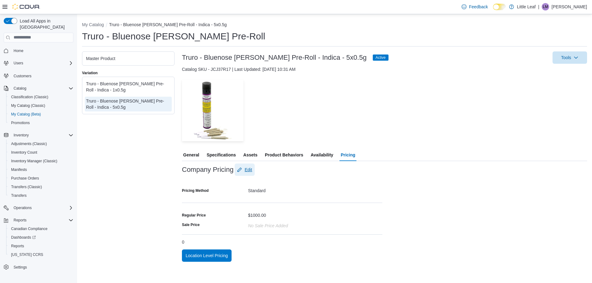
drag, startPoint x: 247, startPoint y: 169, endPoint x: 270, endPoint y: 178, distance: 24.8
click at [247, 169] on span "Edit" at bounding box center [247, 170] width 7 height 6
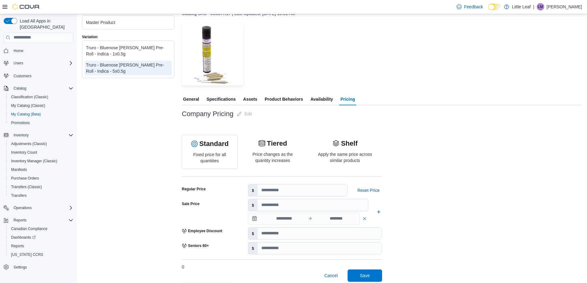
scroll to position [62, 0]
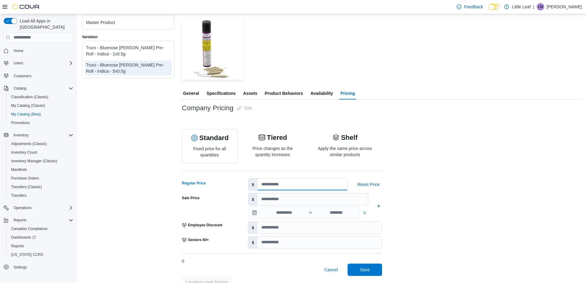
drag, startPoint x: 274, startPoint y: 186, endPoint x: 254, endPoint y: 185, distance: 20.1
click at [254, 185] on div "$ ****" at bounding box center [298, 184] width 100 height 12
type input "*****"
click at [365, 271] on span "Save" at bounding box center [365, 270] width 10 height 6
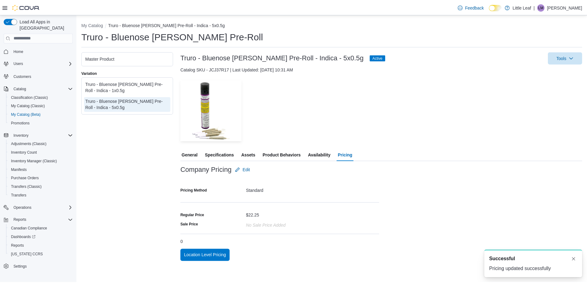
scroll to position [0, 0]
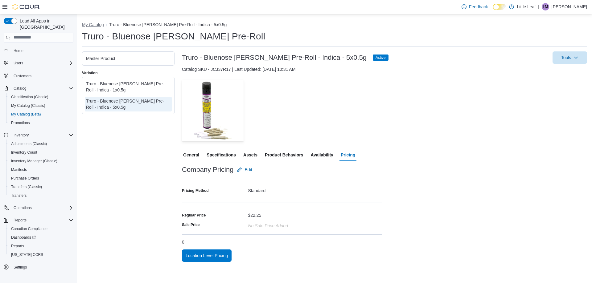
click at [92, 25] on button "My Catalog" at bounding box center [93, 24] width 22 height 5
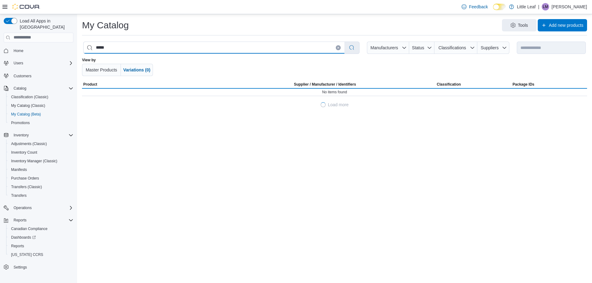
click at [121, 48] on input "*****" at bounding box center [213, 48] width 261 height 12
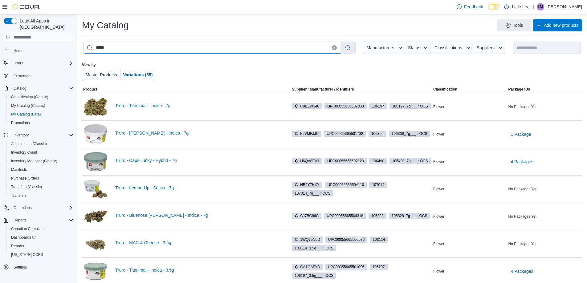
drag, startPoint x: 112, startPoint y: 49, endPoint x: 93, endPoint y: 47, distance: 19.2
click at [93, 47] on input "*****" at bounding box center [211, 48] width 257 height 12
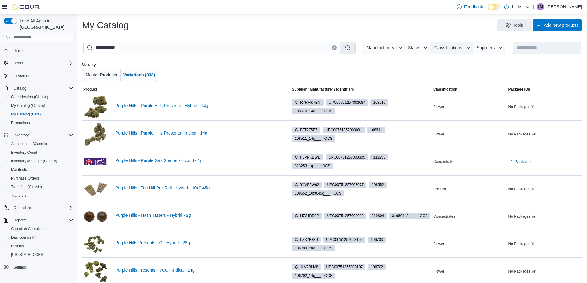
click at [451, 48] on span "Classifications" at bounding box center [447, 47] width 27 height 5
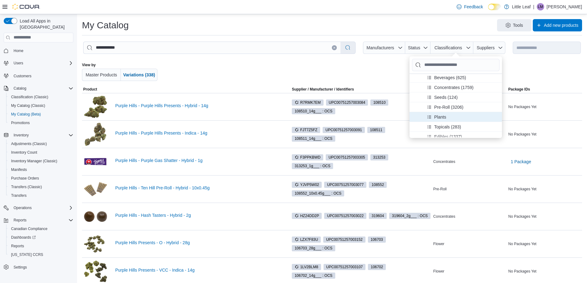
scroll to position [62, 0]
click at [445, 117] on span "Vapes (2116)" at bounding box center [447, 115] width 26 height 6
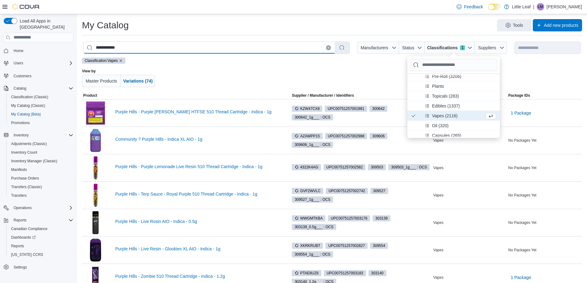
click at [146, 46] on input "**********" at bounding box center [208, 48] width 251 height 12
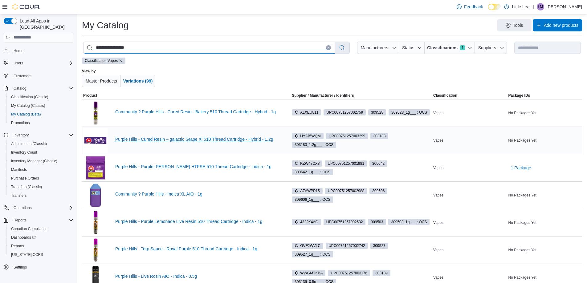
type input "**********"
click at [170, 140] on link "Purple Hills - Cured Resin – galactic Grape Xl 510 Thread Cartridge - Hybrid - …" at bounding box center [197, 139] width 165 height 5
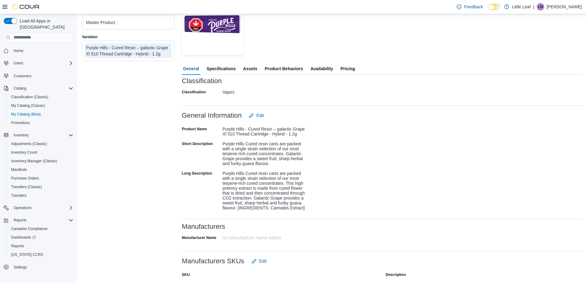
scroll to position [92, 0]
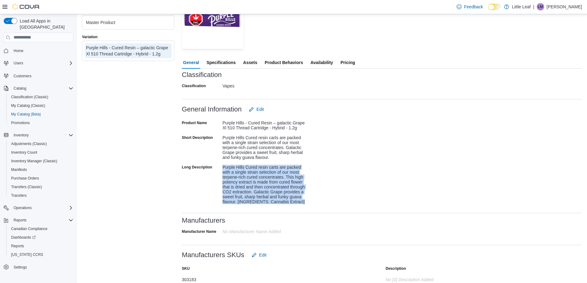
drag, startPoint x: 222, startPoint y: 165, endPoint x: 315, endPoint y: 202, distance: 99.0
click at [313, 202] on div "Product Name Purple Hills - Cured Resin – galactic Grape Xl 510 Thread Cartridg…" at bounding box center [382, 163] width 400 height 94
copy div "Purple Hills Cured resin carts are packed with a single strain selection of our…"
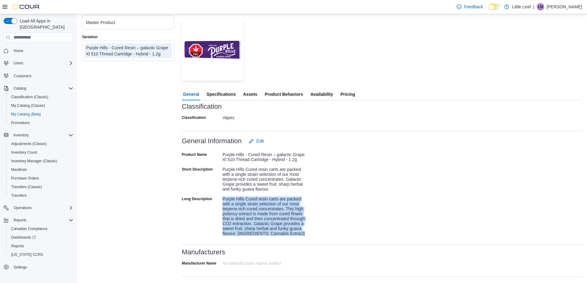
scroll to position [0, 0]
